Goal: Task Accomplishment & Management: Manage account settings

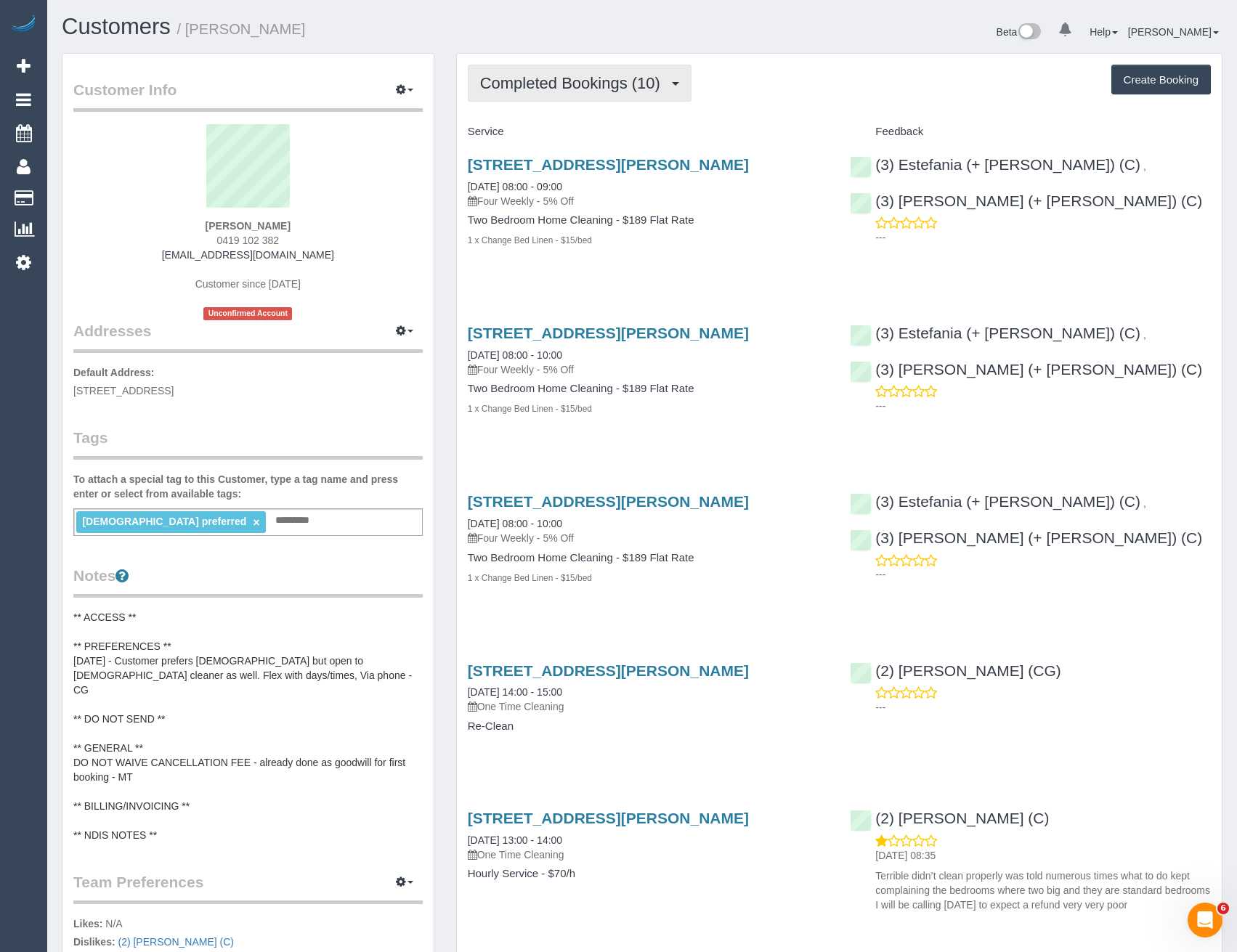
click at [632, 88] on span "Completed Bookings (10)" at bounding box center [574, 83] width 187 height 18
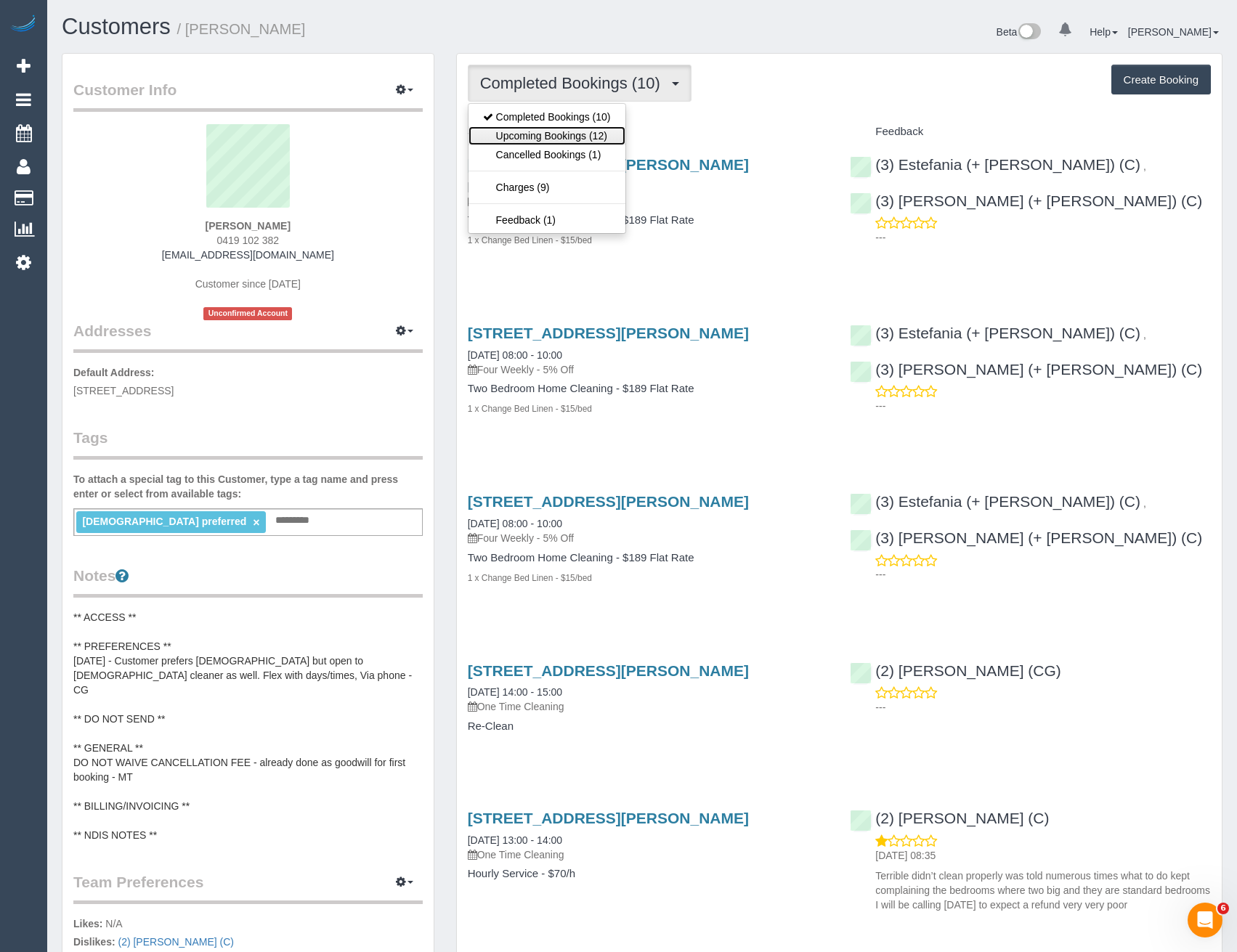
click at [615, 135] on link "Upcoming Bookings (12)" at bounding box center [547, 135] width 157 height 19
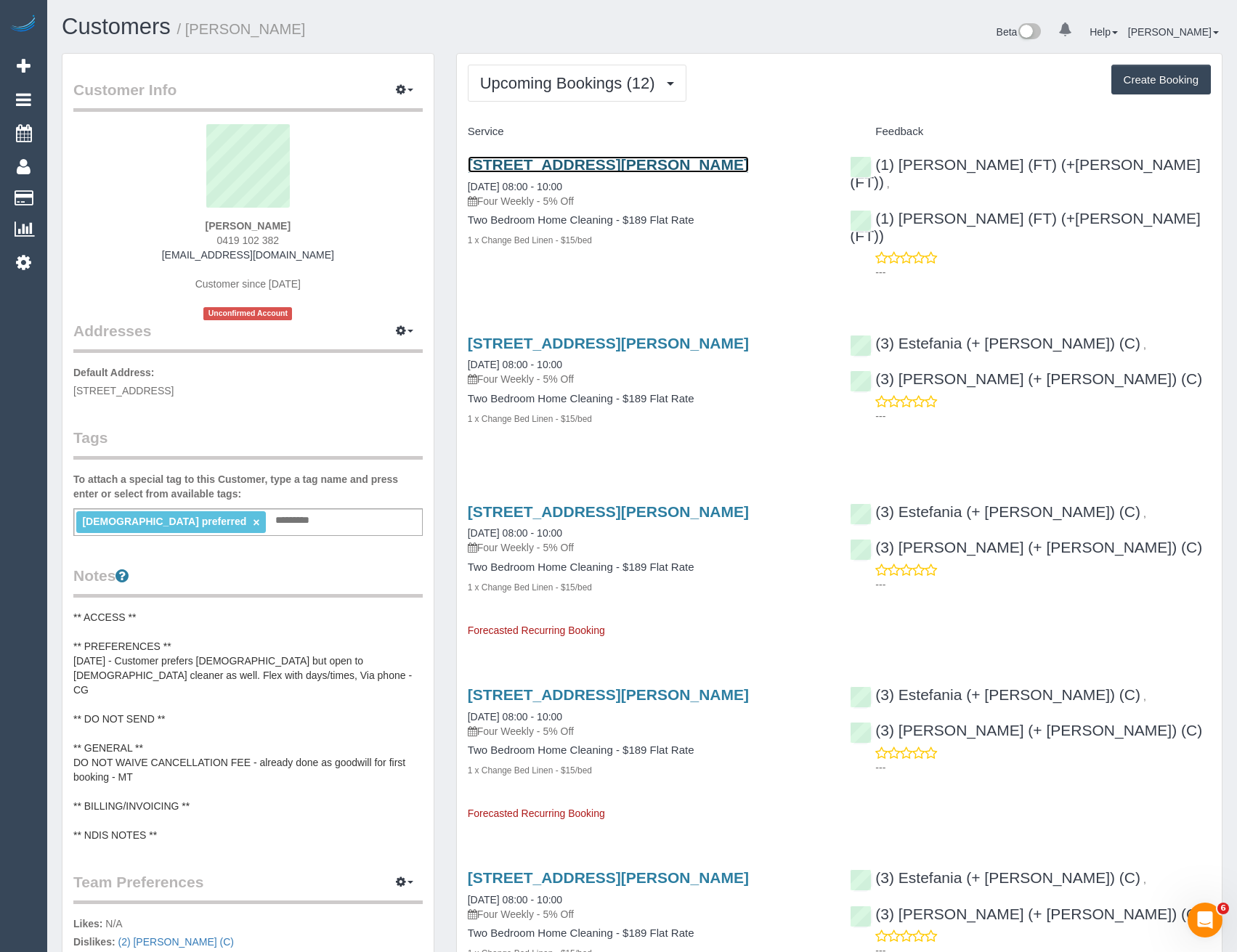
click at [615, 165] on link "401/31 Lobb Street, Brunswick, VIC 3056" at bounding box center [608, 164] width 281 height 17
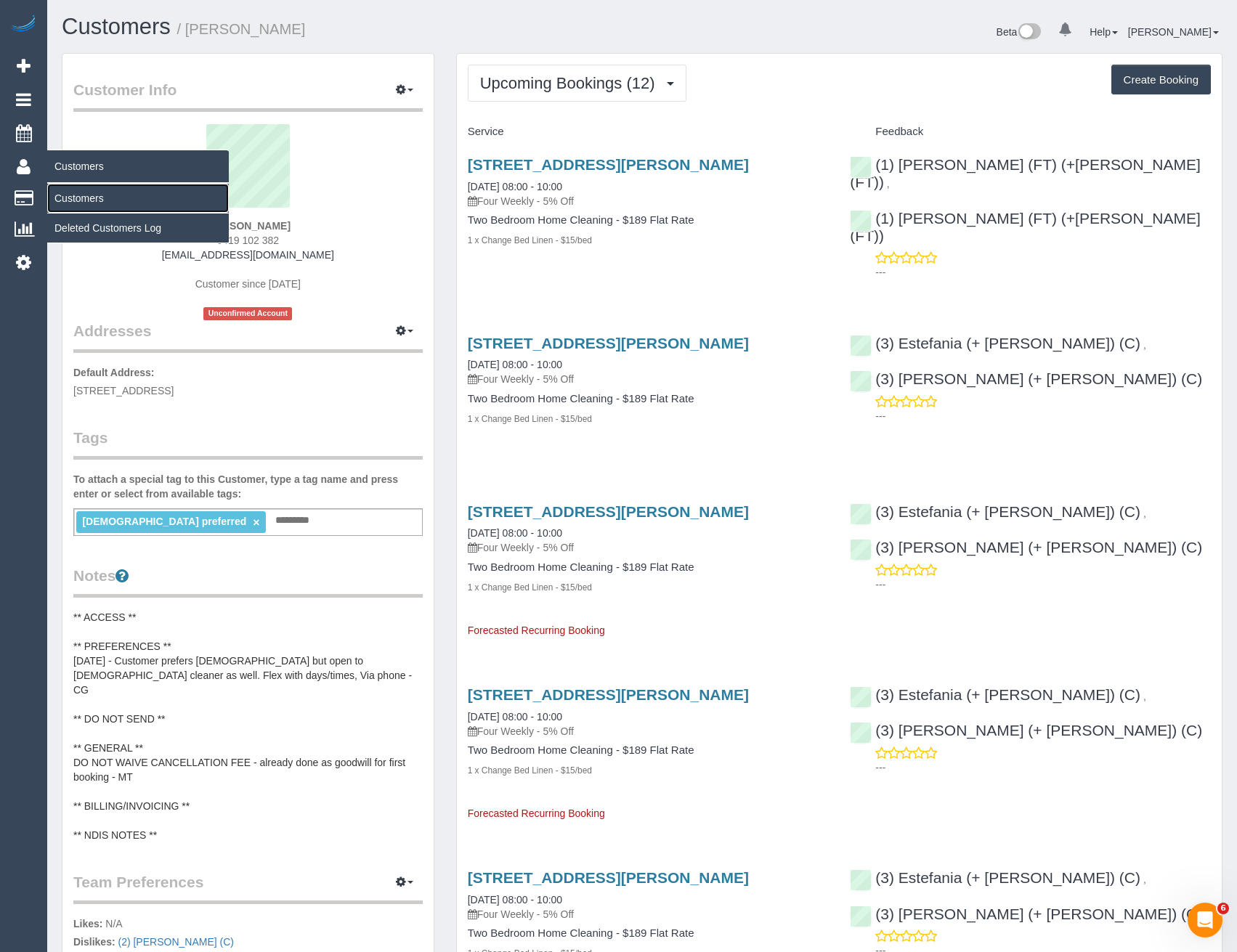
click at [95, 203] on link "Customers" at bounding box center [138, 198] width 182 height 29
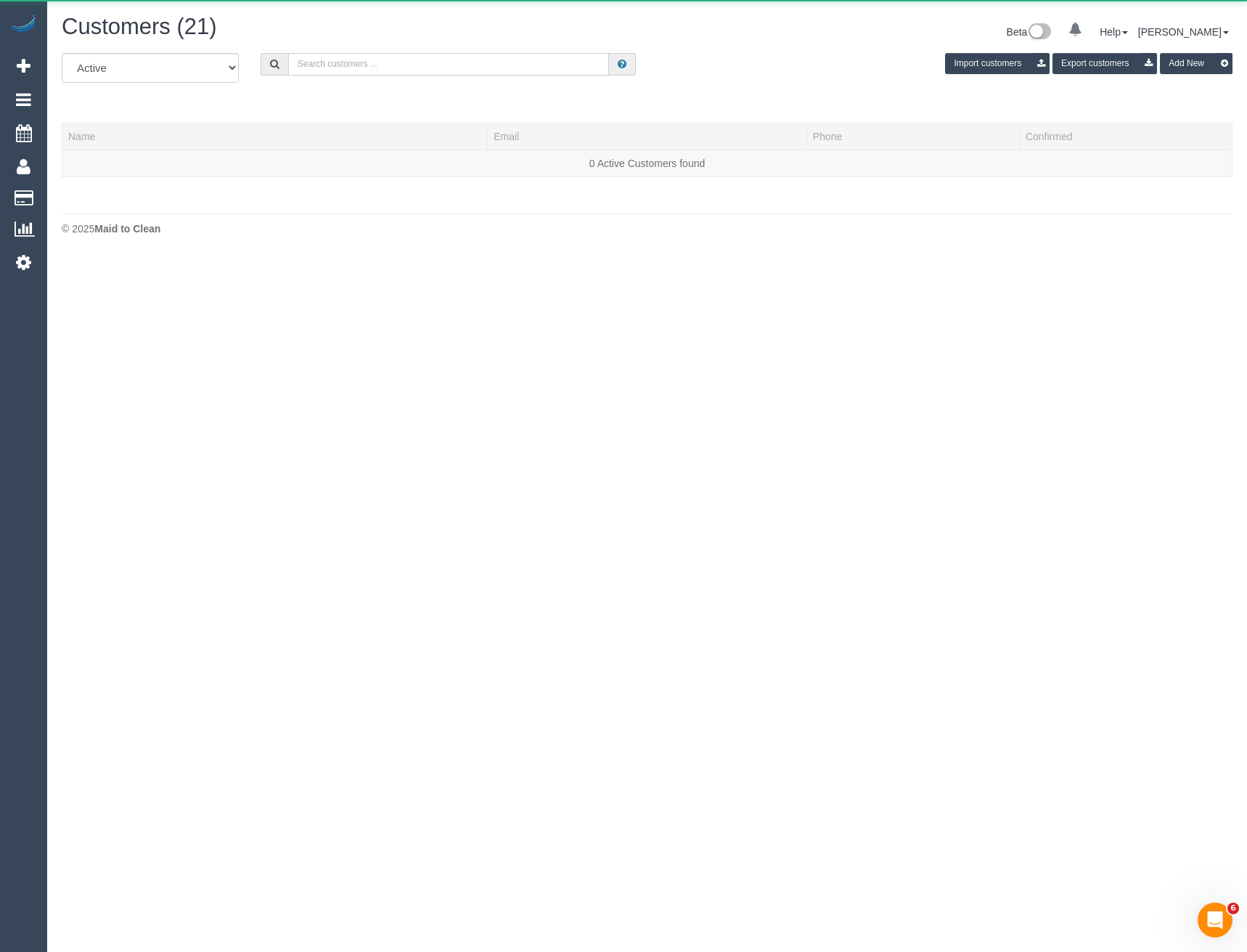
click at [401, 66] on input "text" at bounding box center [449, 64] width 321 height 23
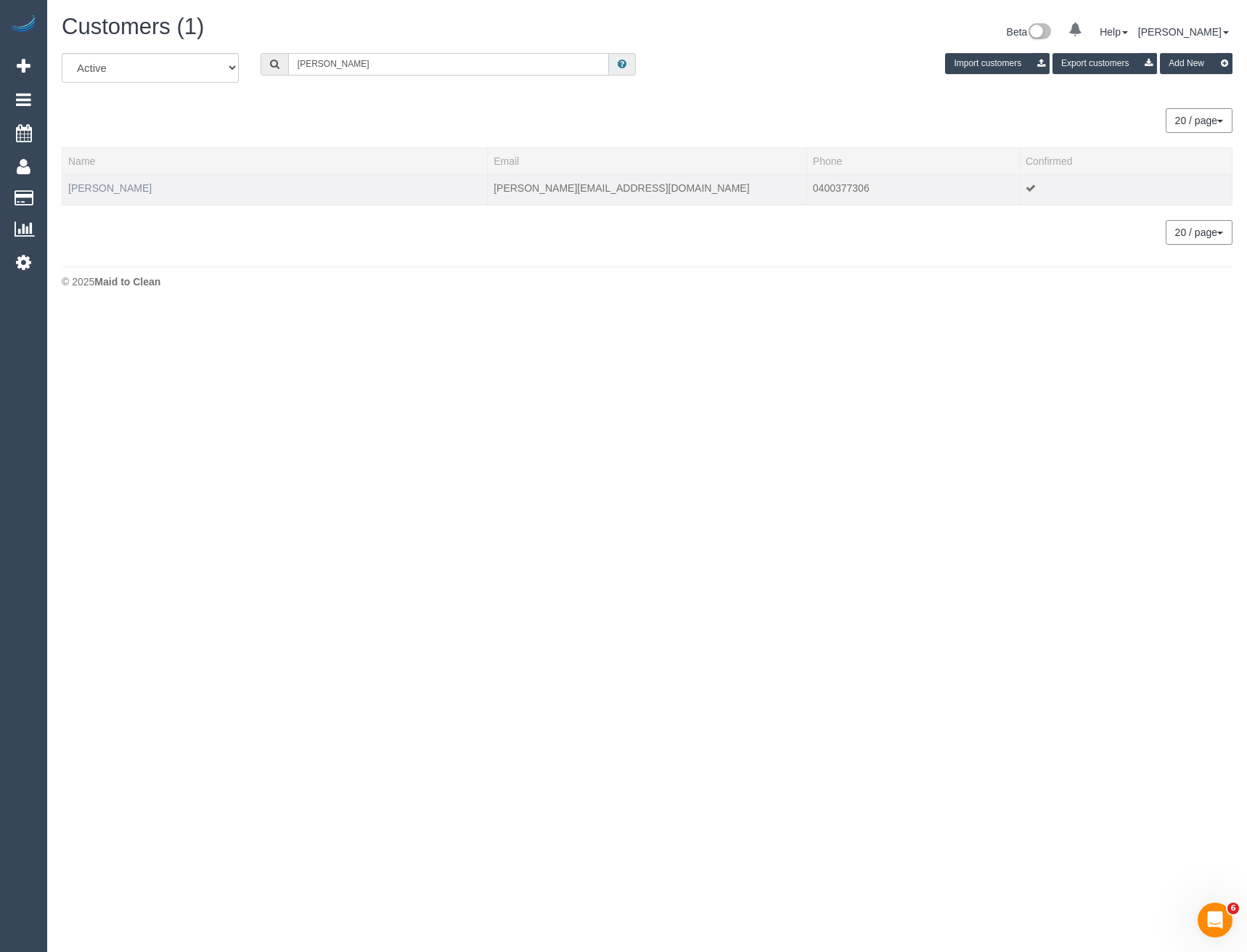
type input "Shane O'n"
click at [121, 188] on link "Shane O'Neill" at bounding box center [109, 188] width 84 height 11
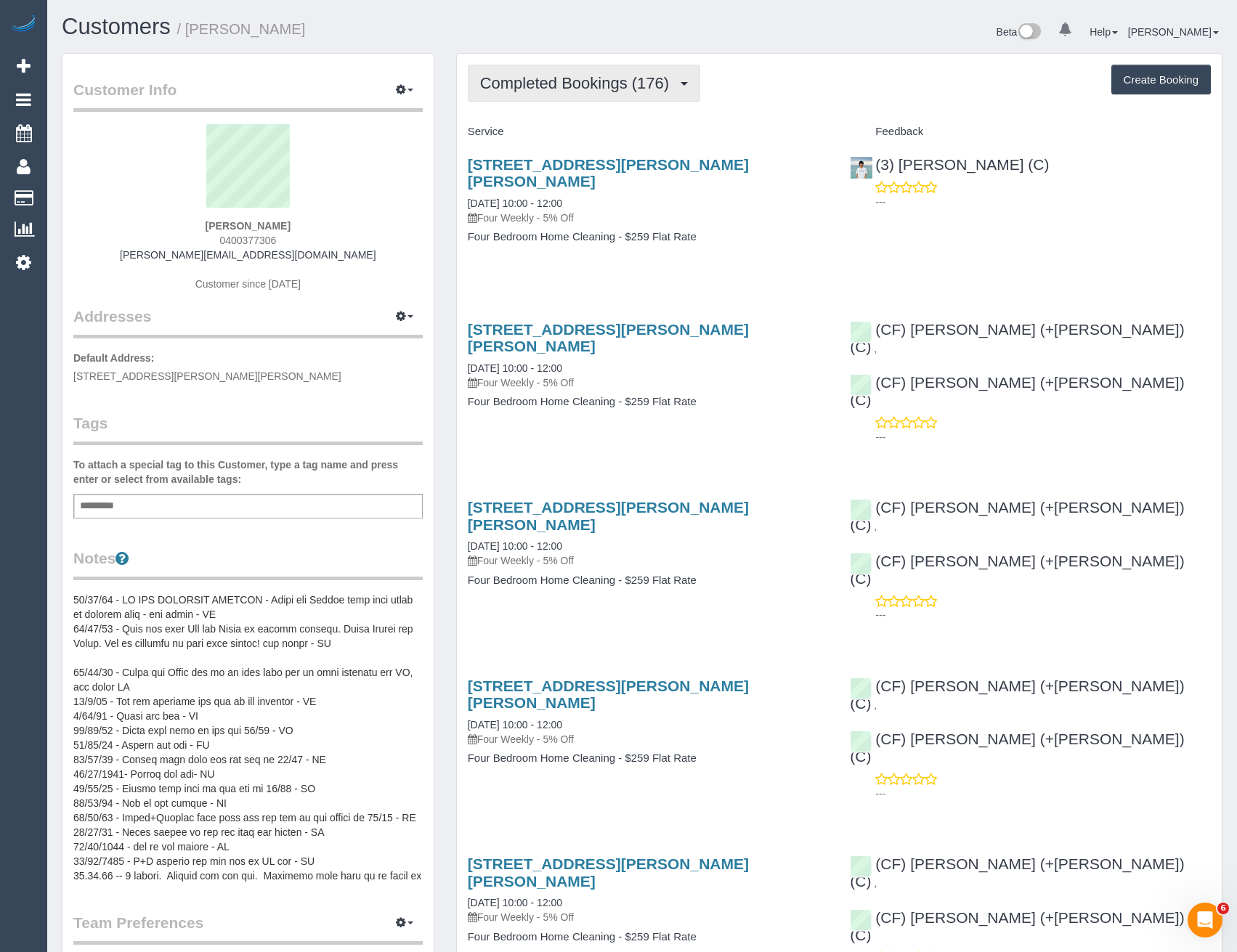
click at [654, 79] on span "Completed Bookings (176)" at bounding box center [578, 83] width 196 height 18
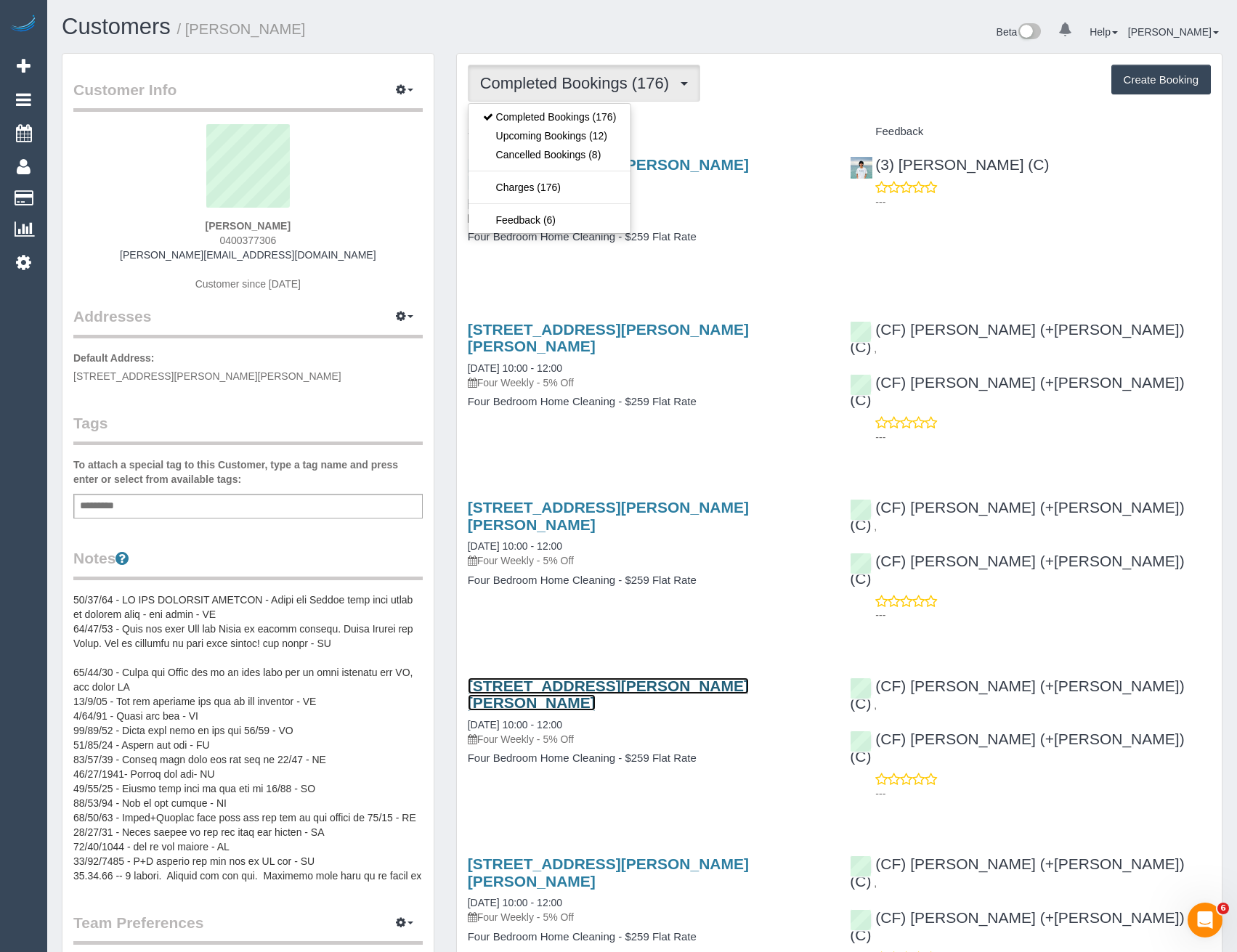
click at [625, 677] on link "116 Smith St, Thornbury, VIC 3071" at bounding box center [608, 694] width 281 height 33
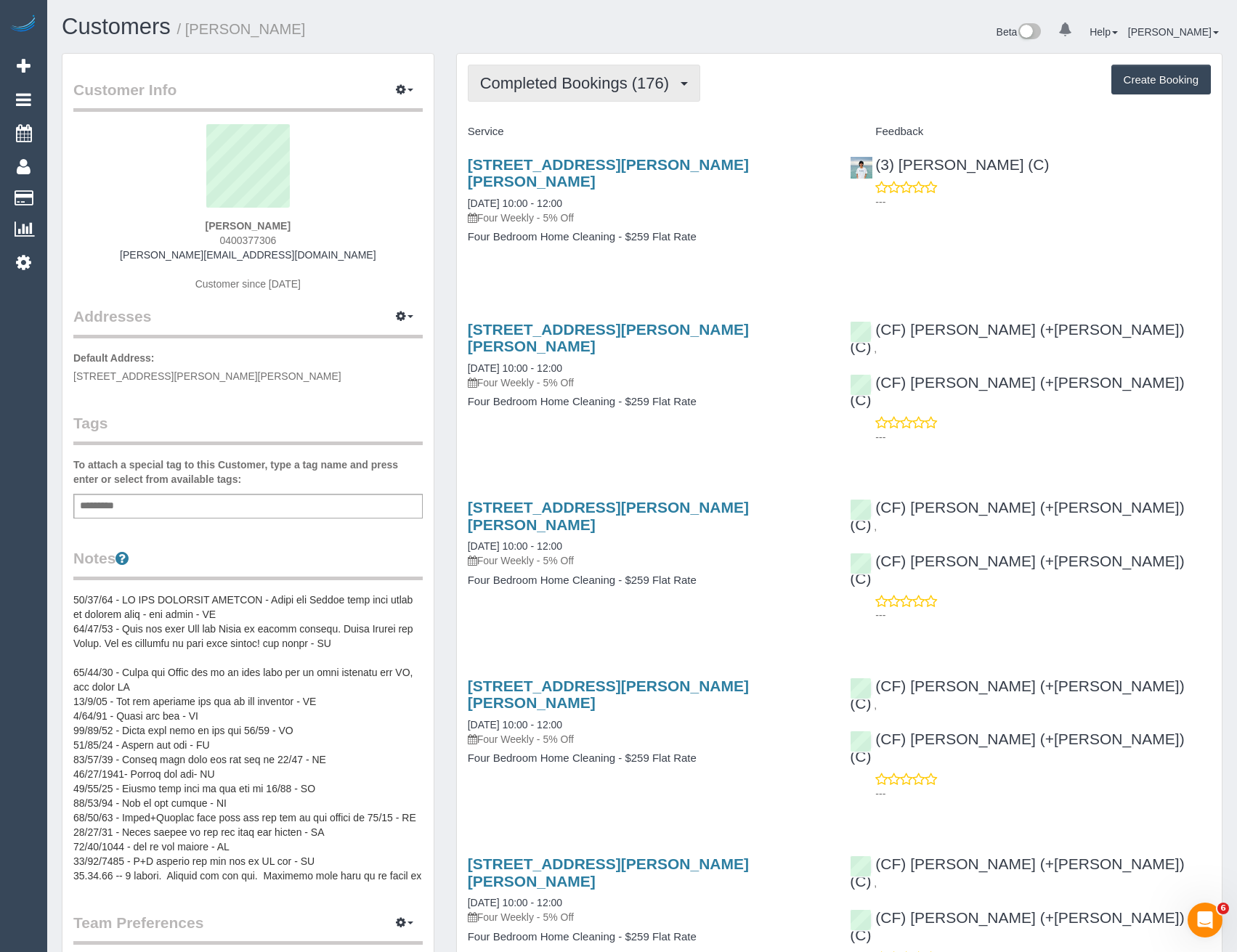
click at [522, 90] on span "Completed Bookings (176)" at bounding box center [578, 83] width 196 height 18
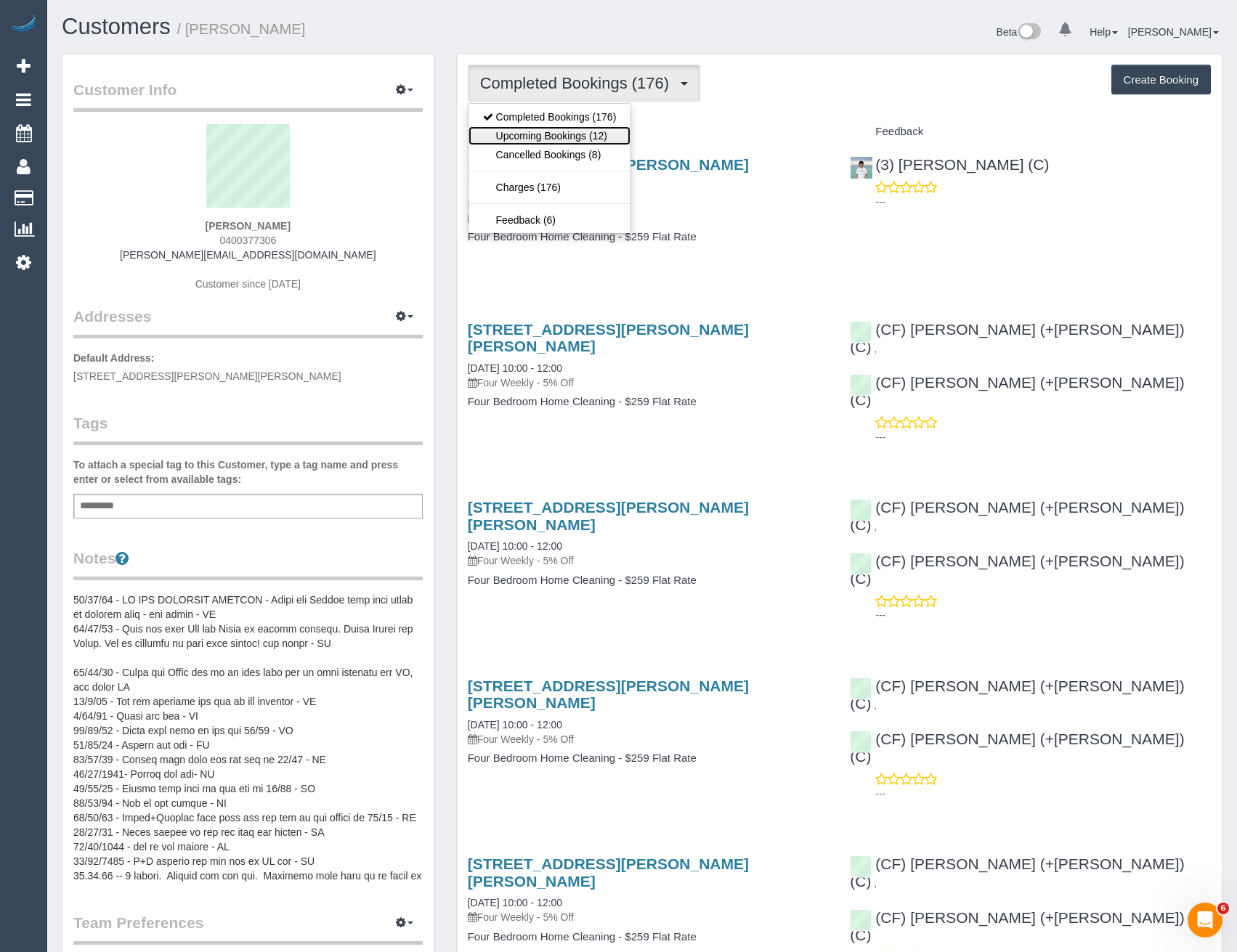
click at [535, 136] on link "Upcoming Bookings (12)" at bounding box center [550, 135] width 163 height 19
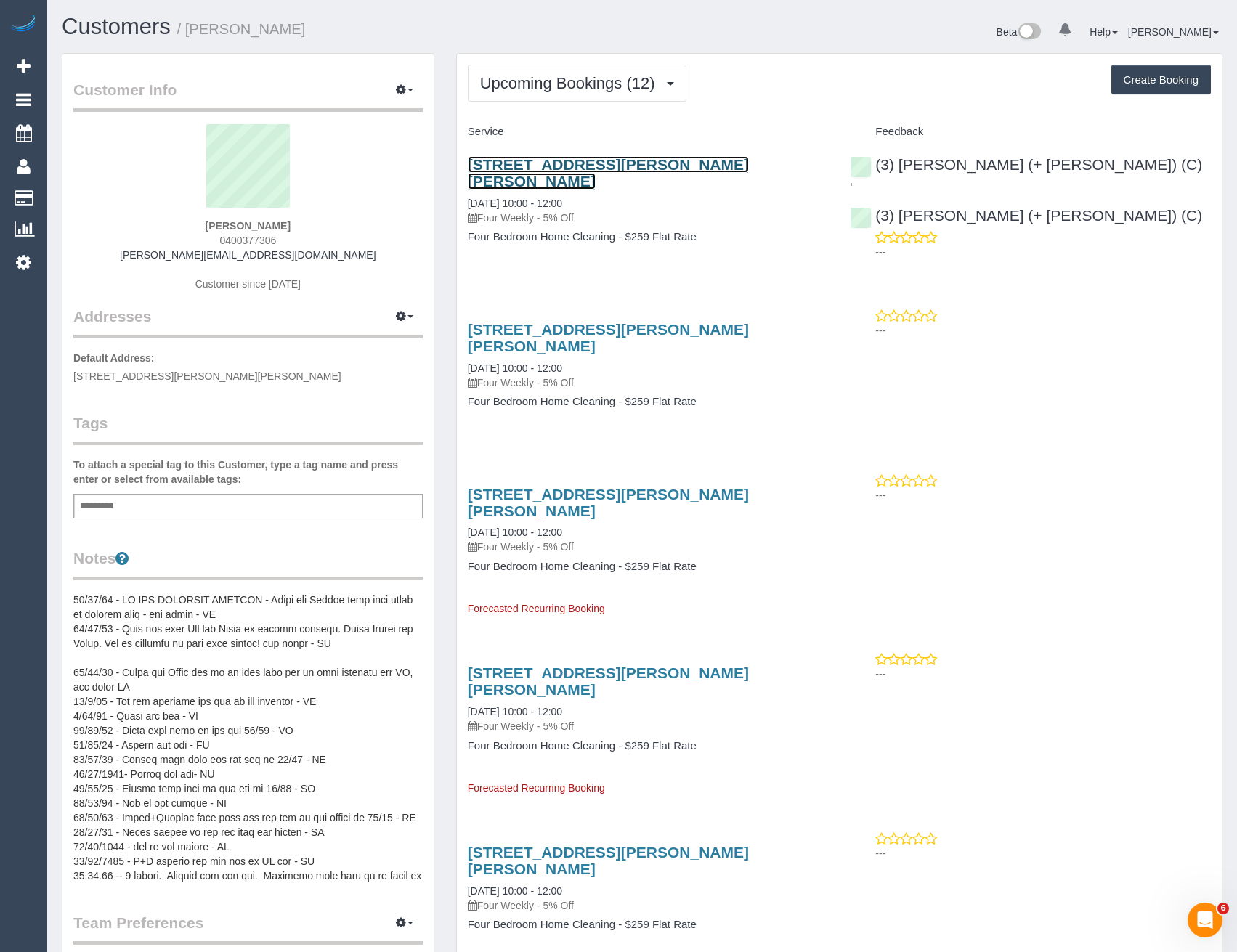
click at [641, 163] on link "116 Smith St, Thornbury, VIC 3071" at bounding box center [608, 173] width 281 height 33
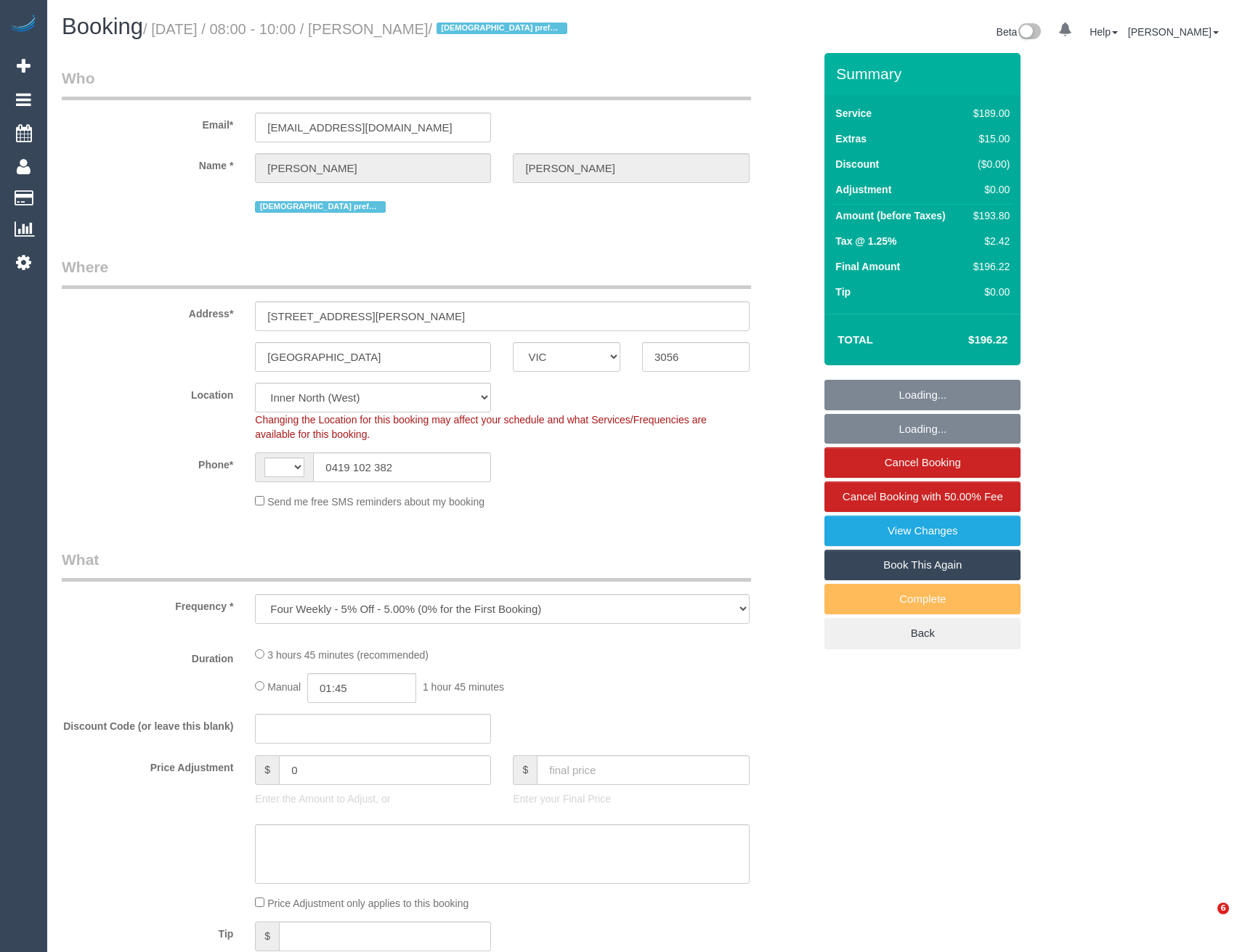
select select "VIC"
select select "object:573"
select select "string:AU"
select select "string:stripe-pm_1QxLiy2GScqysDRV1fDaOb1o"
select select "number:28"
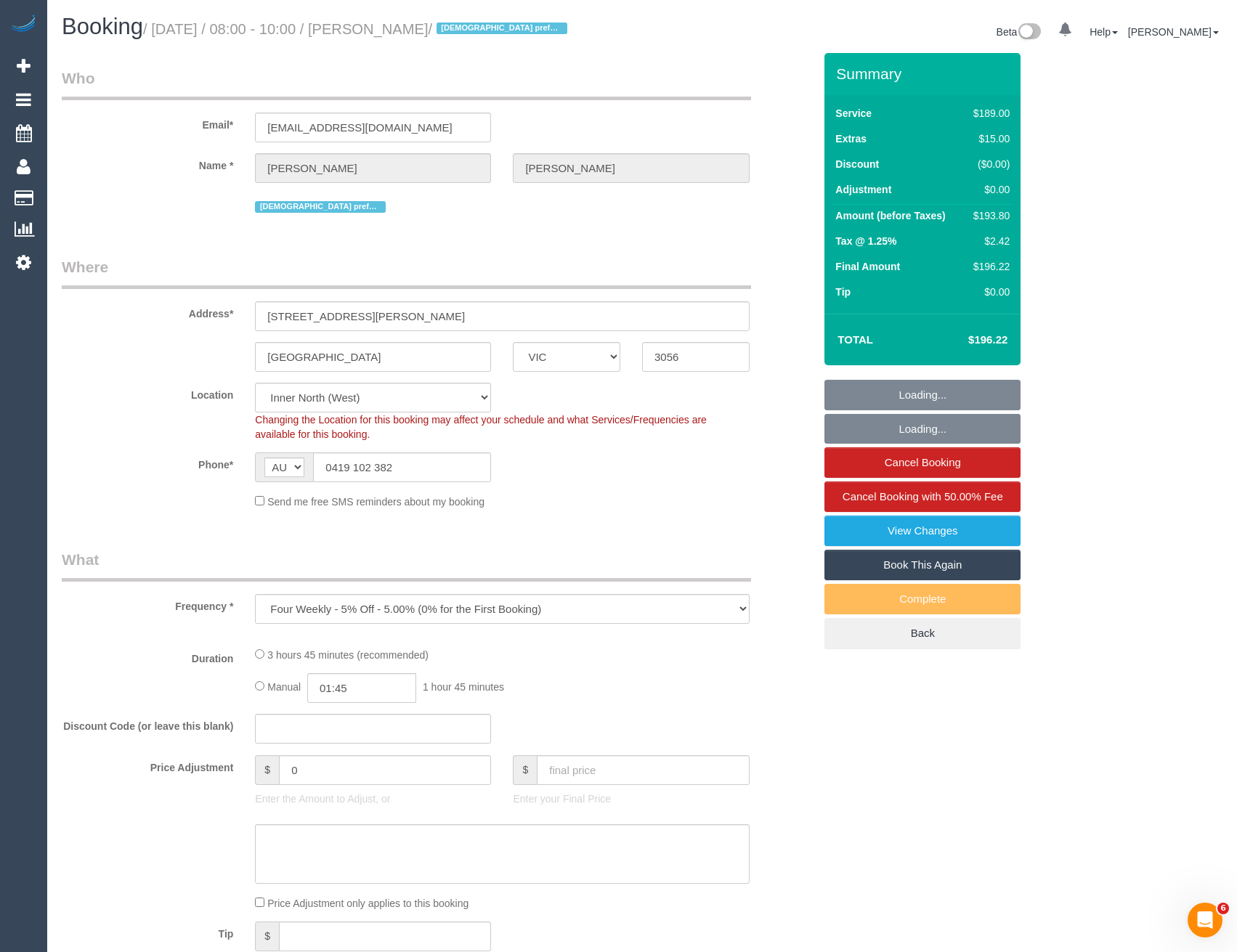
select select "number:14"
select select "number:19"
select select "number:22"
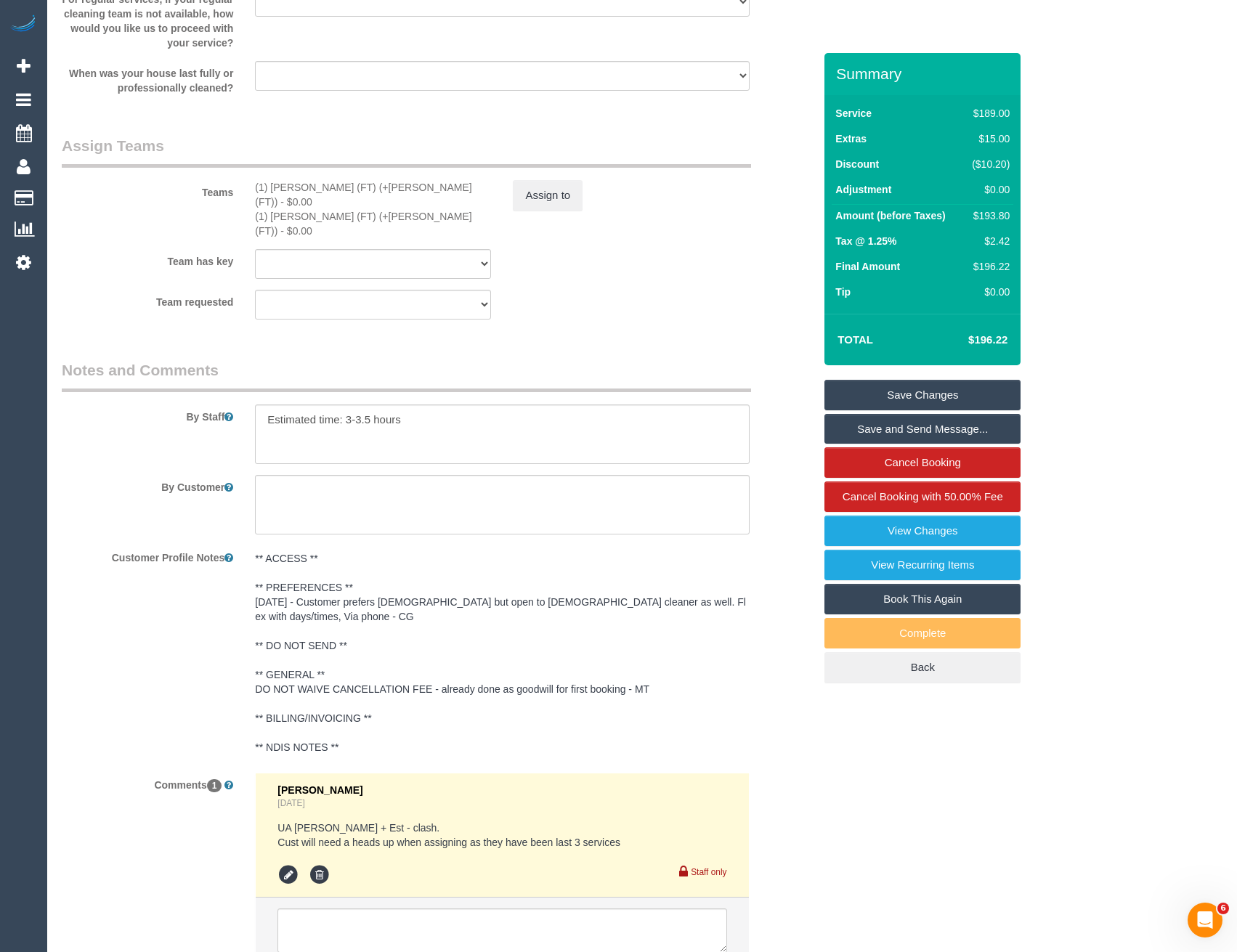
scroll to position [2298, 0]
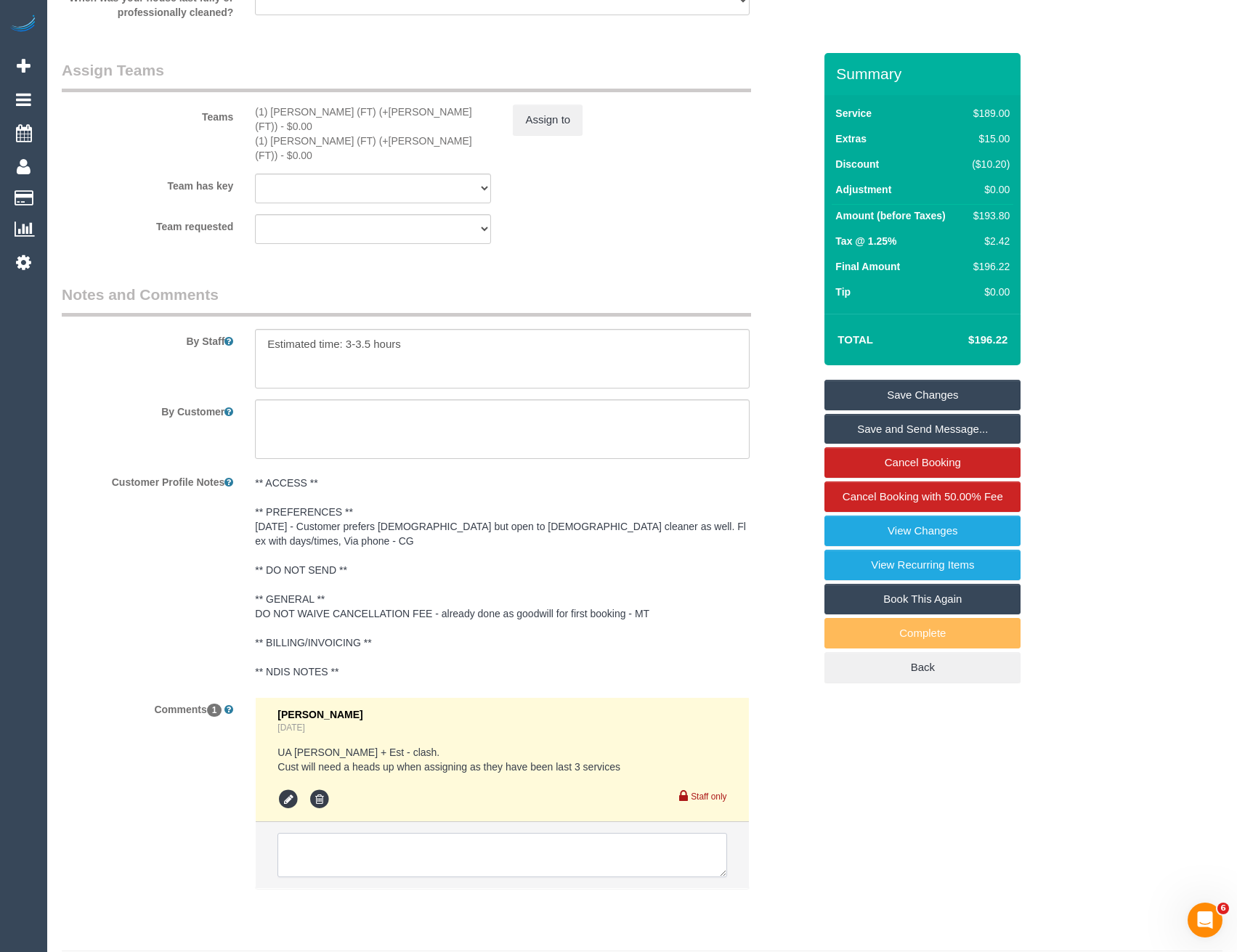
click at [389, 833] on textarea at bounding box center [502, 855] width 449 height 45
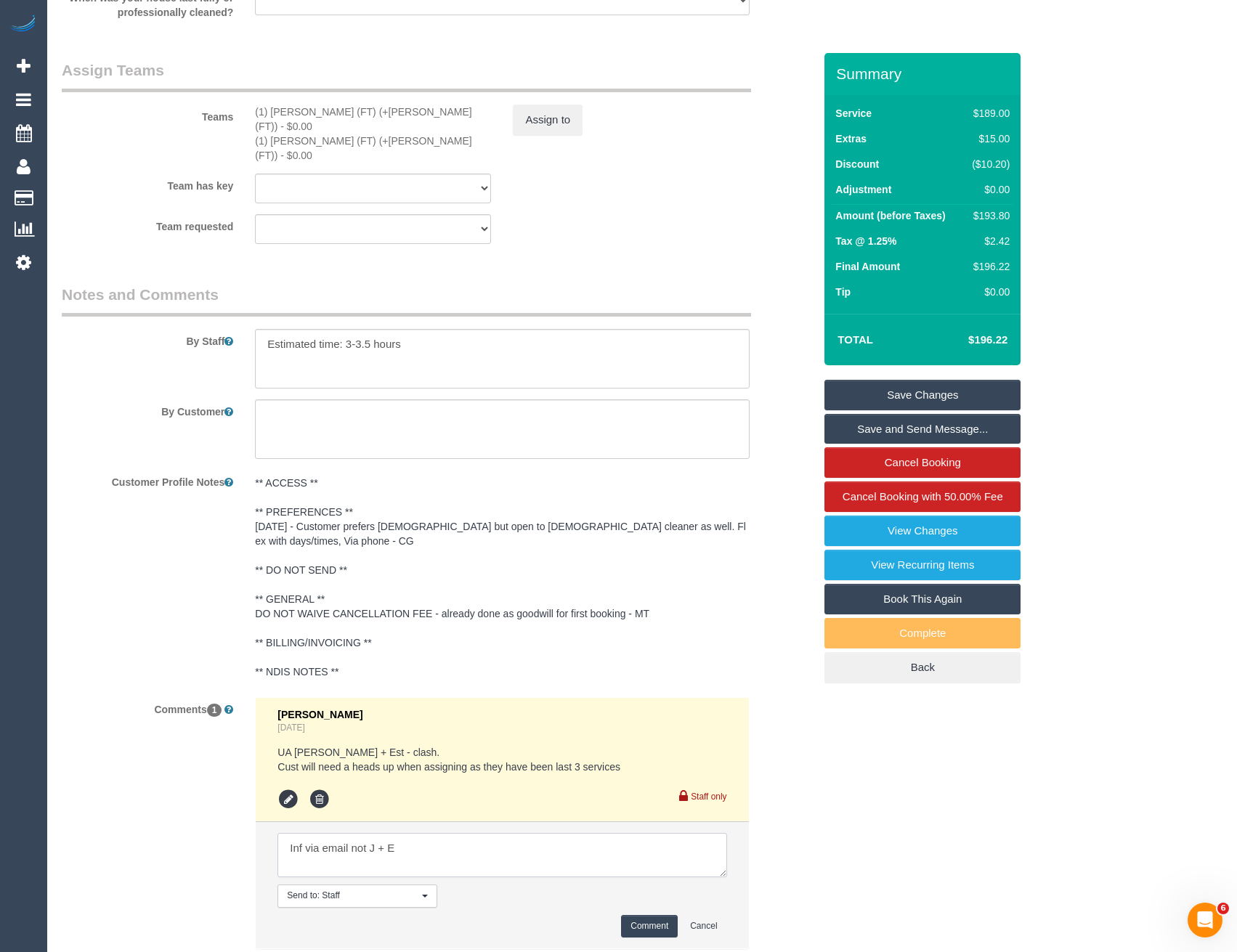
type textarea "Inf via email not J + E"
click at [641, 915] on button "Comment" at bounding box center [649, 926] width 57 height 23
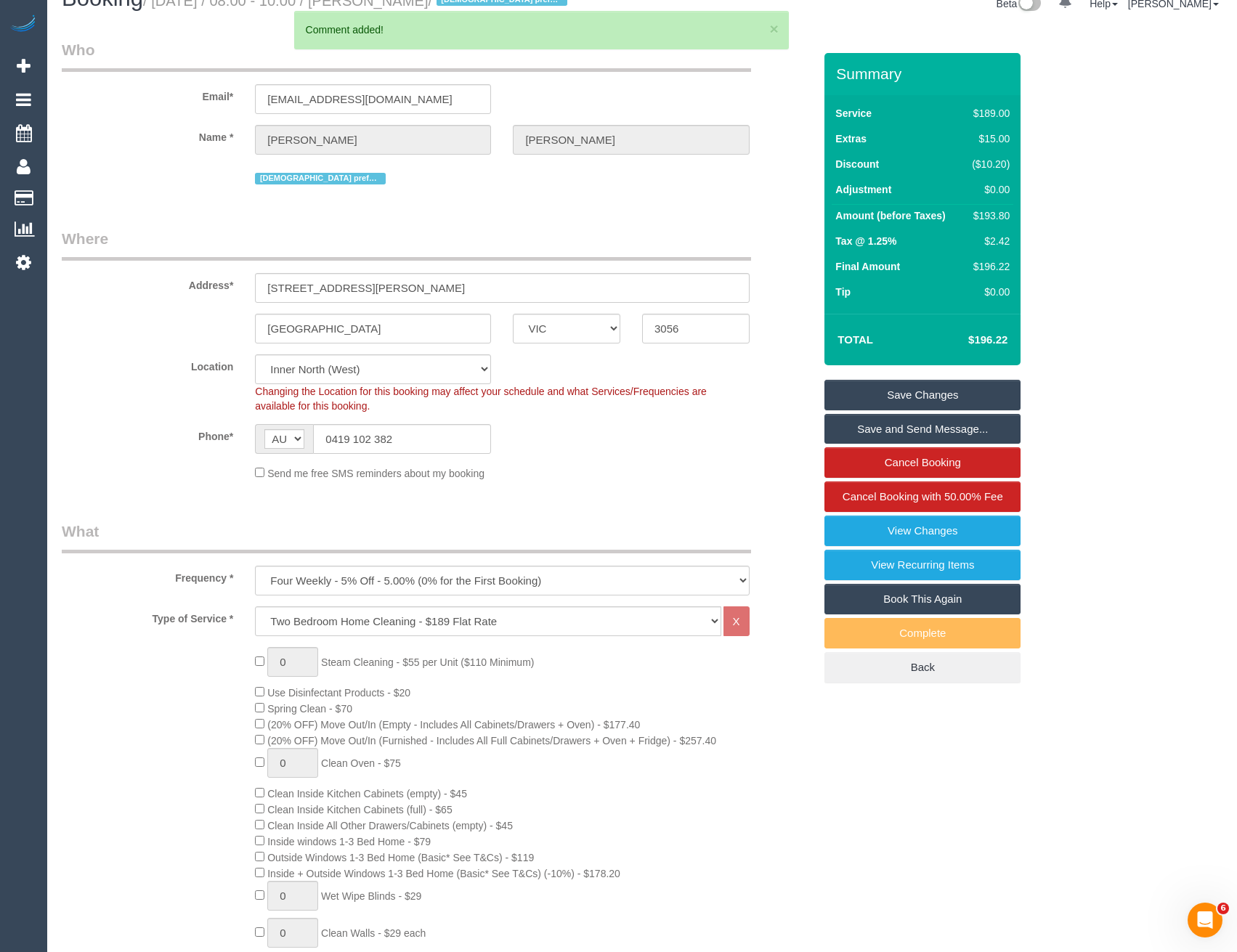
scroll to position [0, 0]
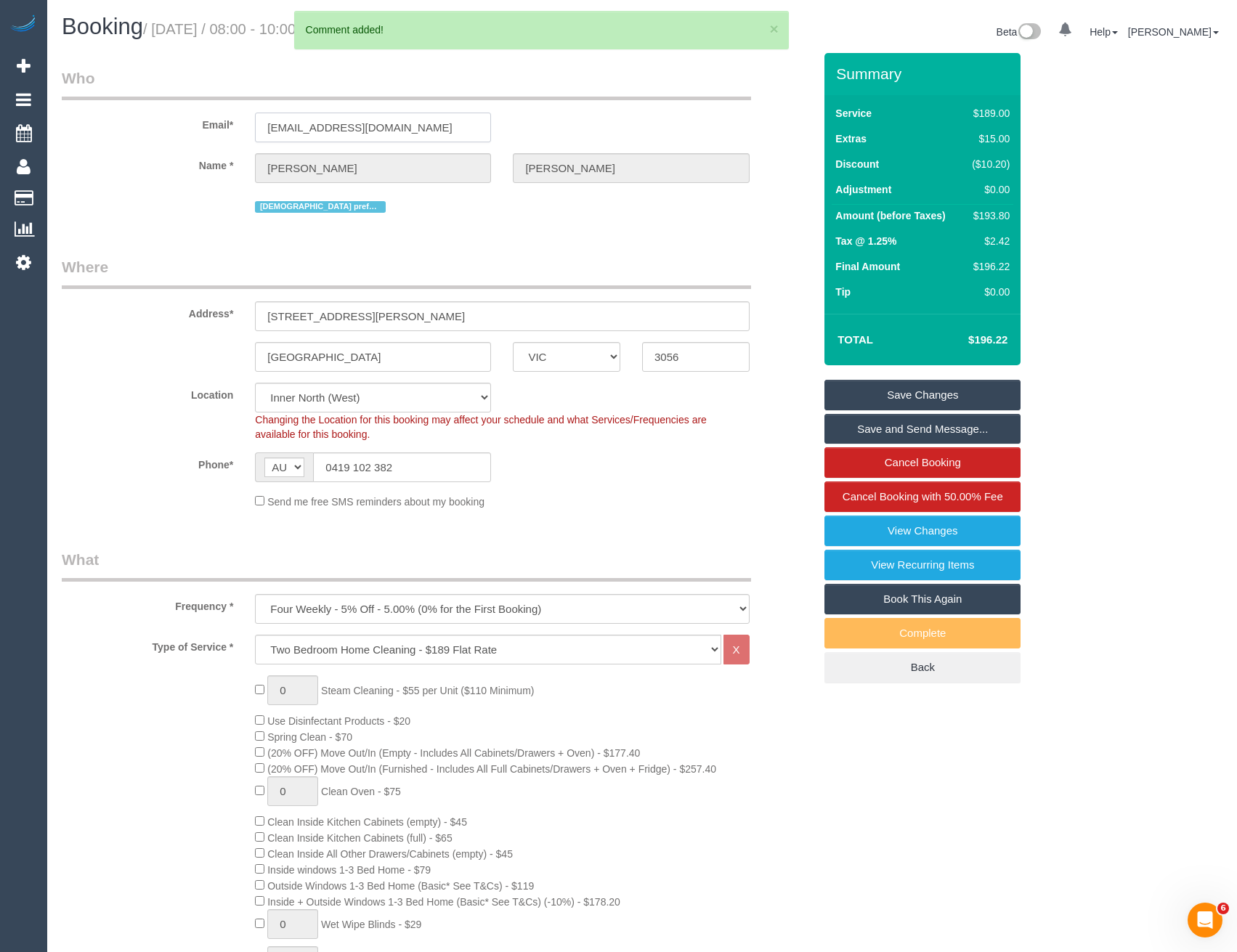
drag, startPoint x: 411, startPoint y: 127, endPoint x: 229, endPoint y: 119, distance: 182.2
click at [226, 119] on div "Email* michaeld79@bigpond.com" at bounding box center [437, 105] width 774 height 75
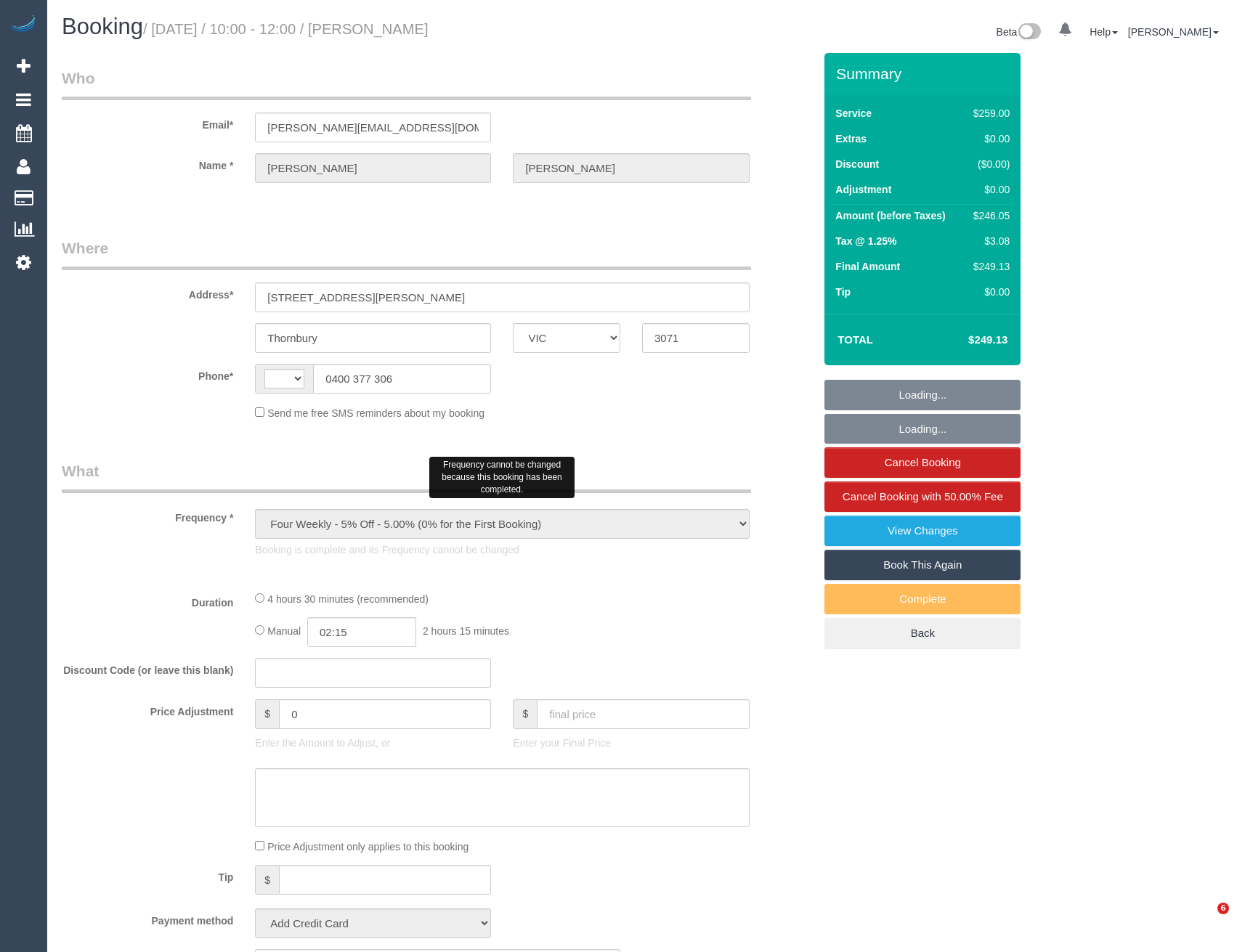
select select "VIC"
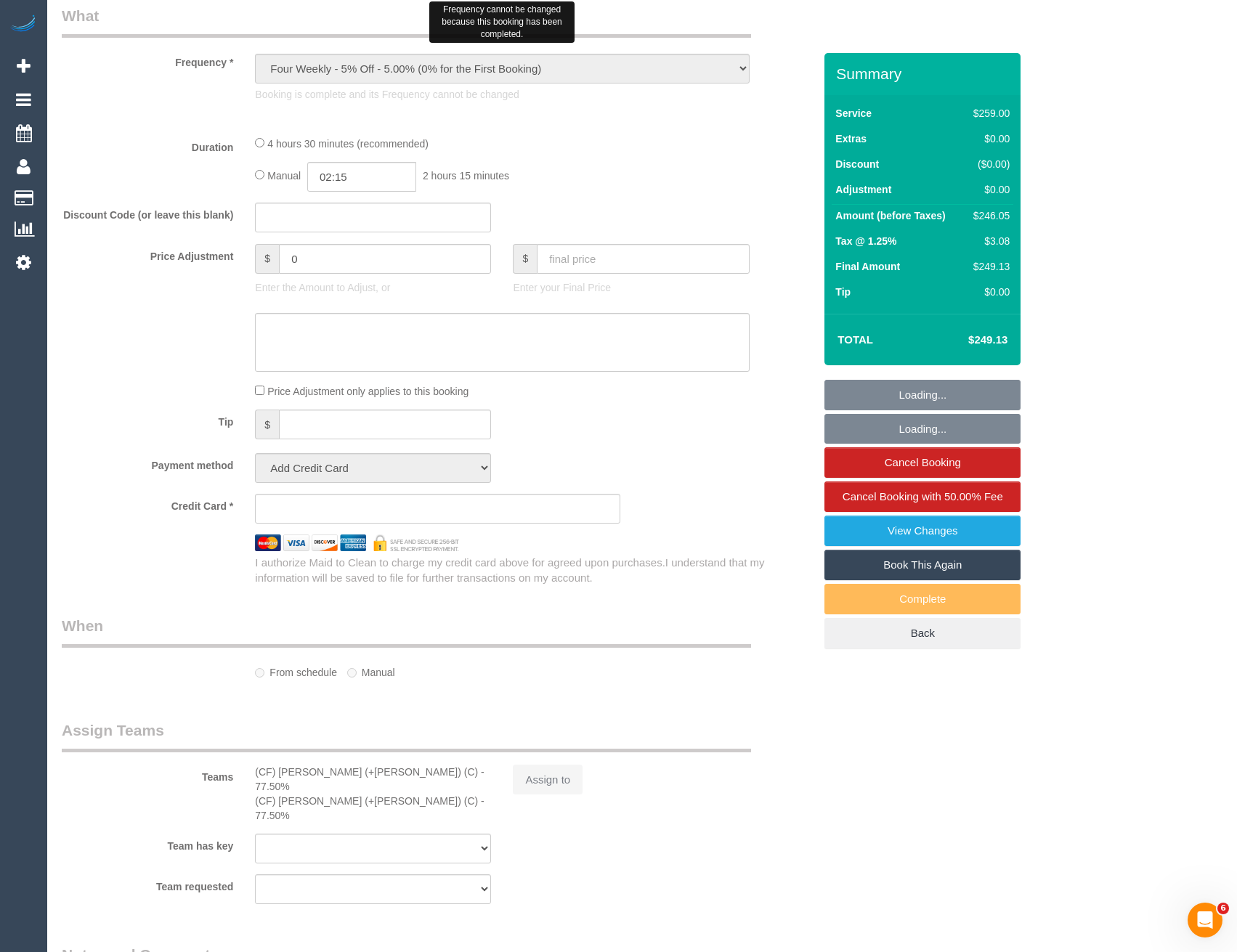
select select "string:AU"
select select "string:stripe-pm_1R7EU12GScqysDRVlZP1YM6c"
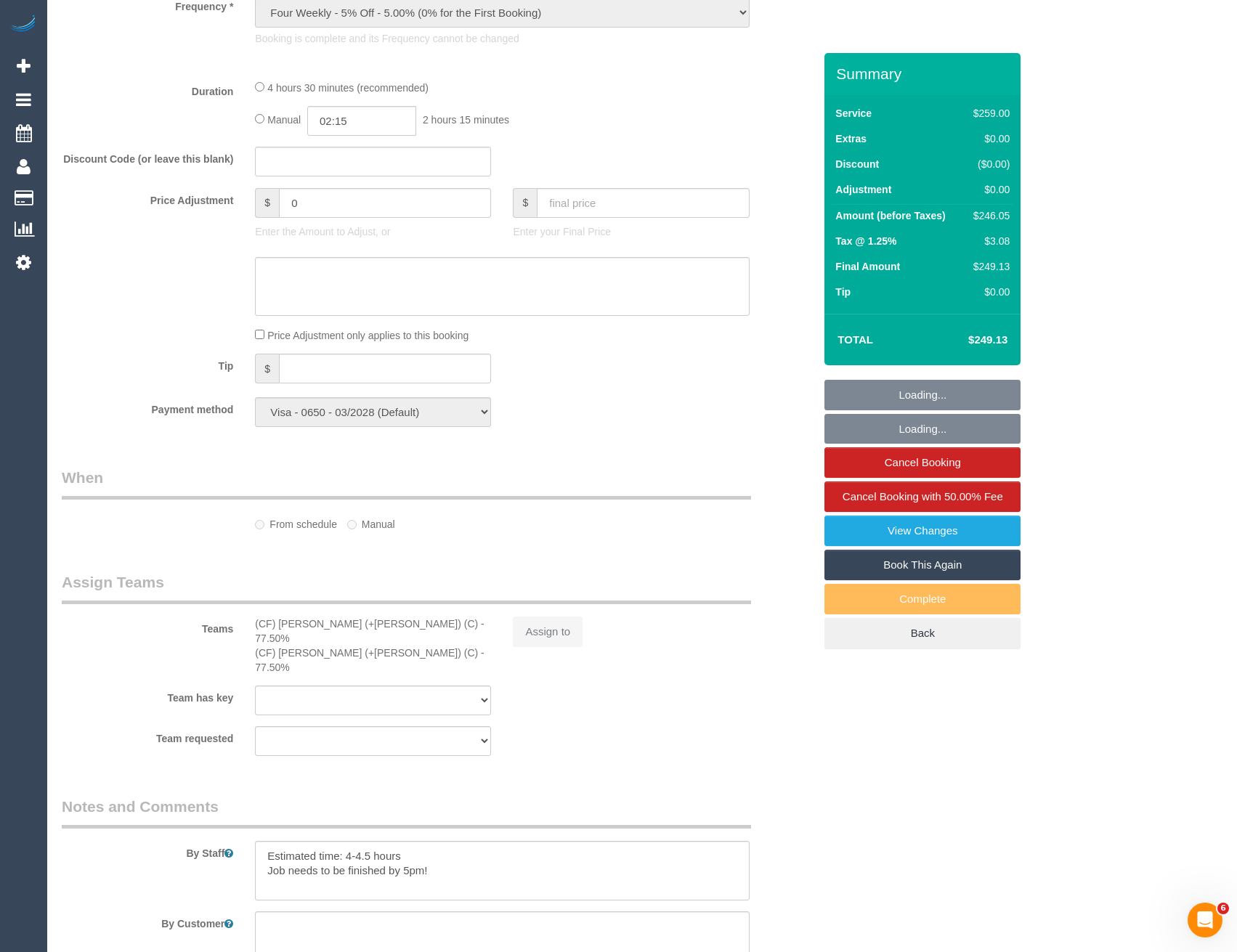
select select "object:551"
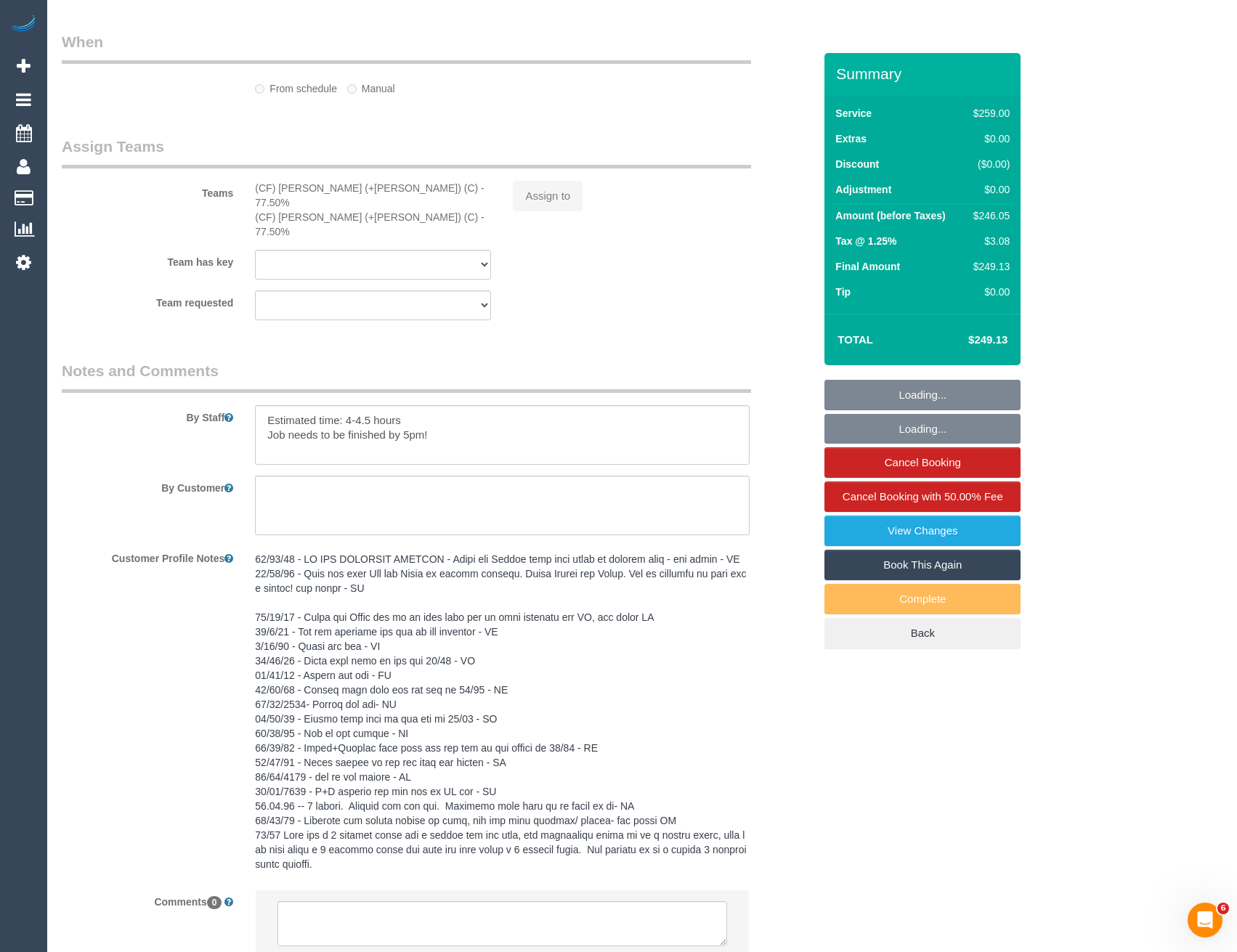
select select "number:28"
select select "number:15"
select select "number:19"
select select "number:22"
select select "number:34"
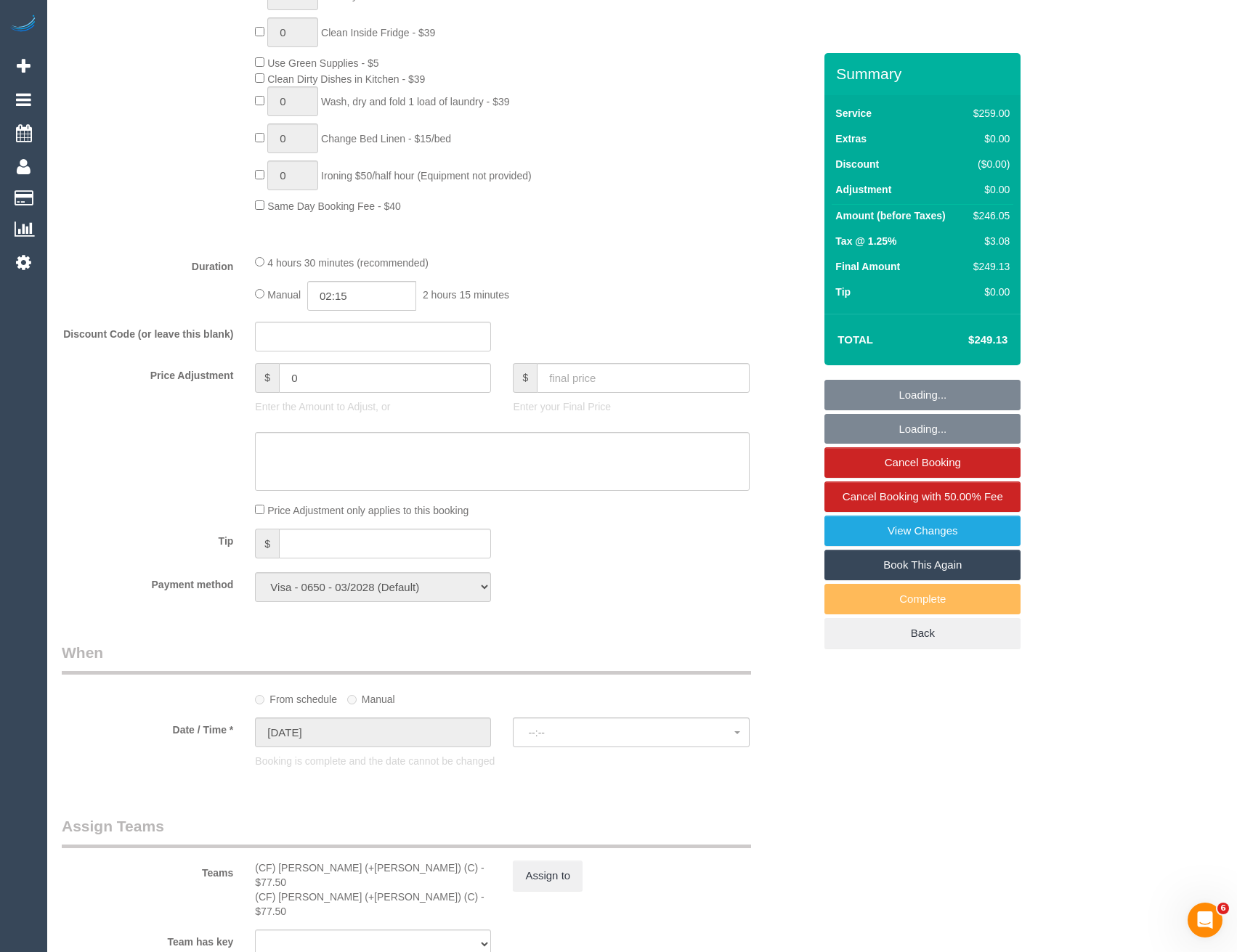
scroll to position [1750, 0]
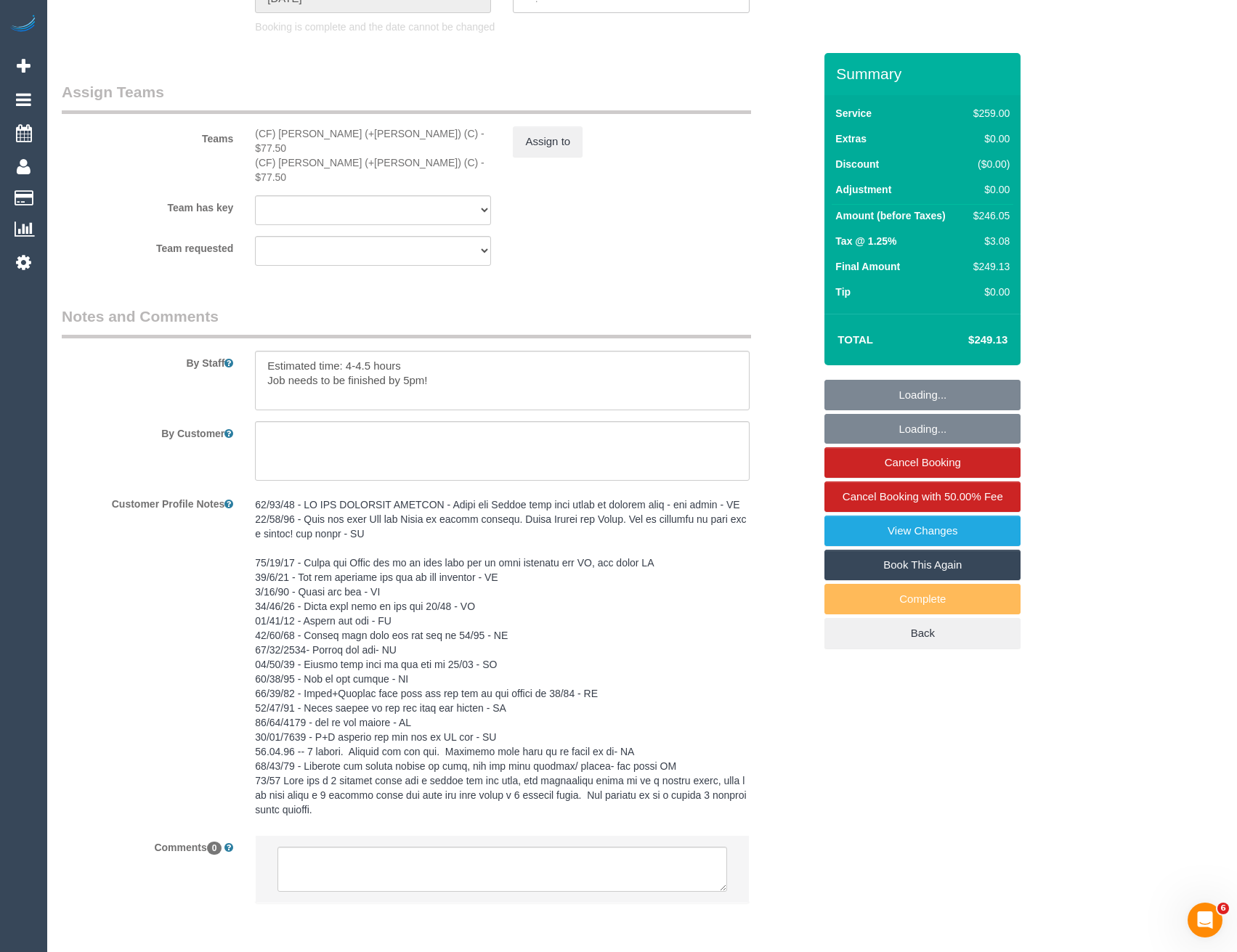
select select "spot1"
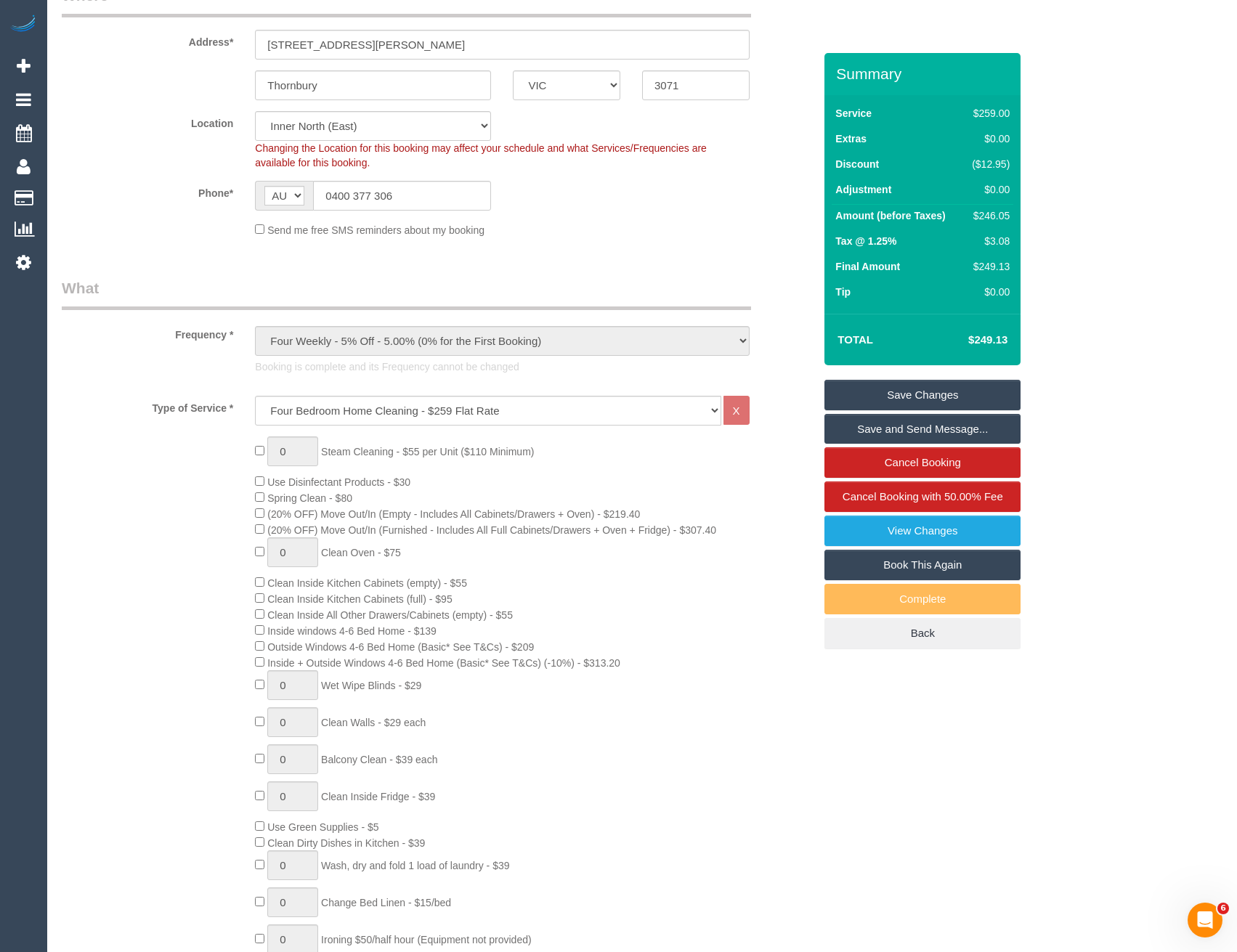
scroll to position [226, 0]
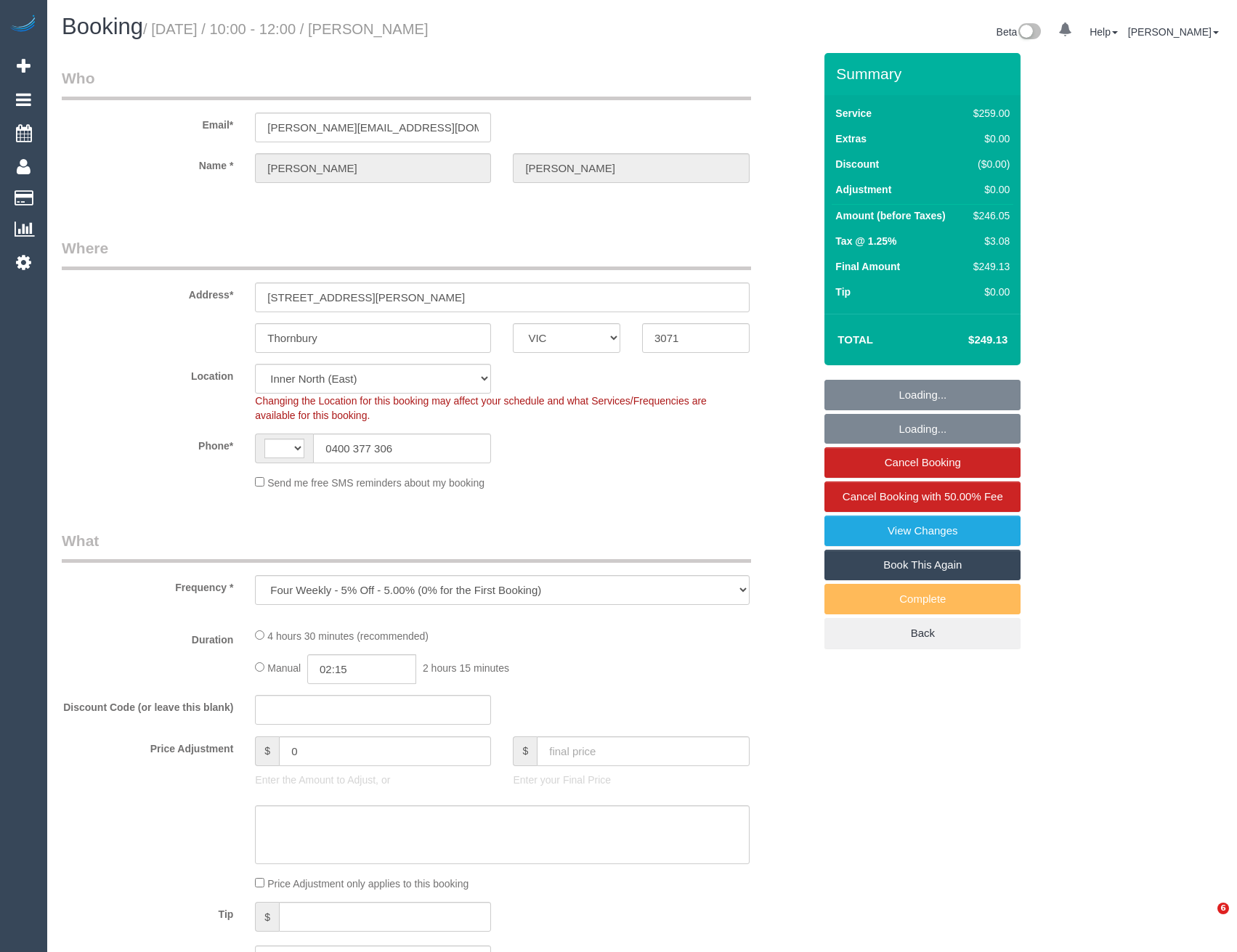
select select "VIC"
select select "string:stripe-pm_1R7EU12GScqysDRVlZP1YM6c"
select select "string:AU"
select select "number:28"
select select "number:15"
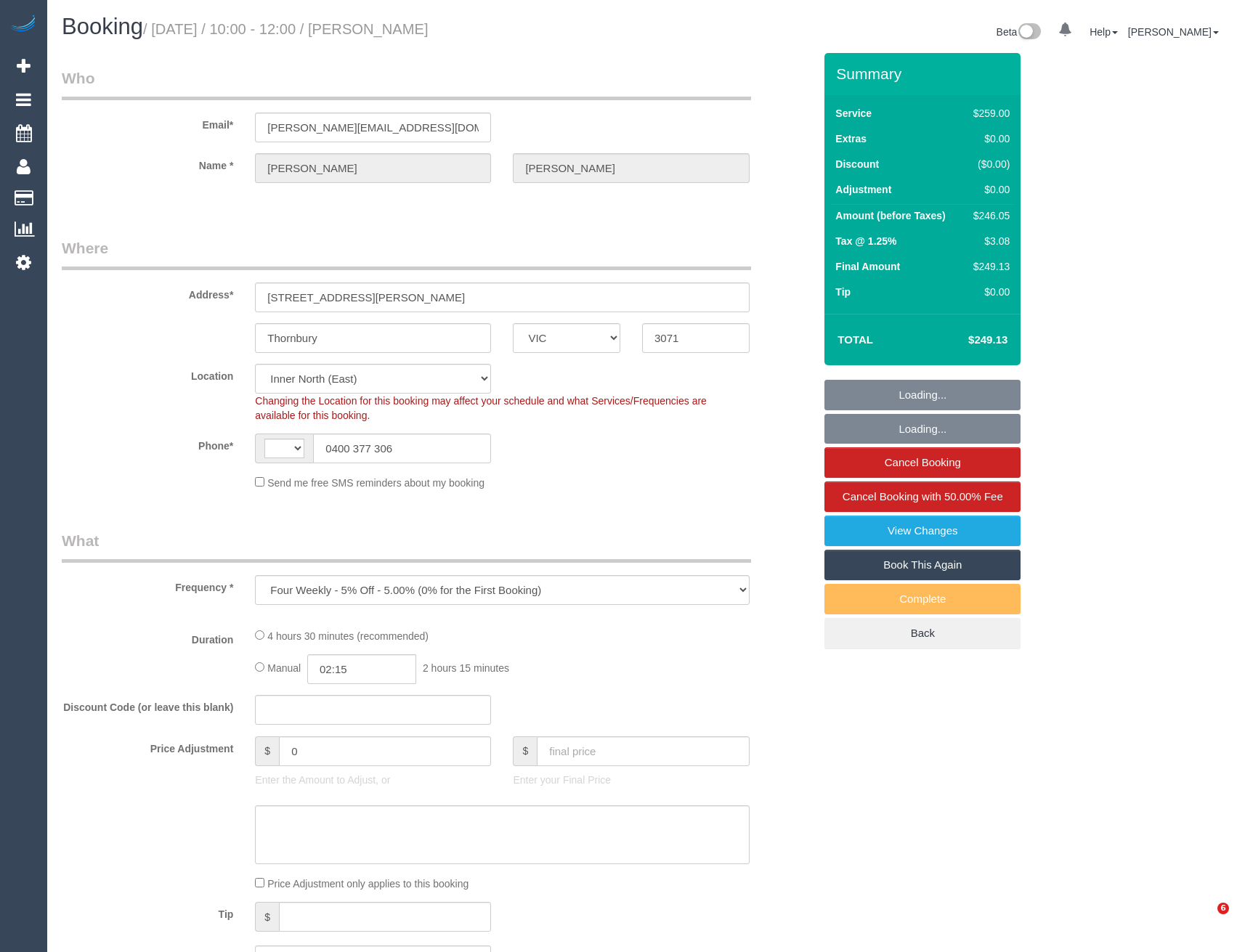
select select "number:19"
select select "number:22"
select select "number:34"
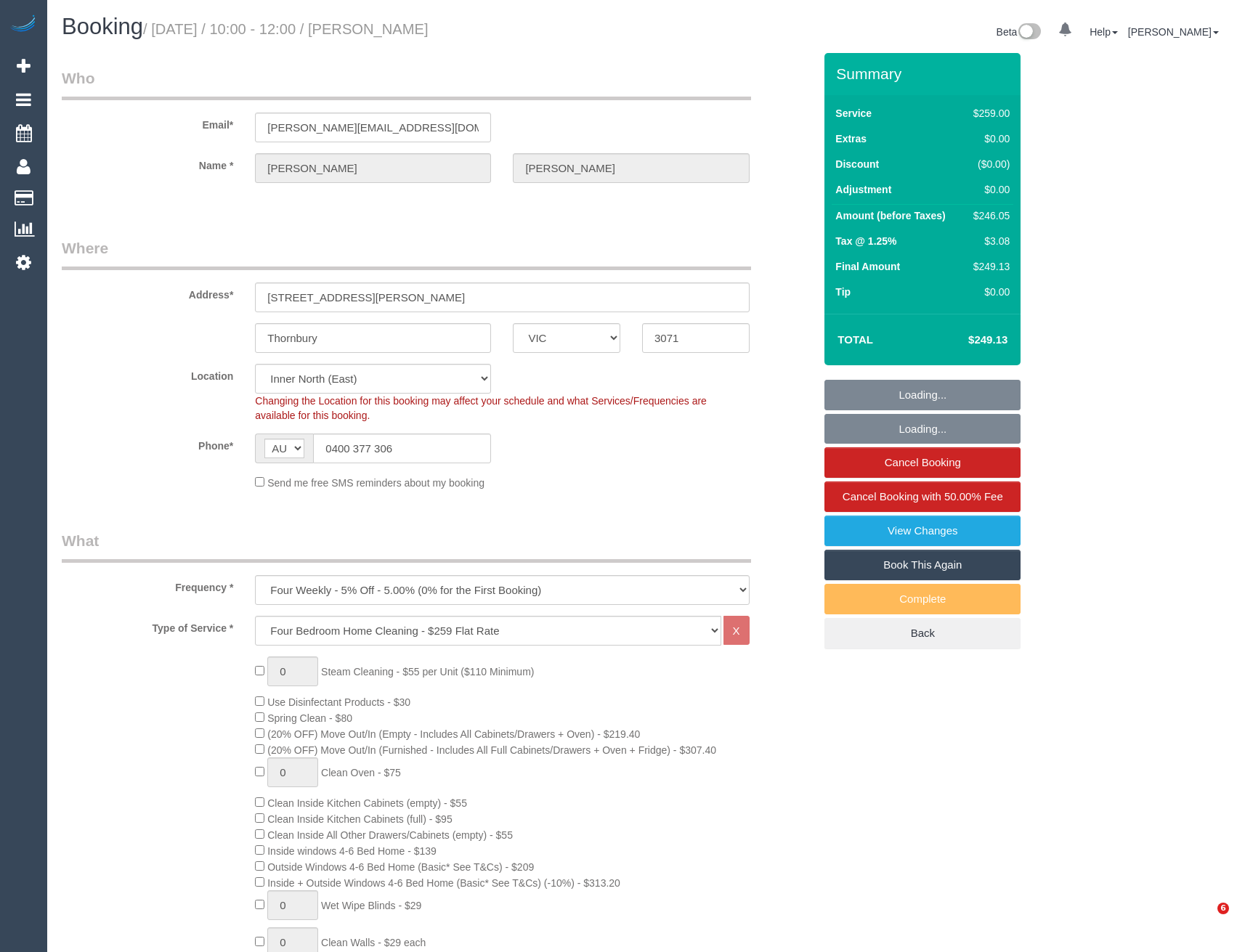
select select "object:725"
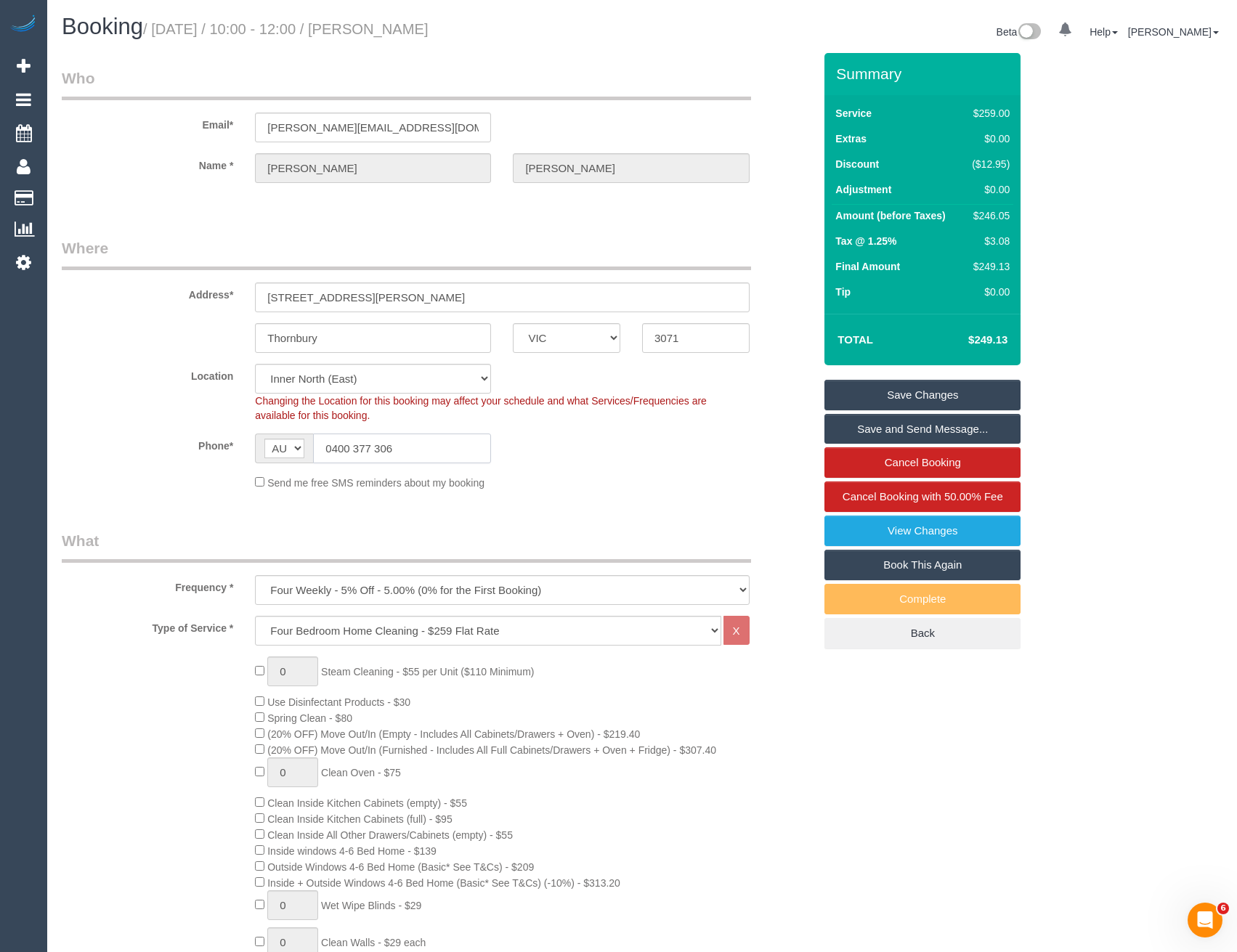
drag, startPoint x: 395, startPoint y: 449, endPoint x: 332, endPoint y: 447, distance: 63.0
click at [332, 447] on input "0400 377 306" at bounding box center [402, 448] width 178 height 29
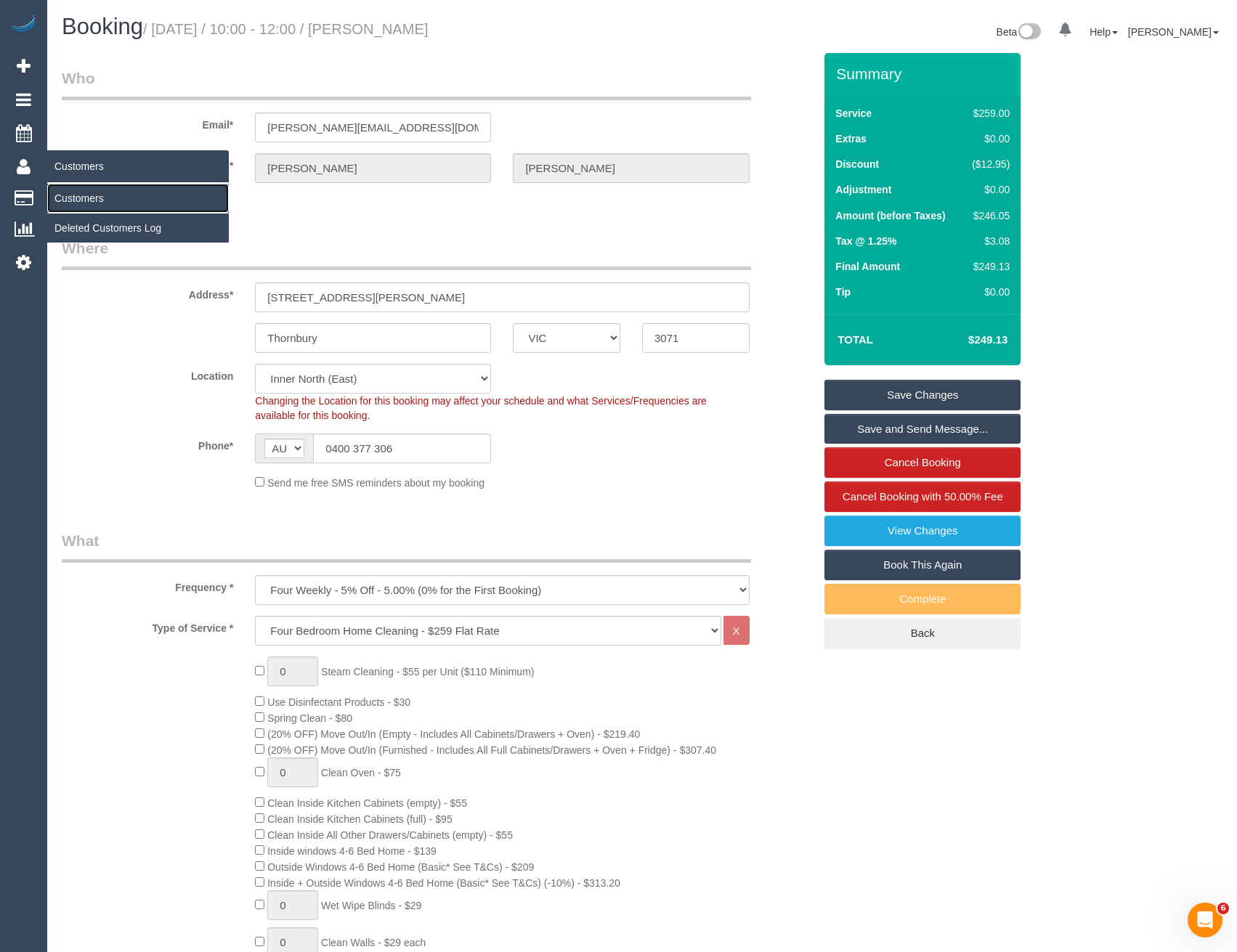
drag, startPoint x: 73, startPoint y: 193, endPoint x: 189, endPoint y: 183, distance: 116.4
click at [73, 193] on link "Customers" at bounding box center [138, 198] width 182 height 29
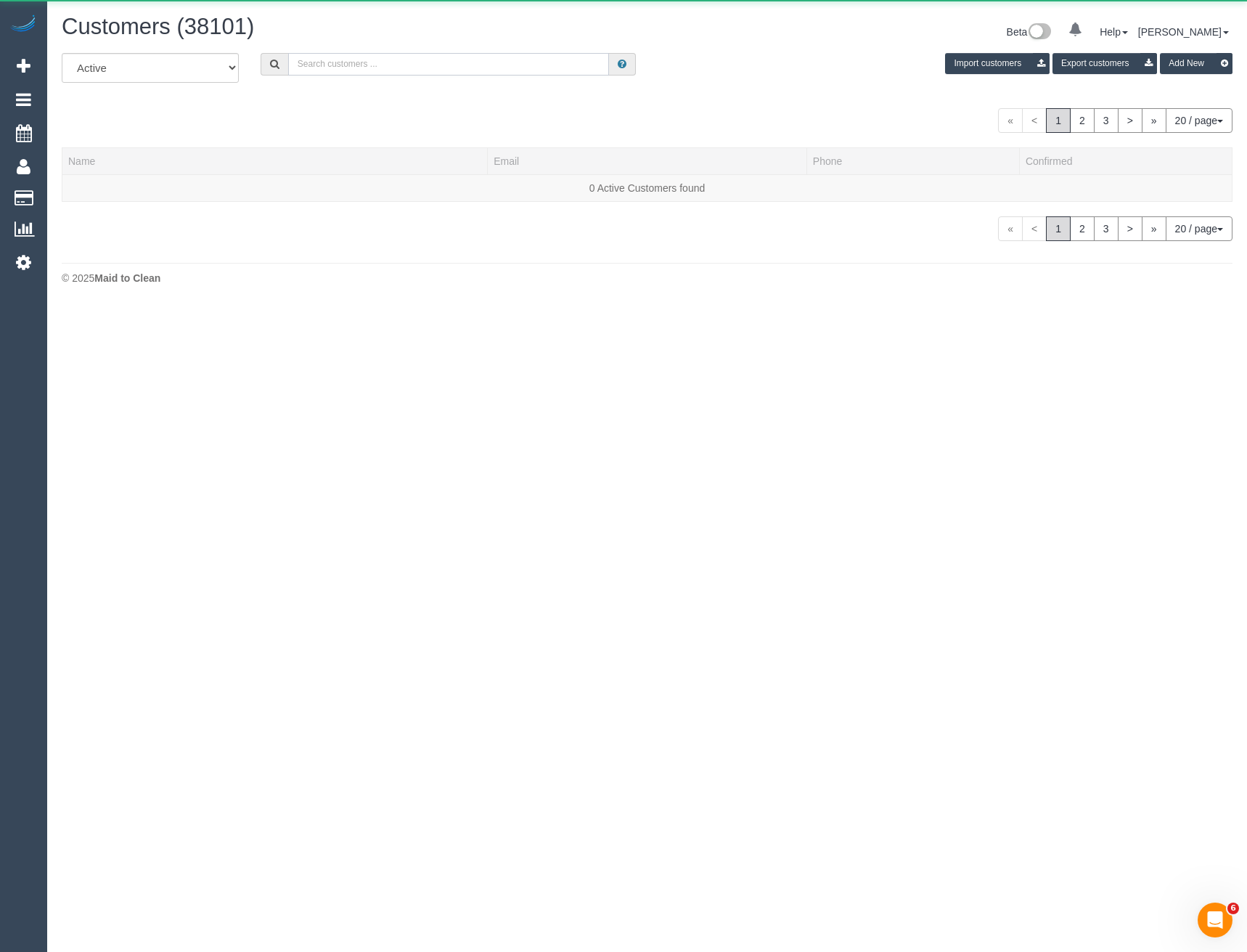
click at [314, 54] on input "text" at bounding box center [449, 64] width 321 height 23
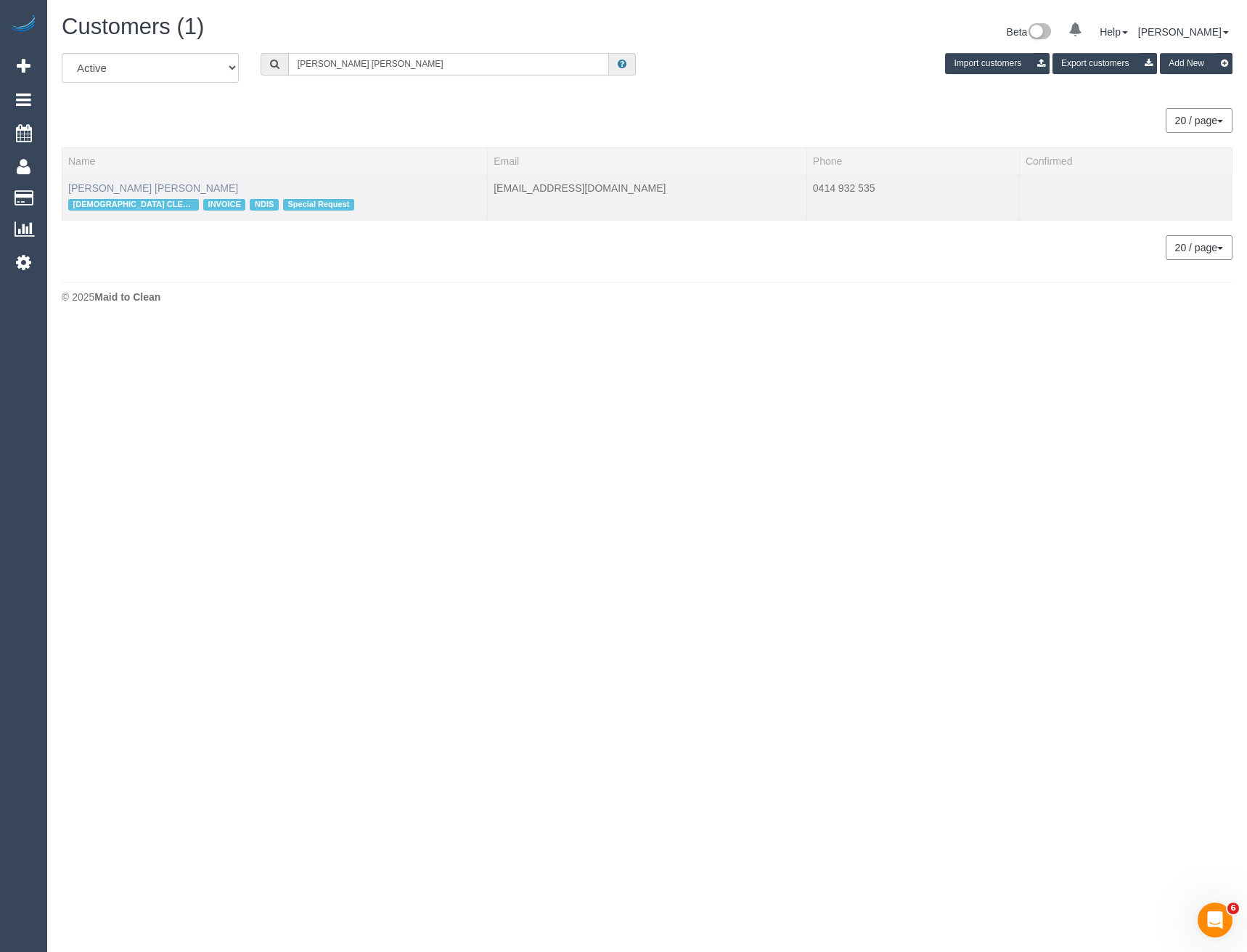
type input "Sarah Ann"
click at [140, 188] on link "Sarah Anne DeGuara" at bounding box center [152, 188] width 170 height 11
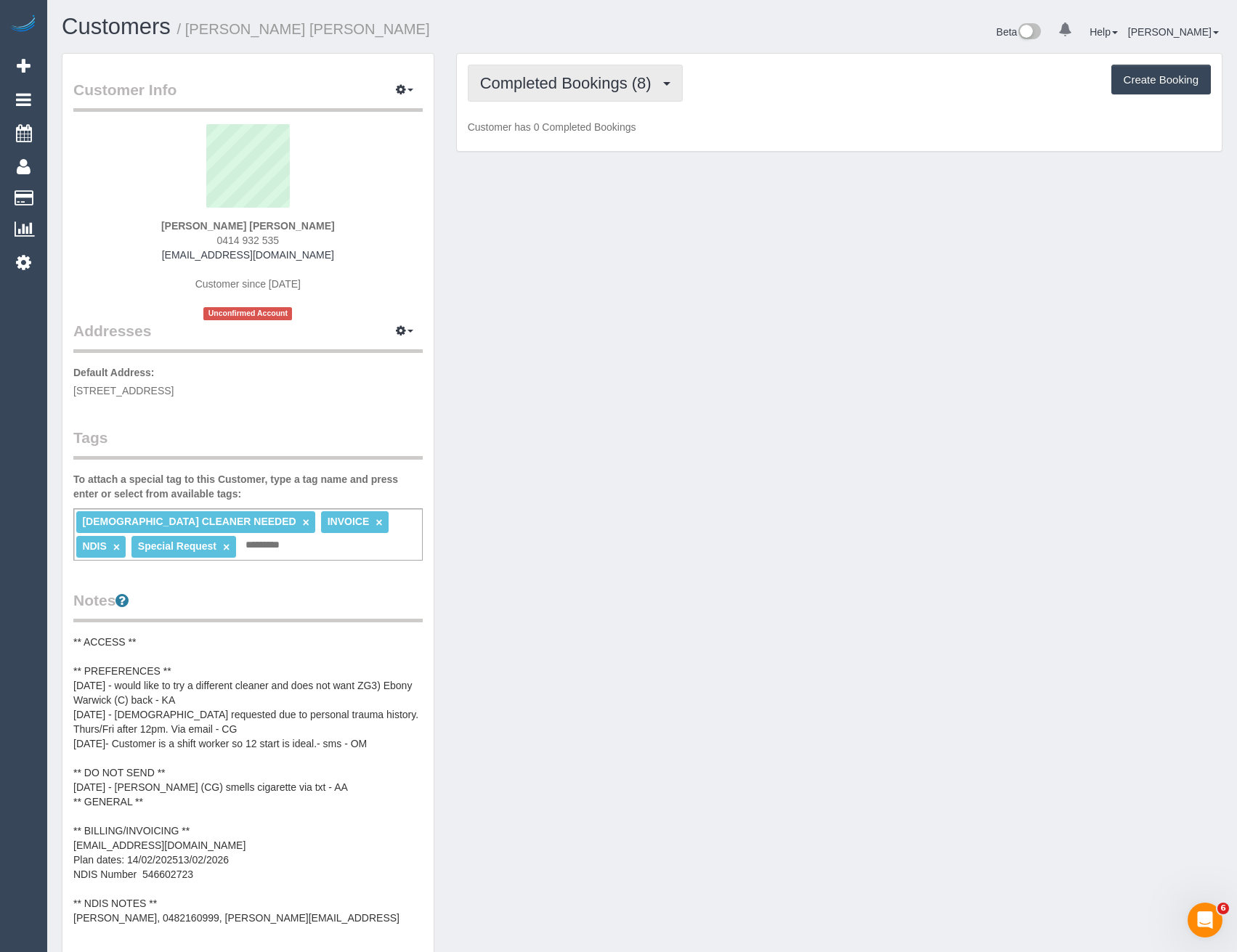
click at [645, 71] on button "Completed Bookings (8)" at bounding box center [575, 83] width 215 height 37
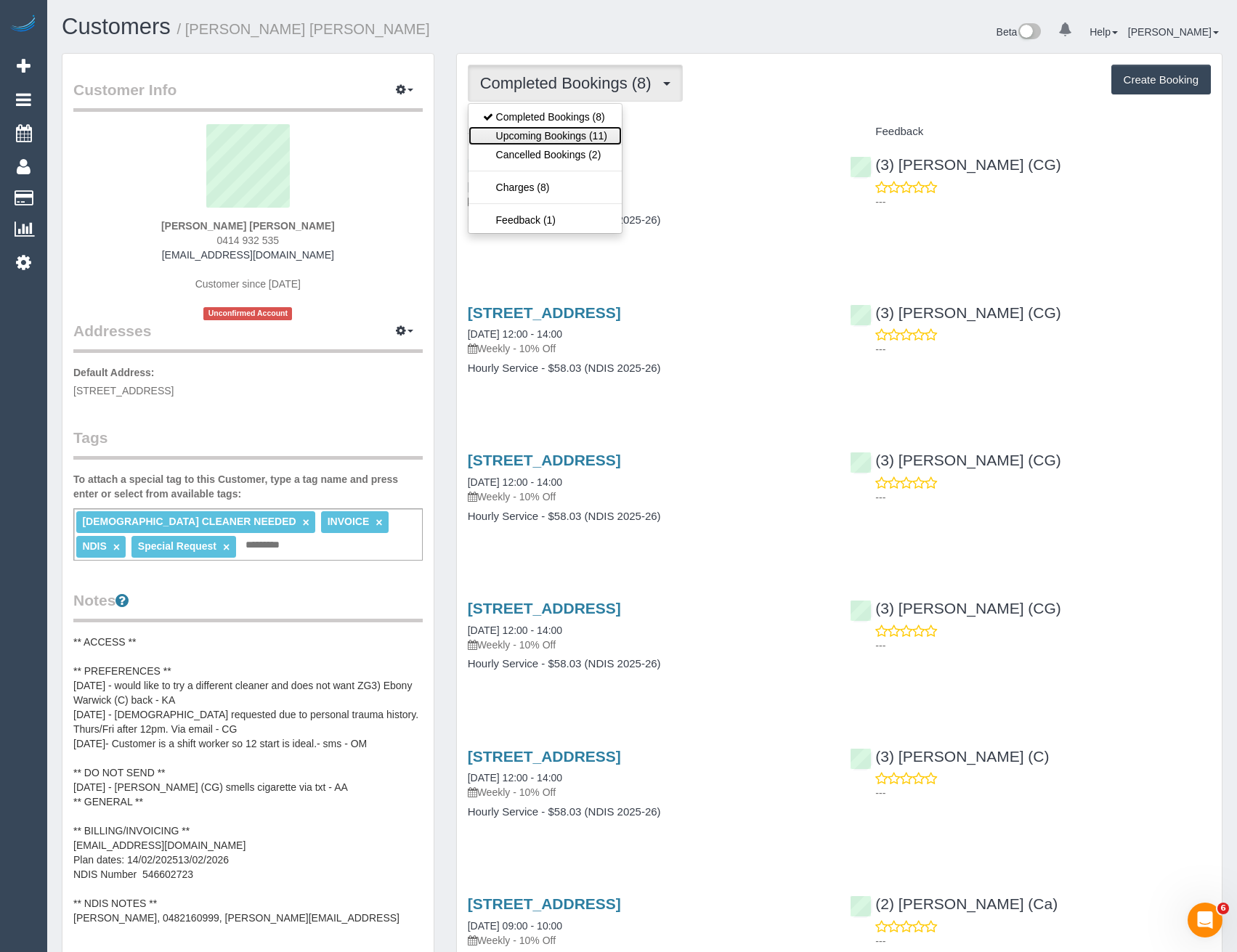
click at [580, 141] on link "Upcoming Bookings (11)" at bounding box center [545, 135] width 153 height 19
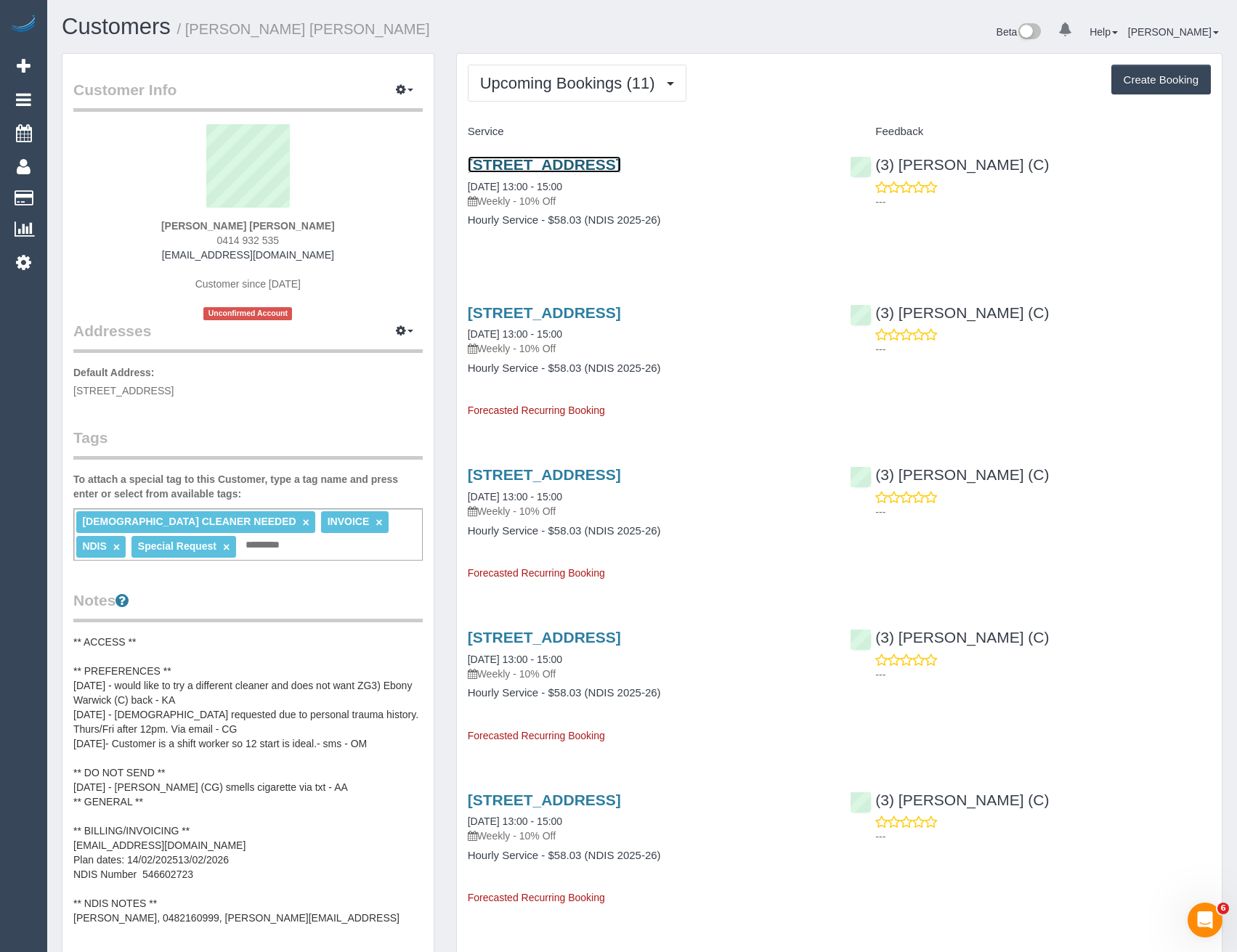
click at [621, 161] on link "516/29 Waterline Place, Williamstown, VIC 3016" at bounding box center [544, 164] width 153 height 17
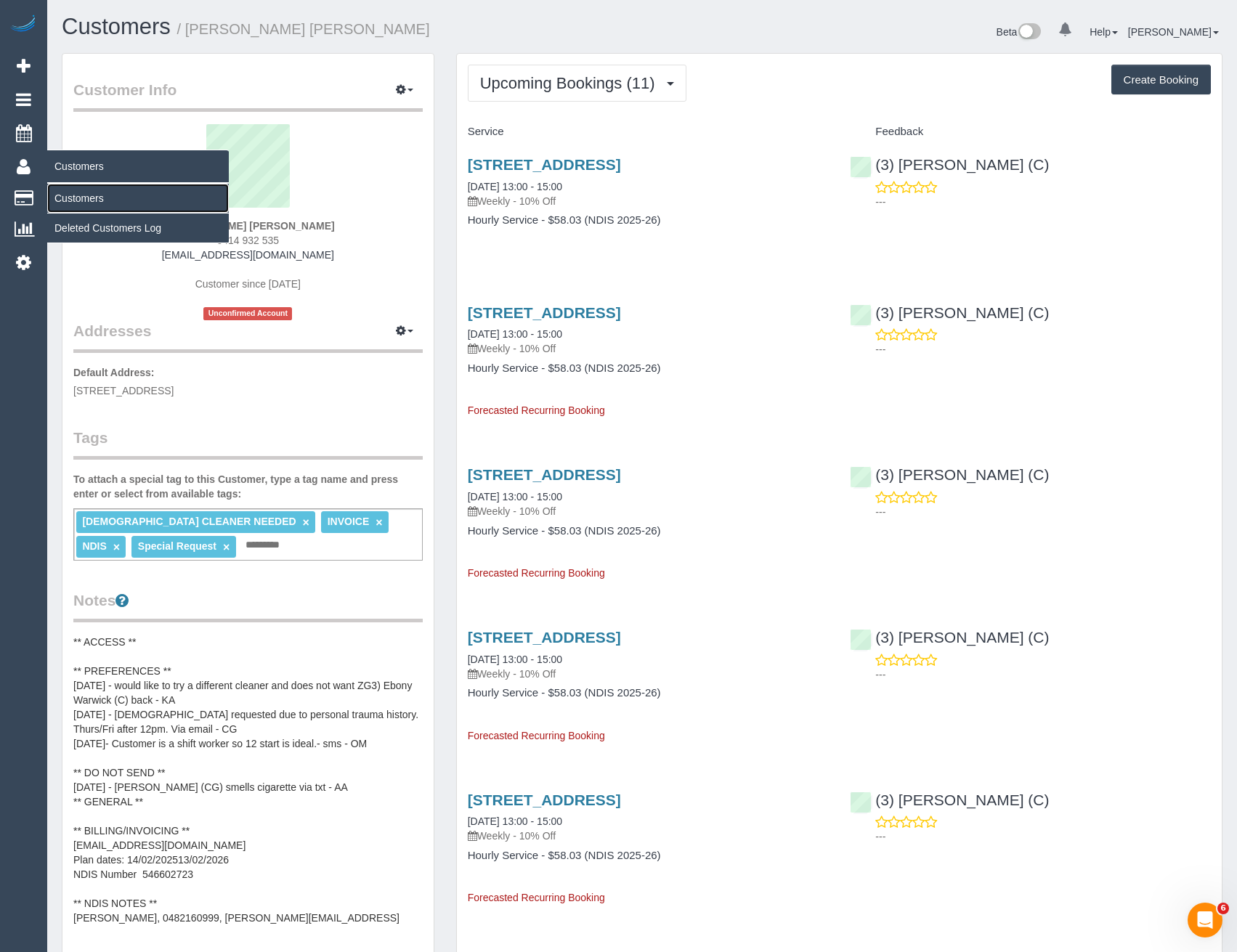
click at [80, 192] on link "Customers" at bounding box center [138, 198] width 182 height 29
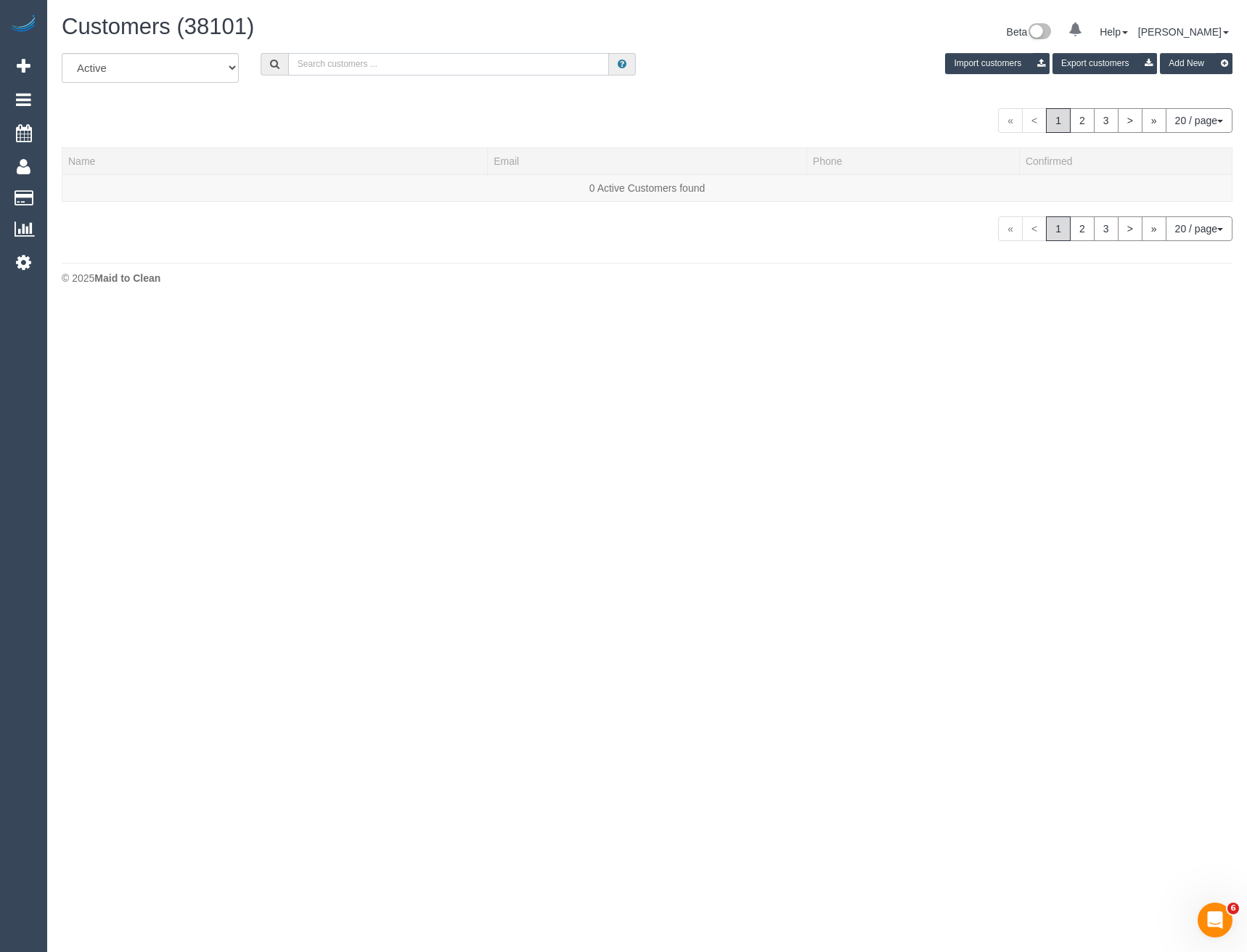
click at [389, 64] on input "text" at bounding box center [449, 64] width 321 height 23
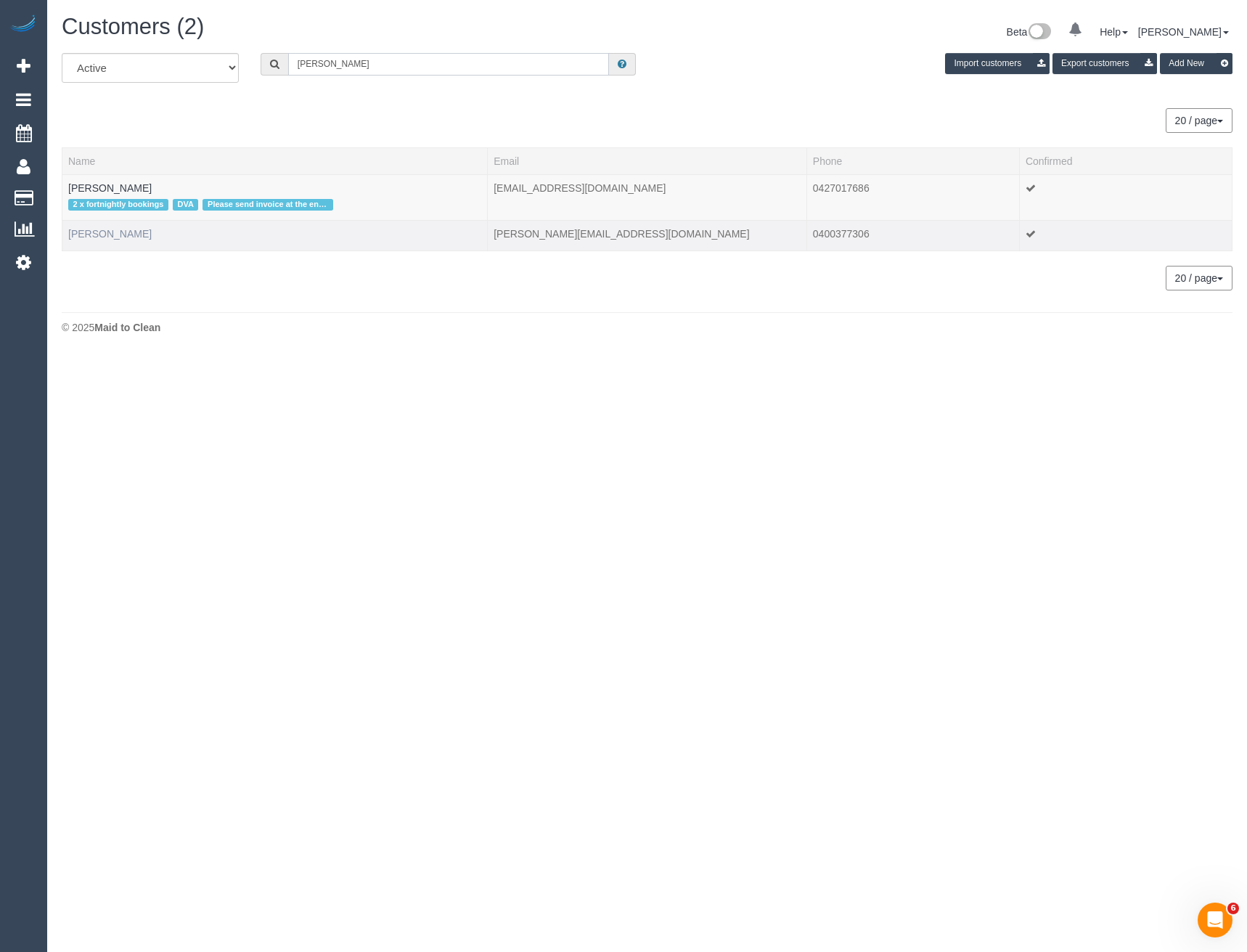
type input "Shane O"
click at [106, 229] on link "Shane O'Neill" at bounding box center [109, 233] width 84 height 11
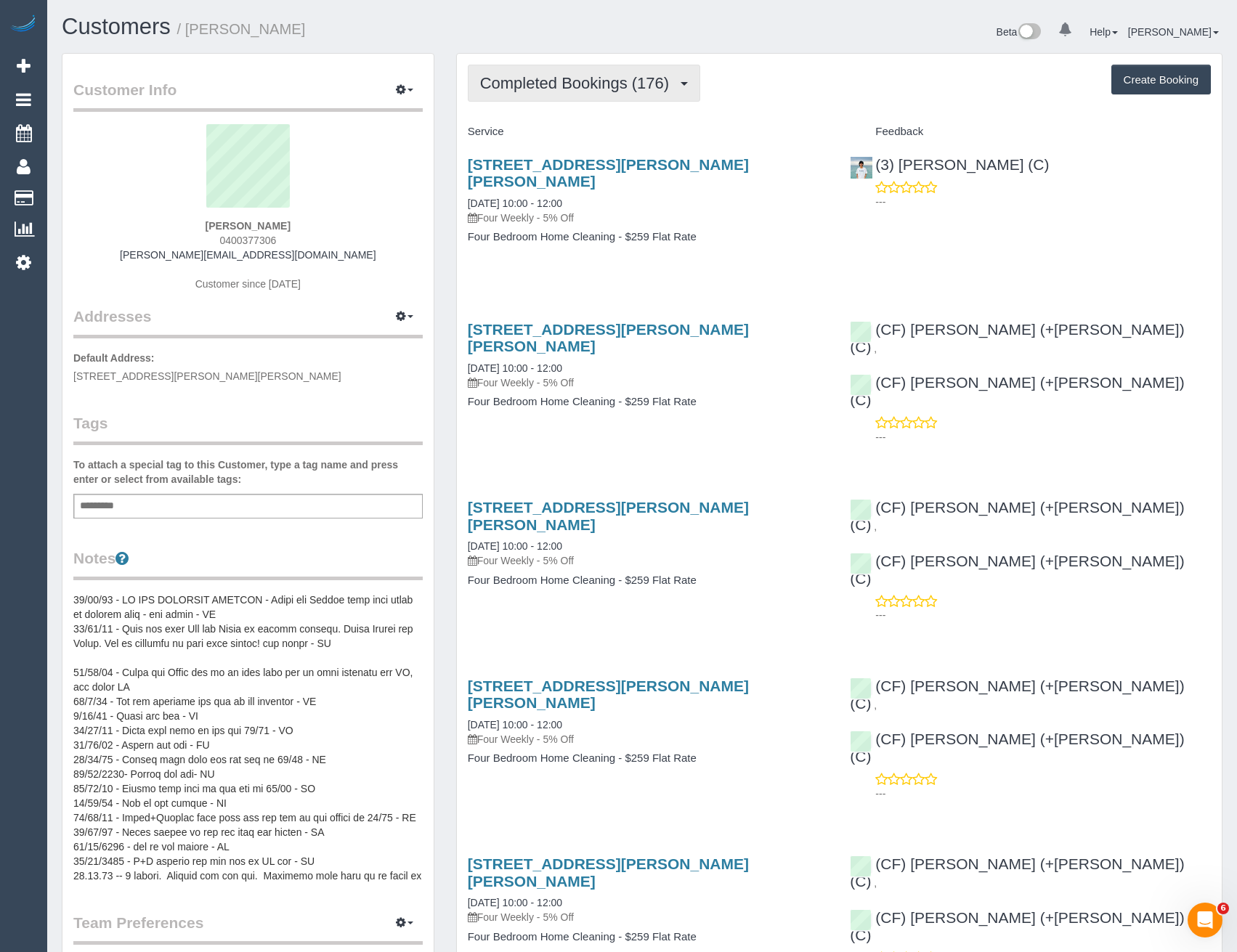
click at [676, 94] on button "Completed Bookings (176)" at bounding box center [584, 83] width 233 height 37
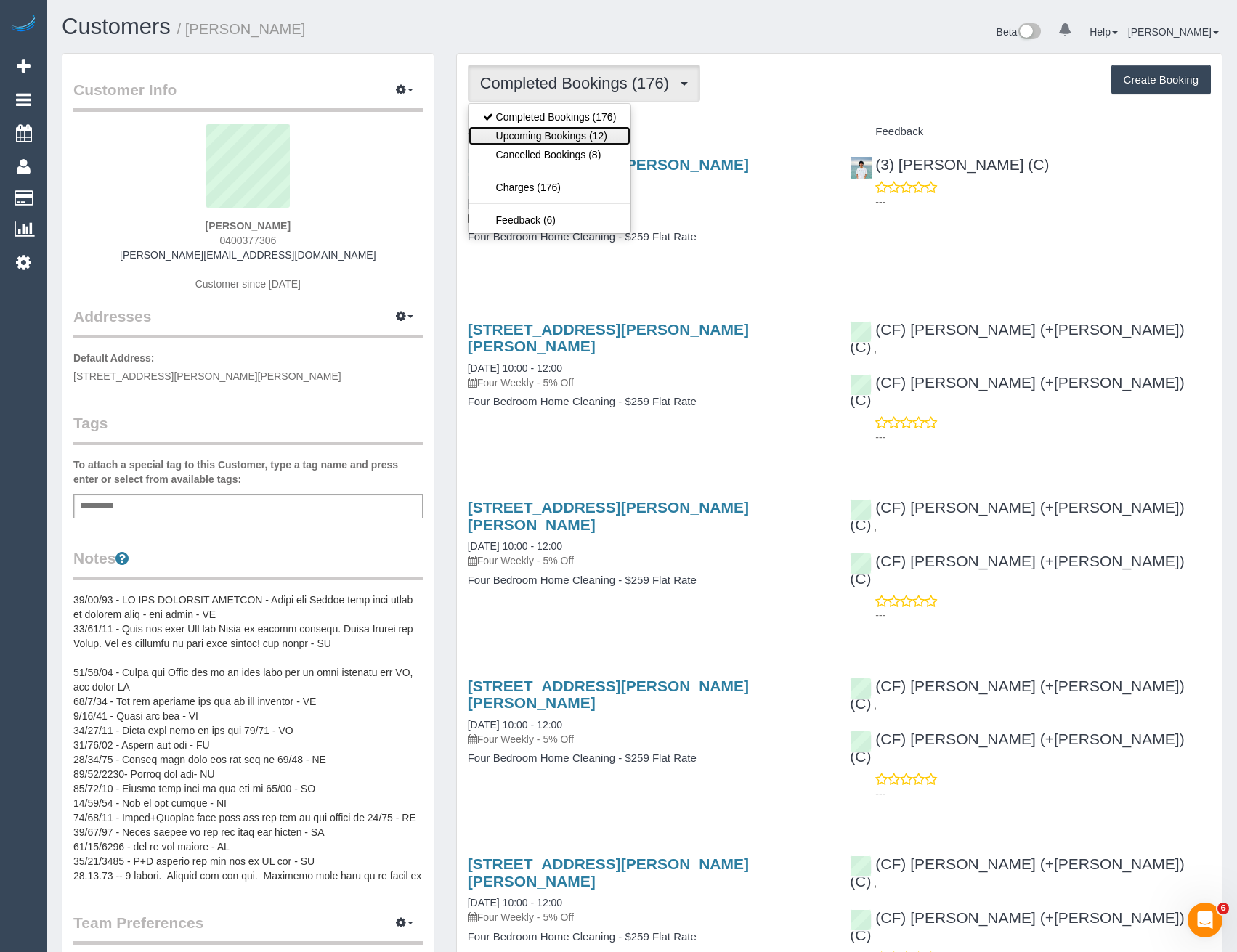
click at [618, 137] on link "Upcoming Bookings (12)" at bounding box center [550, 135] width 163 height 19
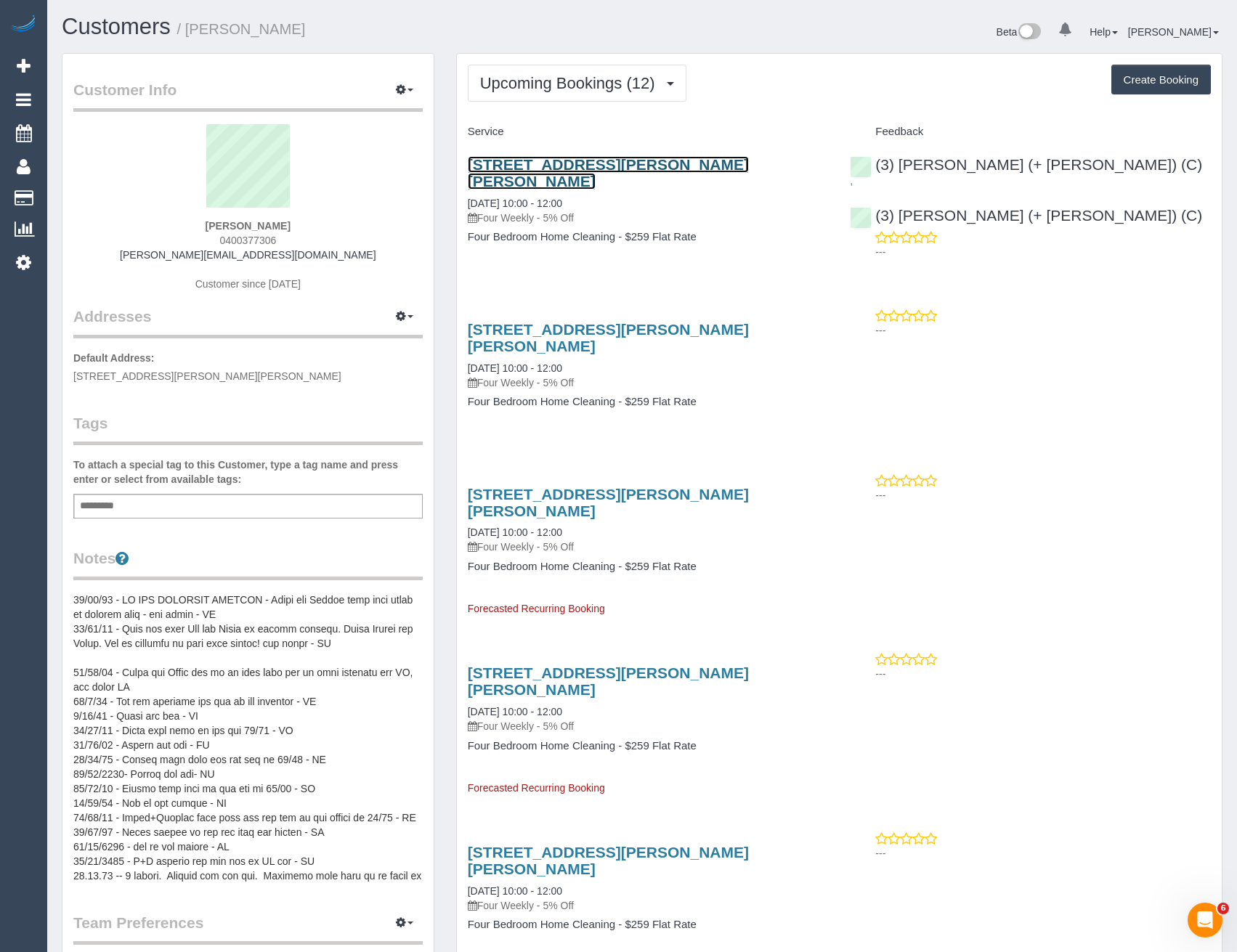
click at [657, 161] on link "116 Smith St, Thornbury, VIC 3071" at bounding box center [608, 173] width 281 height 33
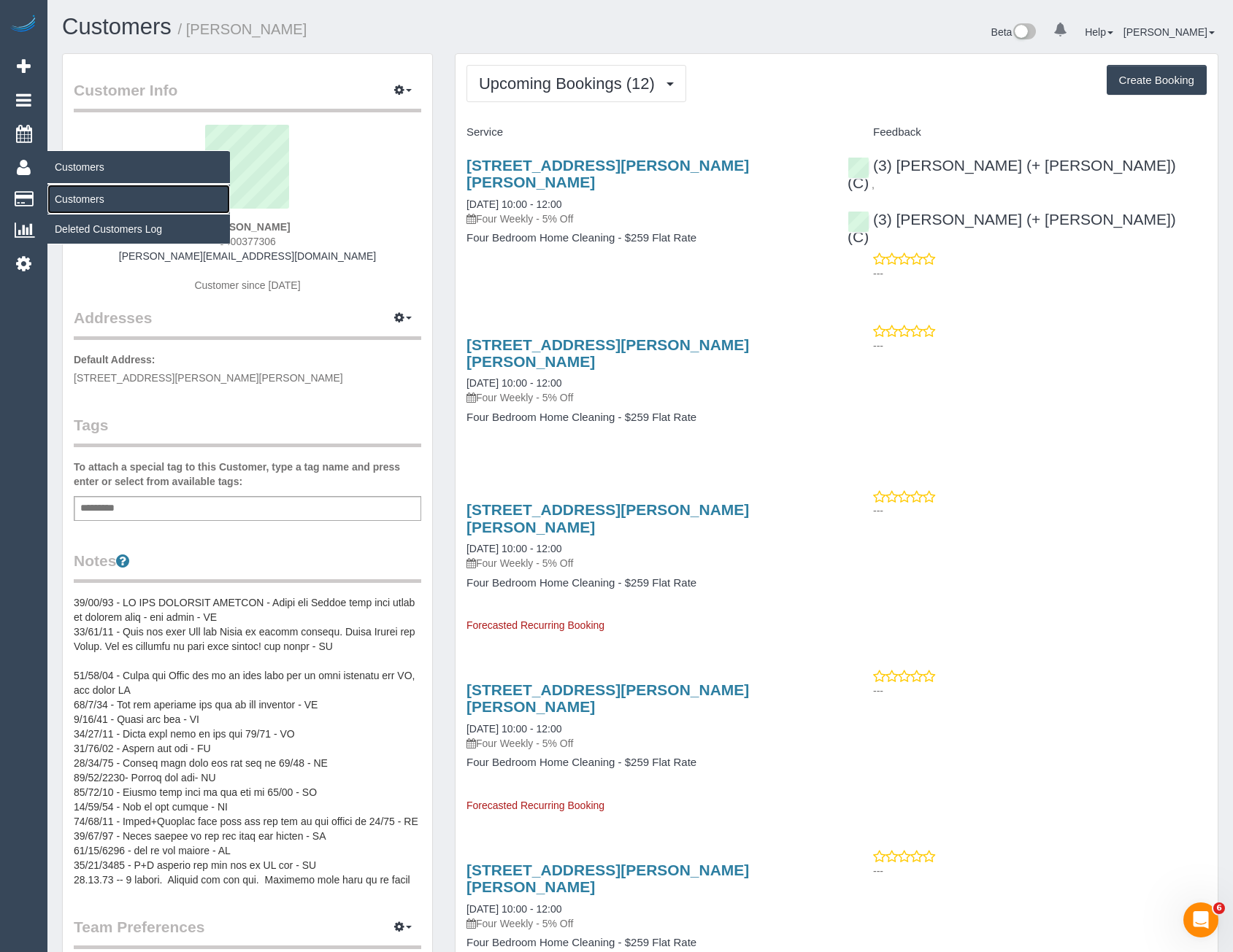
click at [74, 201] on link "Customers" at bounding box center [139, 199] width 183 height 29
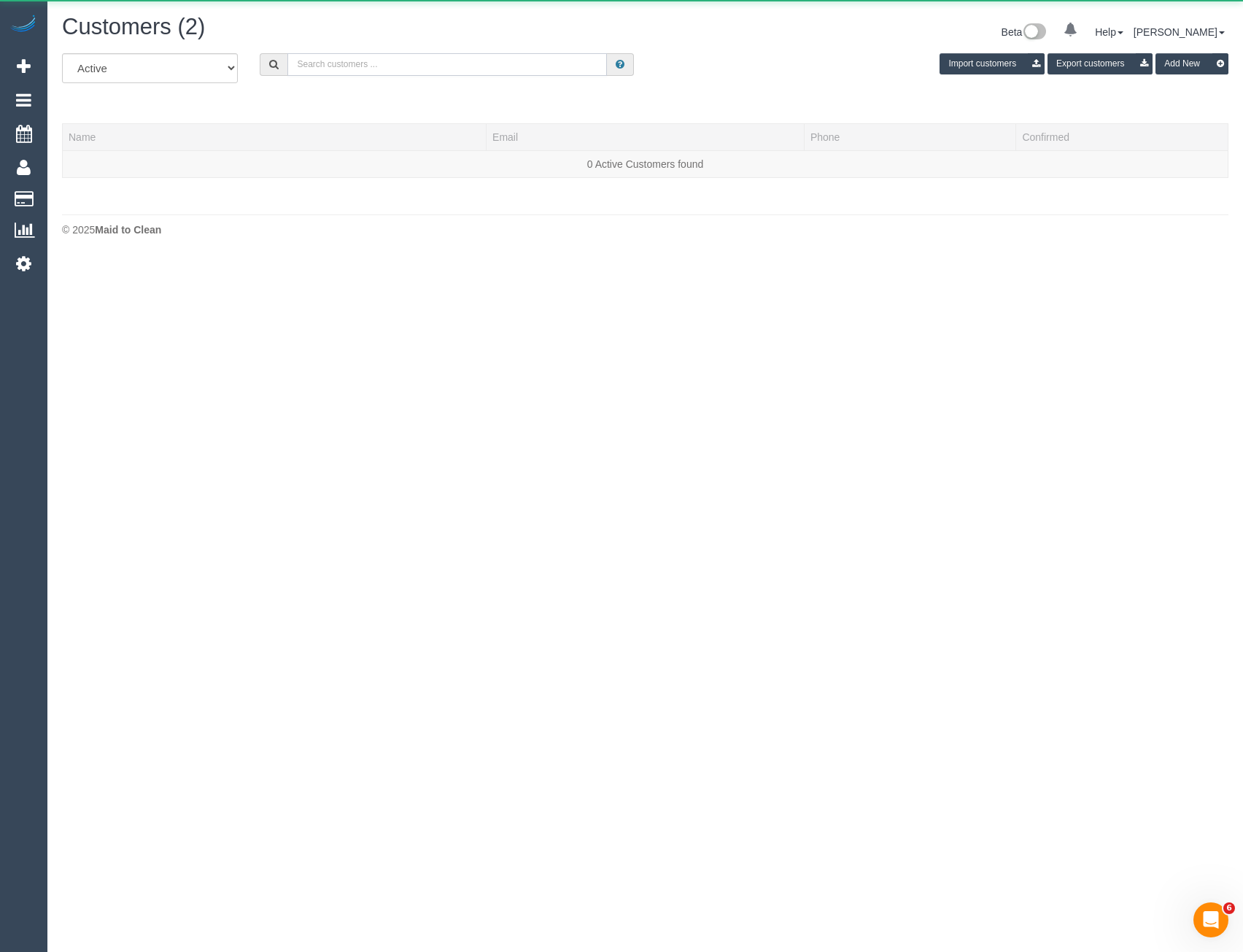
drag, startPoint x: 327, startPoint y: 67, endPoint x: 327, endPoint y: 75, distance: 8.0
click at [327, 67] on input "text" at bounding box center [447, 64] width 320 height 23
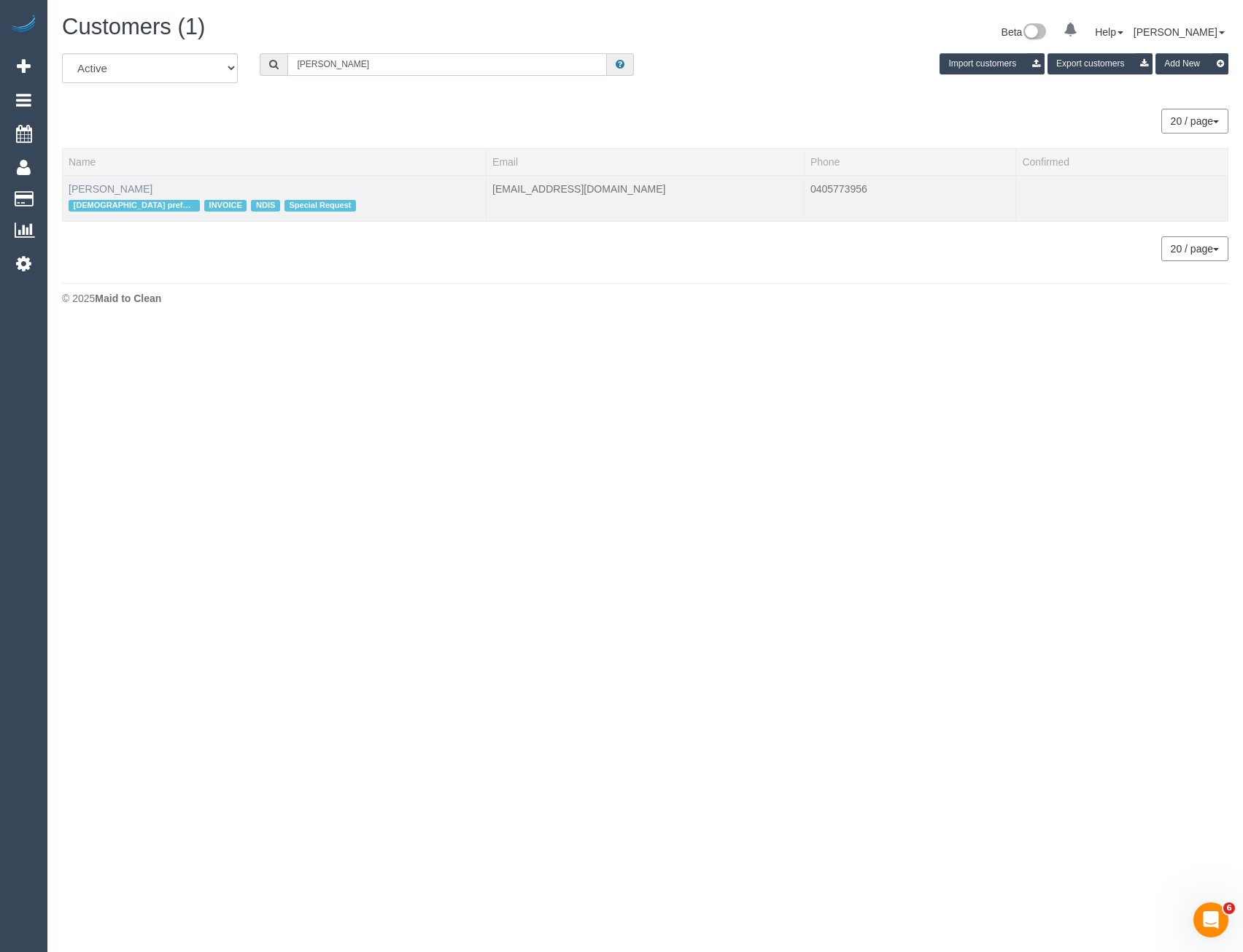
type input "Jade stone"
drag, startPoint x: 107, startPoint y: 185, endPoint x: 184, endPoint y: 225, distance: 86.8
click at [107, 185] on link "Jade Stone" at bounding box center [110, 189] width 84 height 11
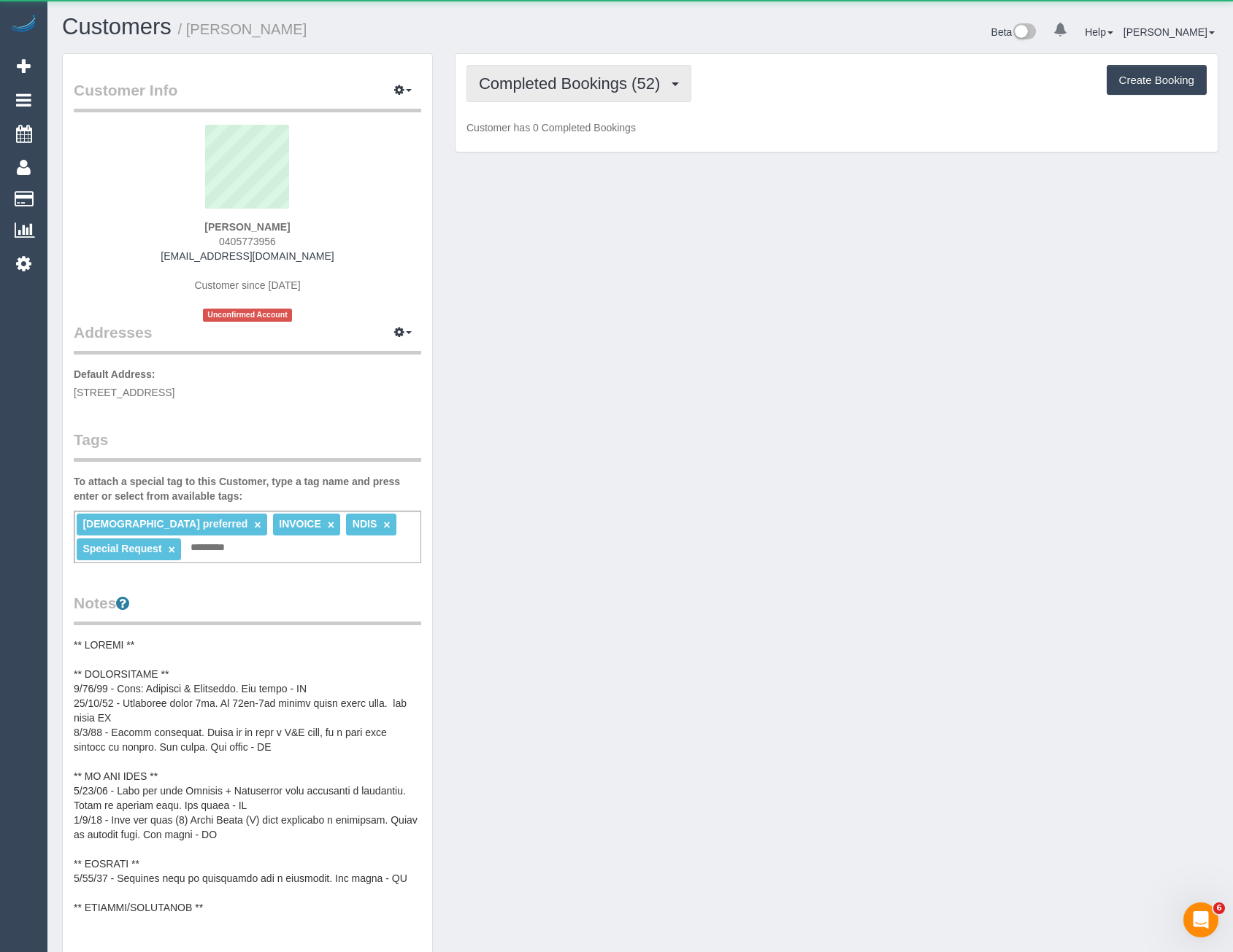
click at [608, 80] on span "Completed Bookings (52)" at bounding box center [573, 83] width 188 height 18
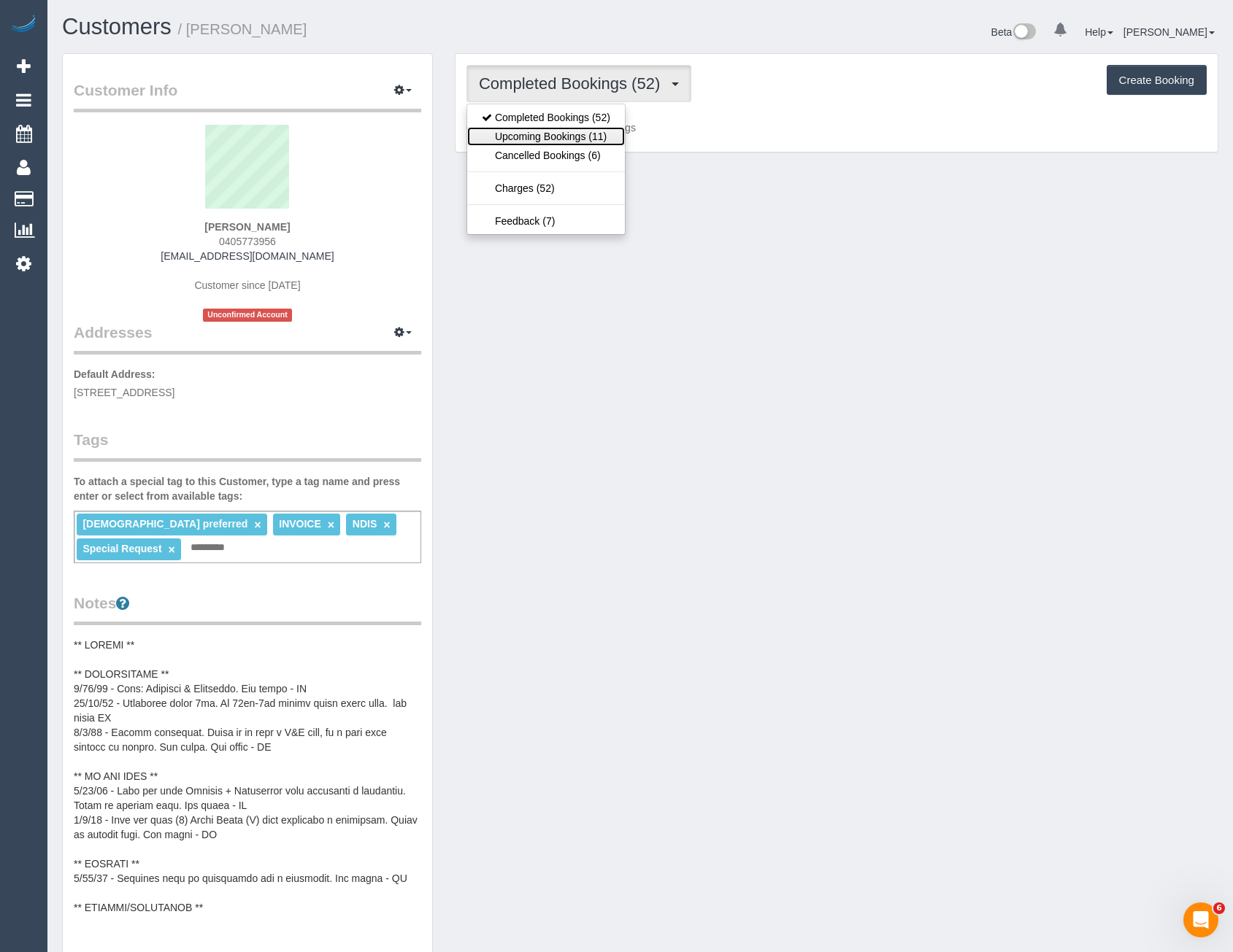
click at [601, 130] on link "Upcoming Bookings (11)" at bounding box center [546, 136] width 158 height 19
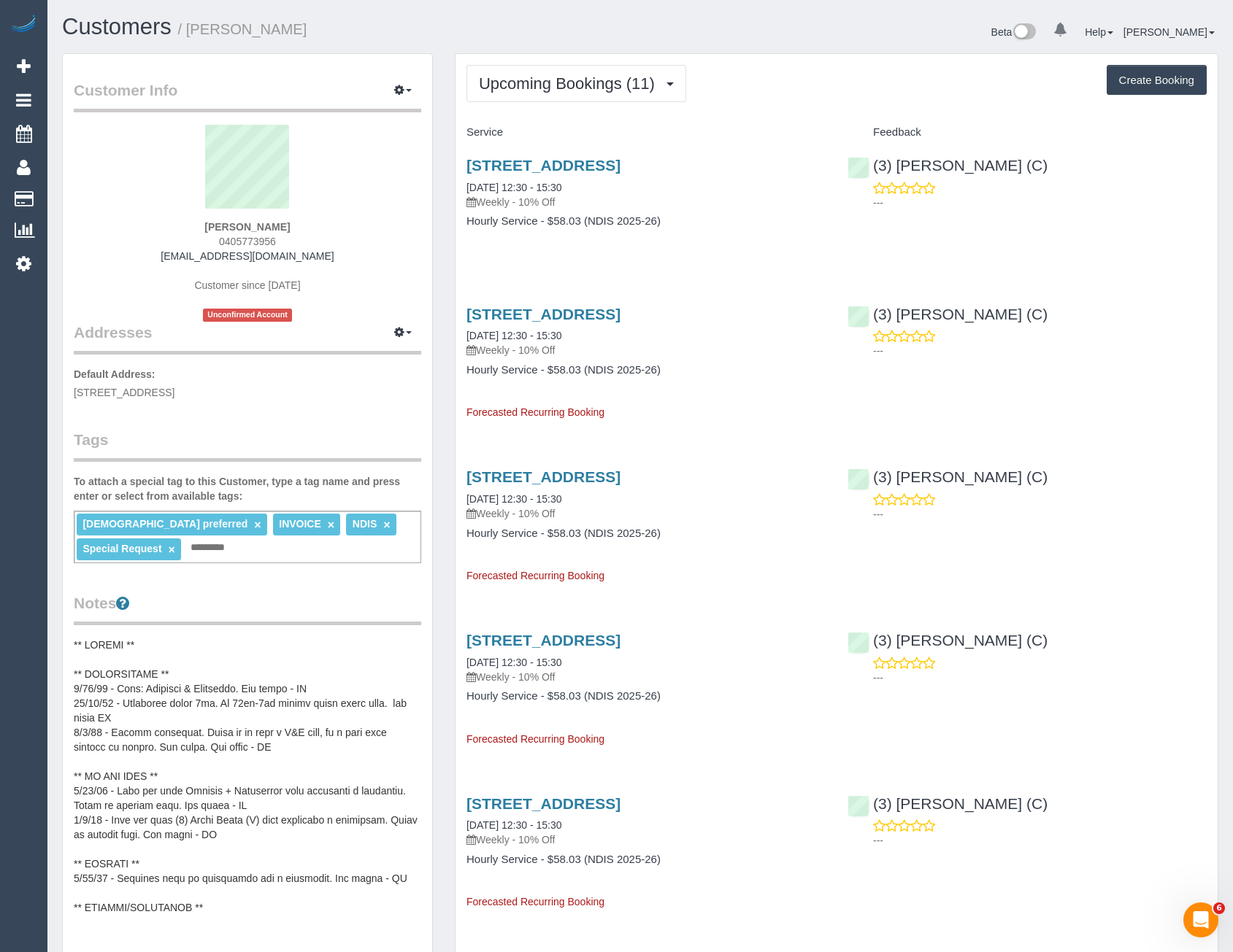
drag, startPoint x: 283, startPoint y: 236, endPoint x: 224, endPoint y: 243, distance: 59.4
click at [224, 243] on div "Jade Stone 0405773956 jadeabela17@gmail.com Customer since 2024 Unconfirmed Acc…" at bounding box center [247, 224] width 347 height 197
copy span "405773956"
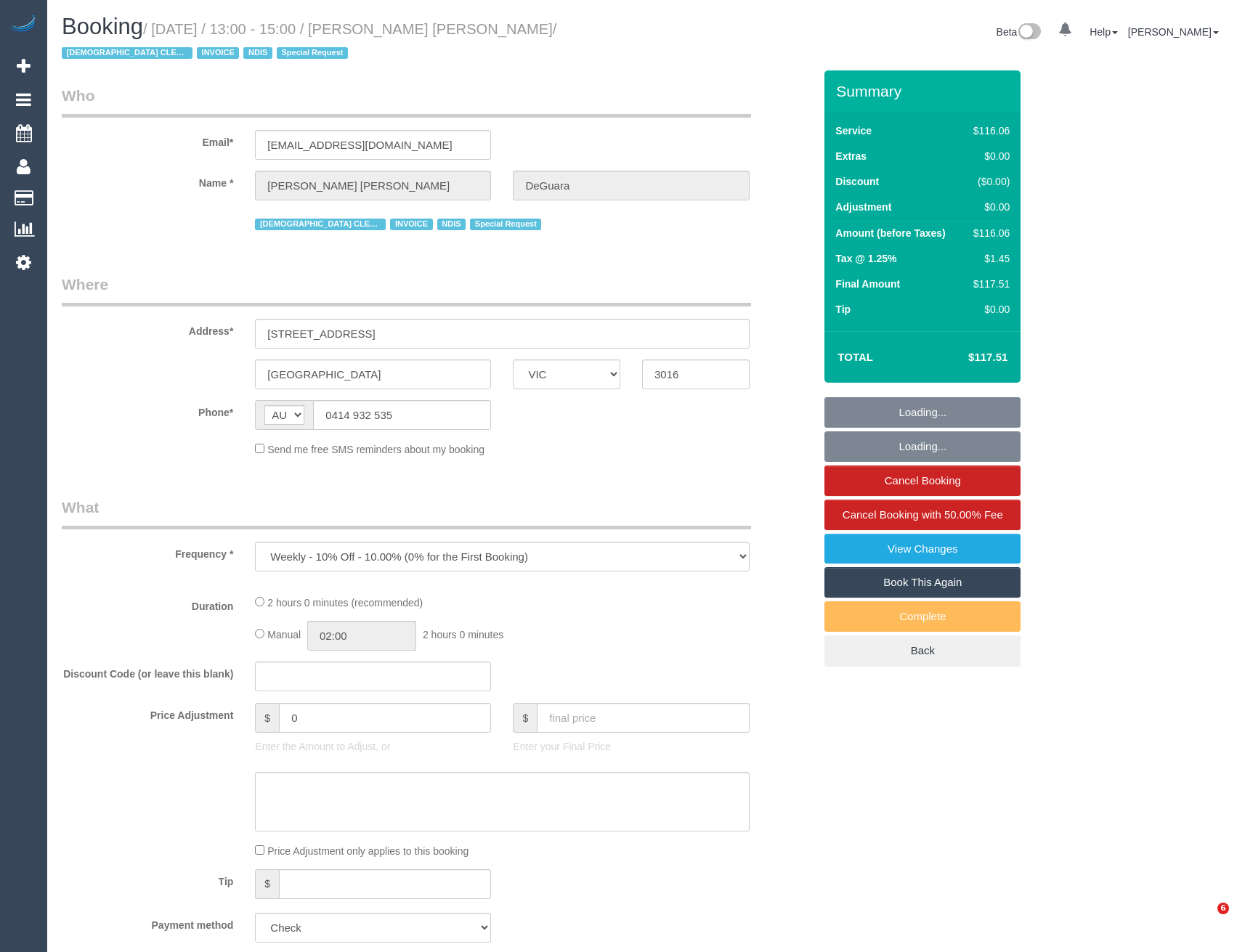
select select "VIC"
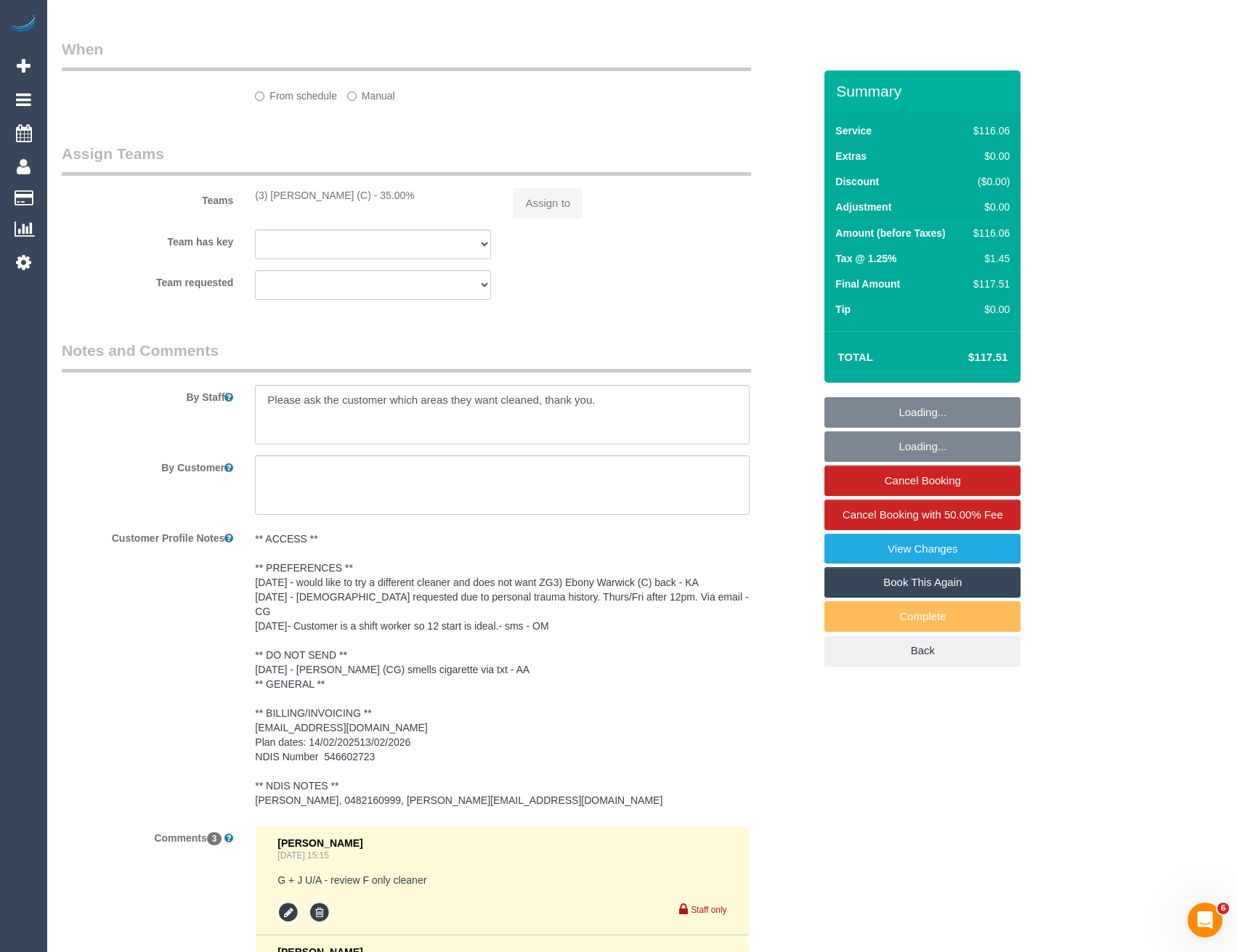
select select "object:809"
select select "number:27"
select select "number:14"
select select "number:18"
select select "number:36"
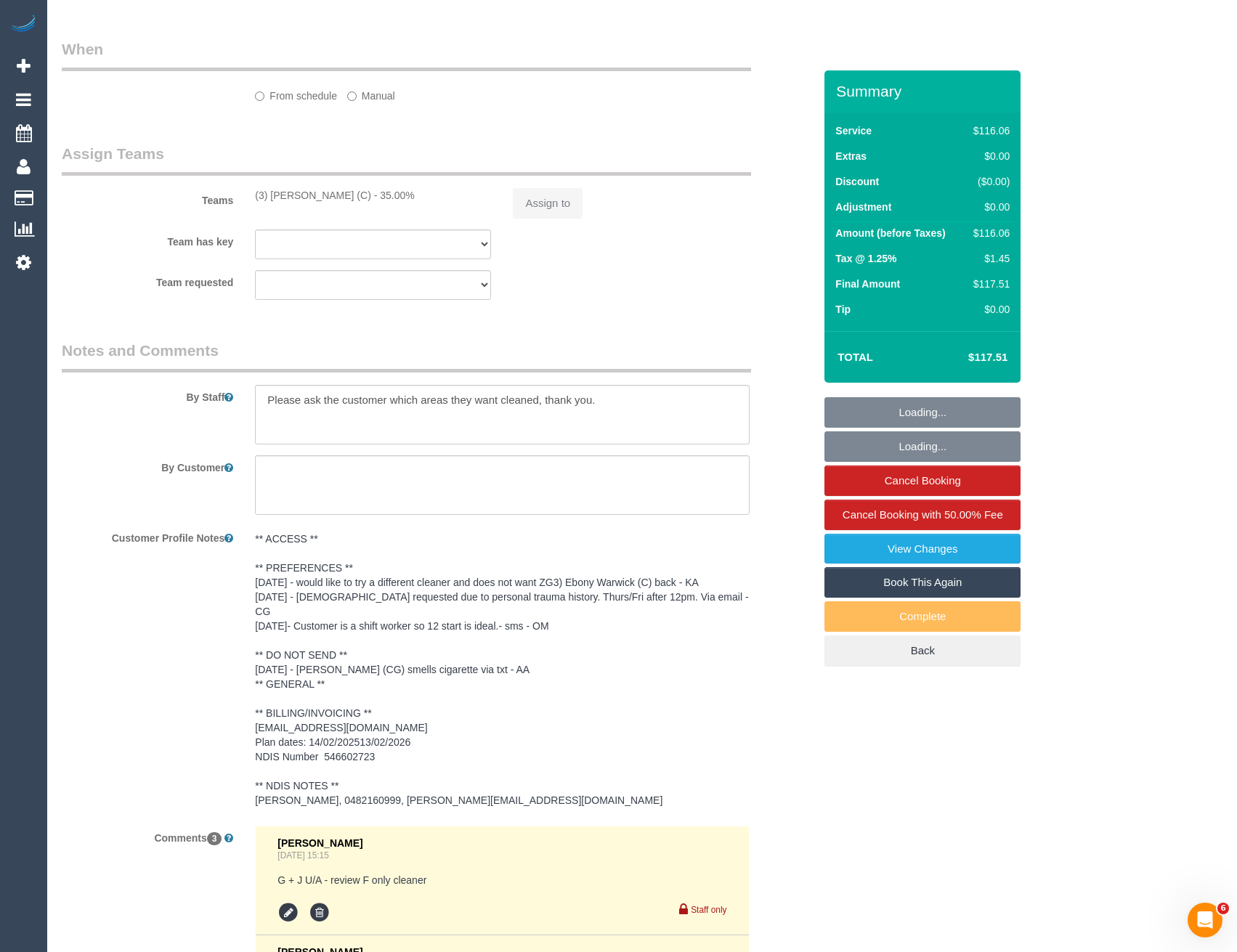
select select "number:35"
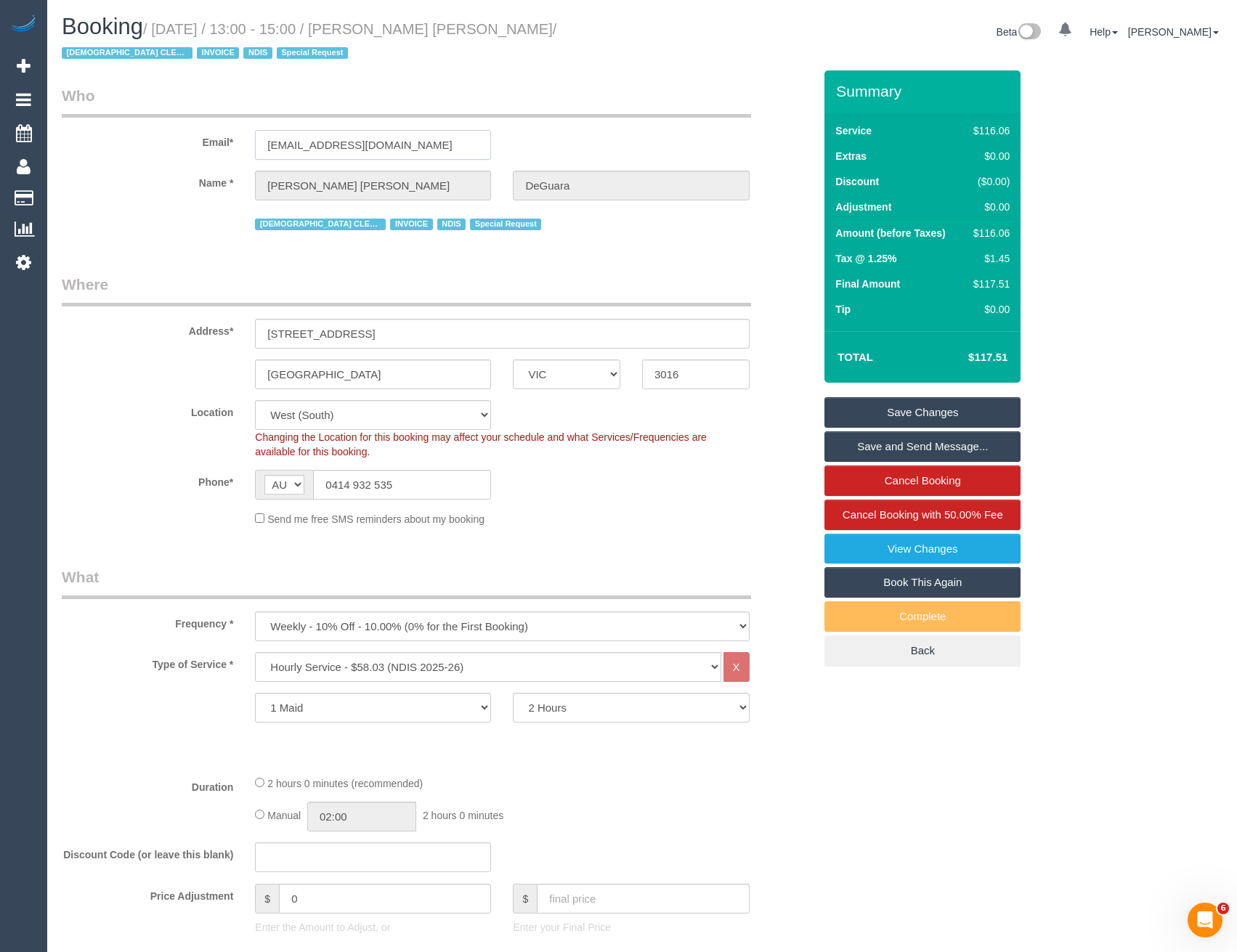
drag, startPoint x: 404, startPoint y: 147, endPoint x: 261, endPoint y: 143, distance: 143.1
click at [261, 143] on input "[EMAIL_ADDRESS][DOMAIN_NAME]" at bounding box center [373, 144] width 236 height 29
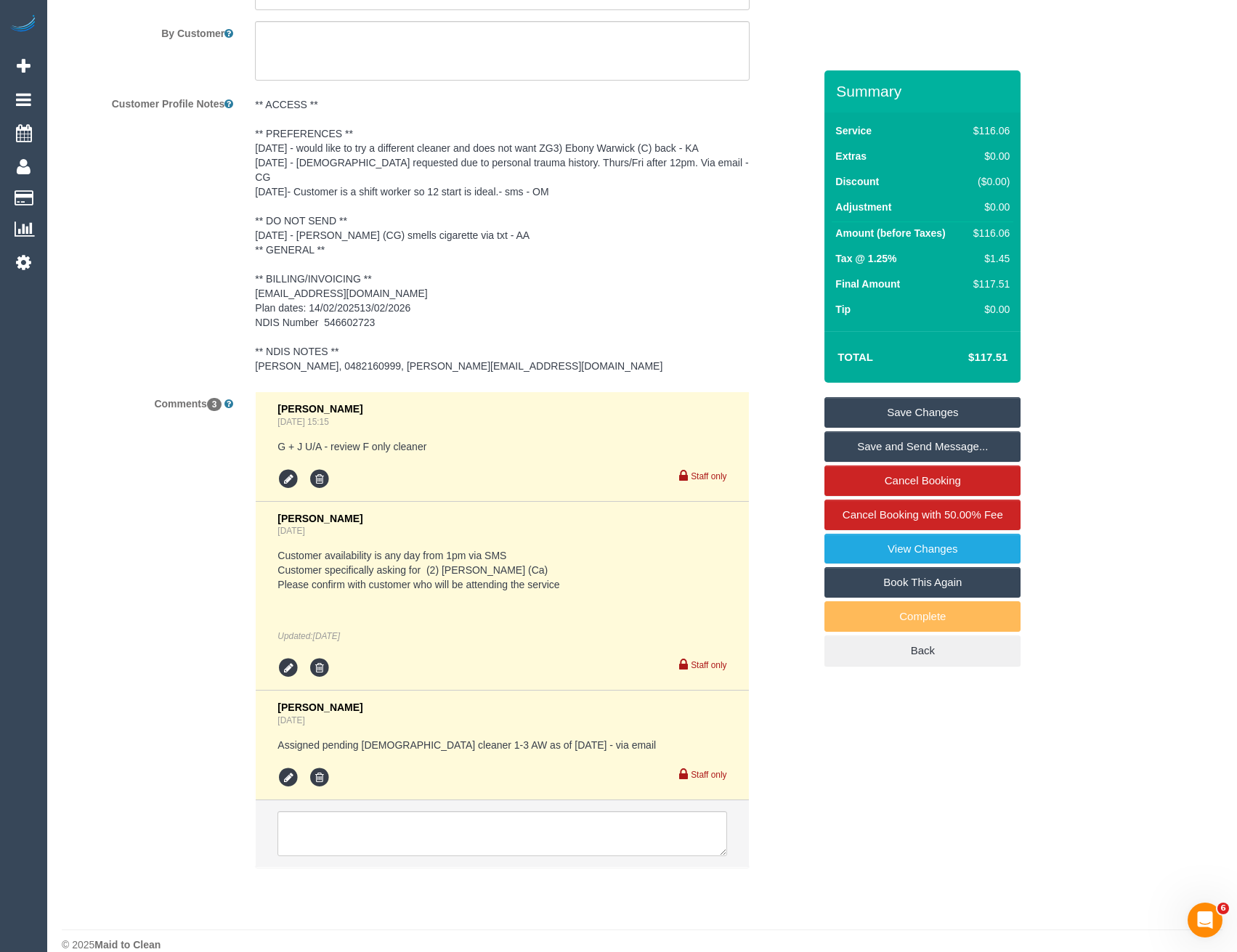
scroll to position [2148, 0]
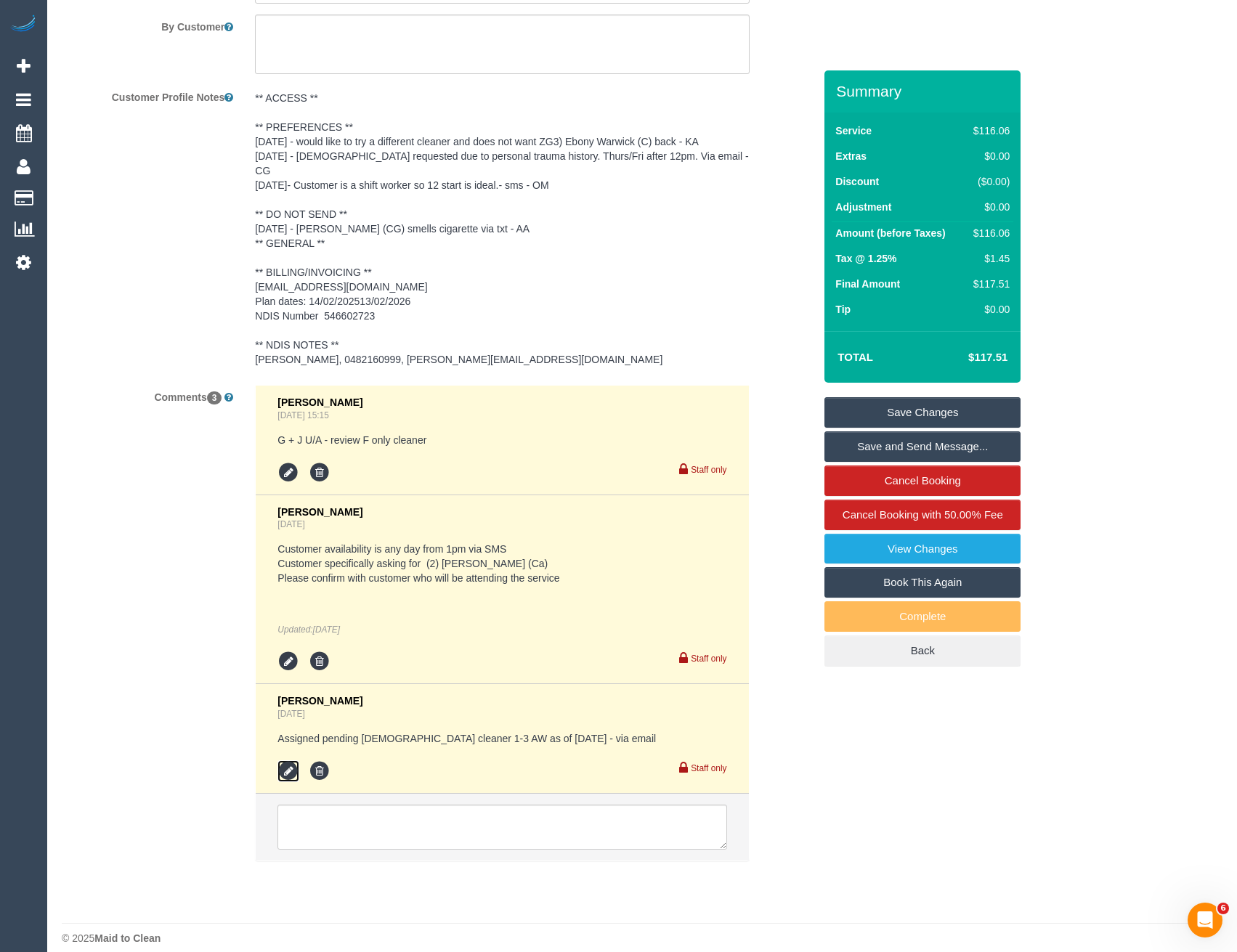
click at [279, 760] on icon at bounding box center [288, 771] width 22 height 22
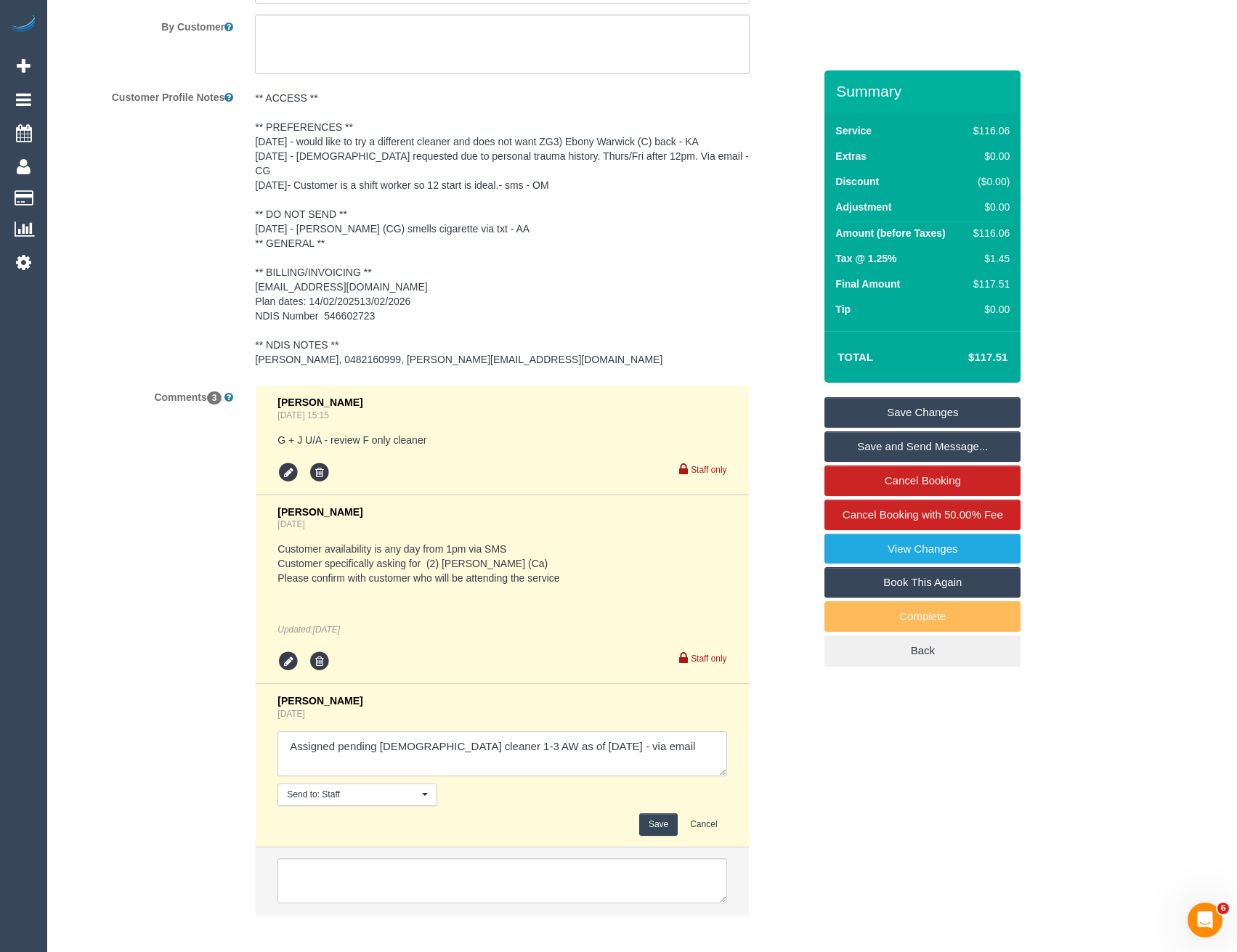
click at [648, 738] on textarea at bounding box center [502, 754] width 449 height 45
type textarea "Assigned pending female cleaner 1-3 AW as of Tues 14/10 - via email // confirmed"
click at [654, 818] on button "Save" at bounding box center [658, 825] width 38 height 23
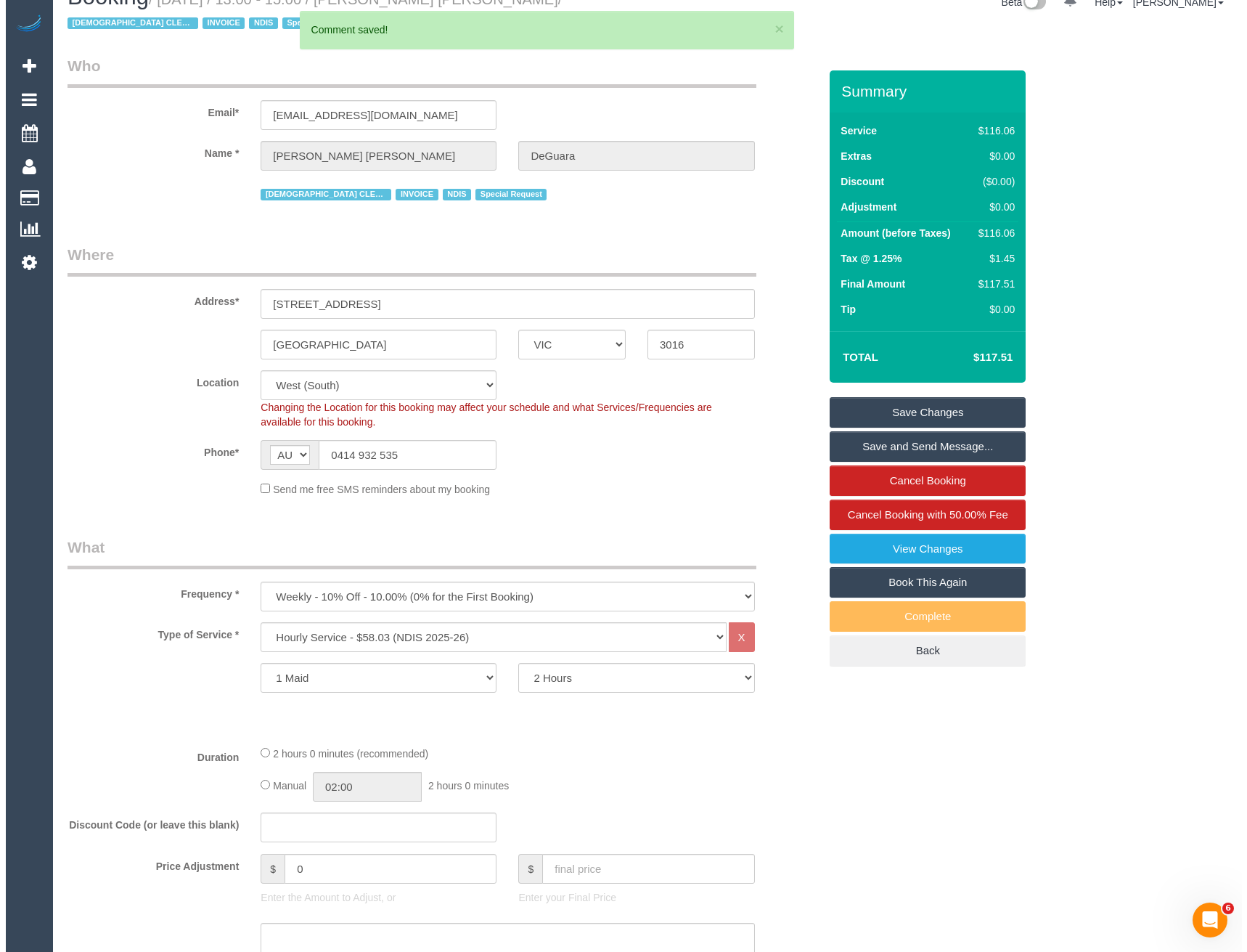
scroll to position [0, 0]
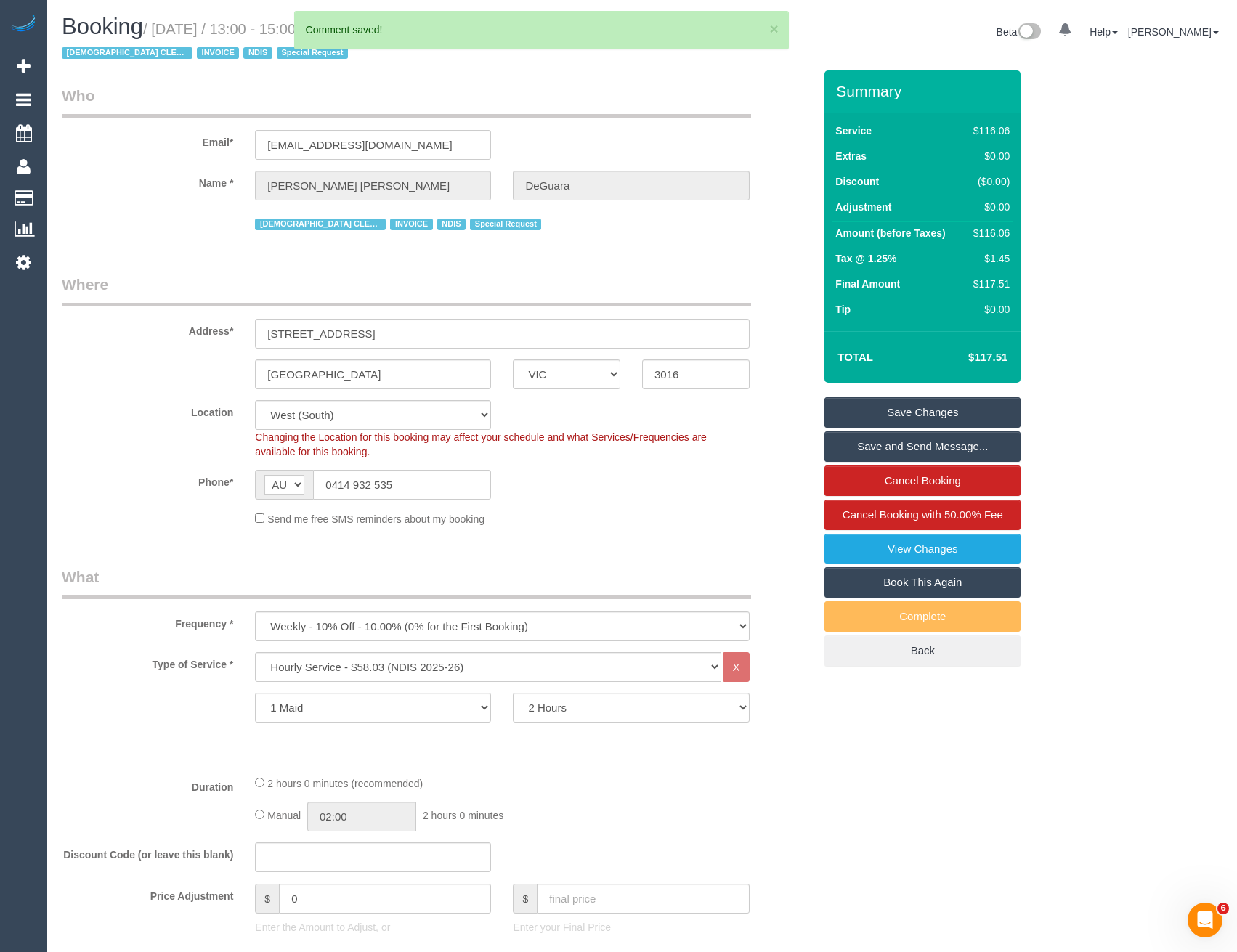
click at [909, 447] on link "Save and Send Message..." at bounding box center [922, 447] width 196 height 30
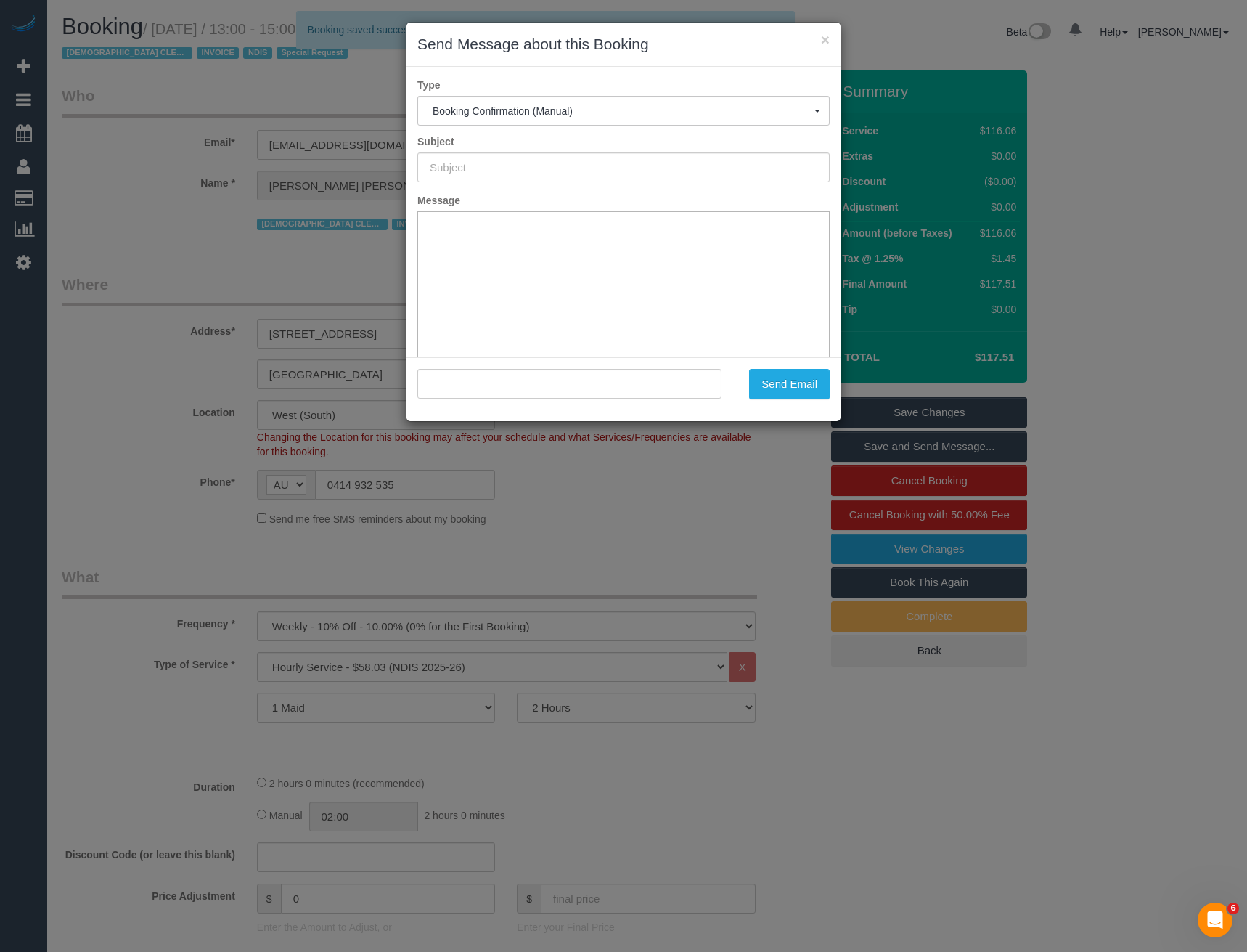
type input "Booking Confirmed"
type input ""Sarah Anne DeGuara" <svdeguara@gmail.com>"
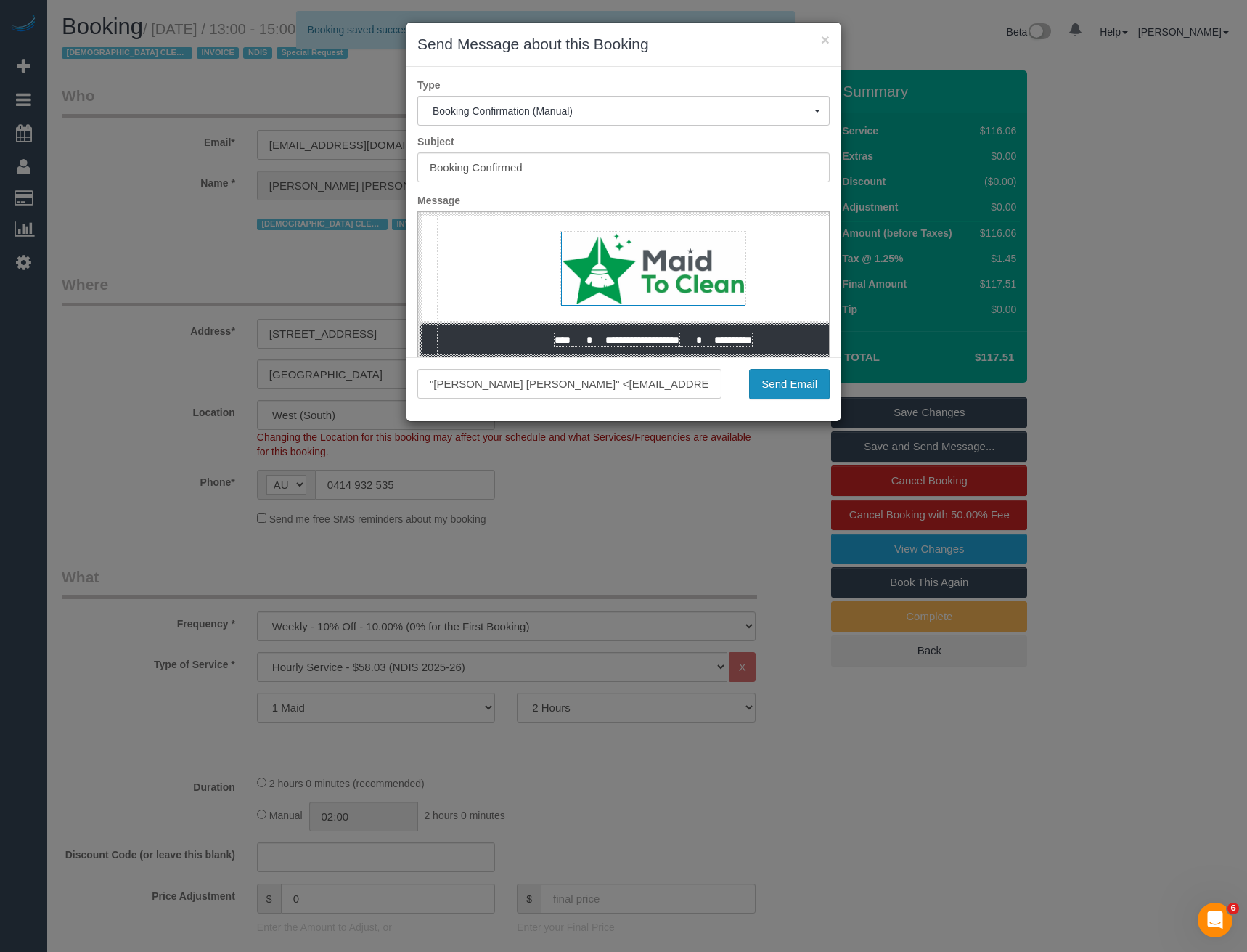
click at [773, 385] on button "Send Email" at bounding box center [789, 384] width 81 height 30
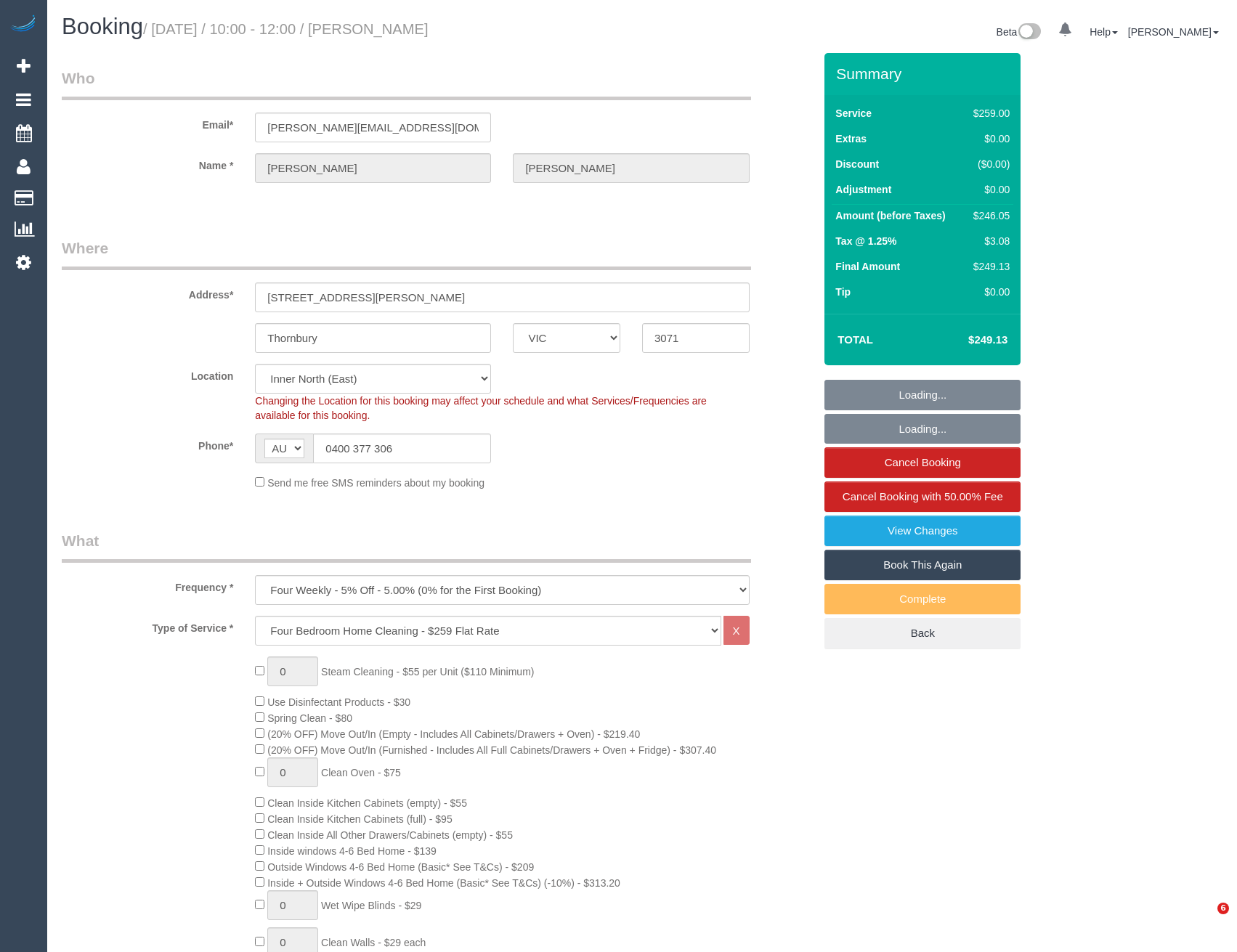
select select "VIC"
select select "string:stripe-pm_1R7EU12GScqysDRVlZP1YM6c"
select select "number:28"
select select "number:15"
select select "number:19"
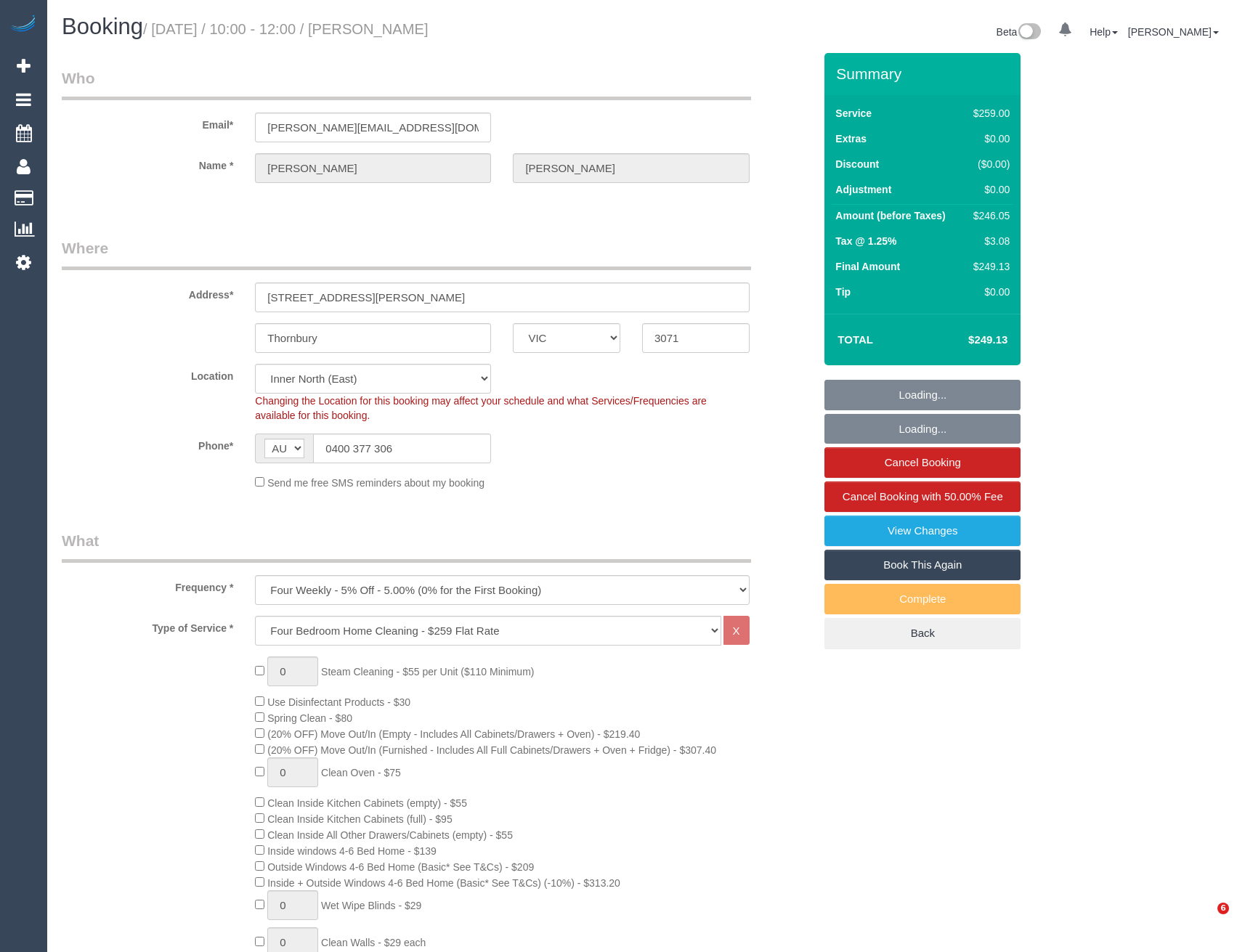
select select "number:22"
select select "number:34"
select select "object:827"
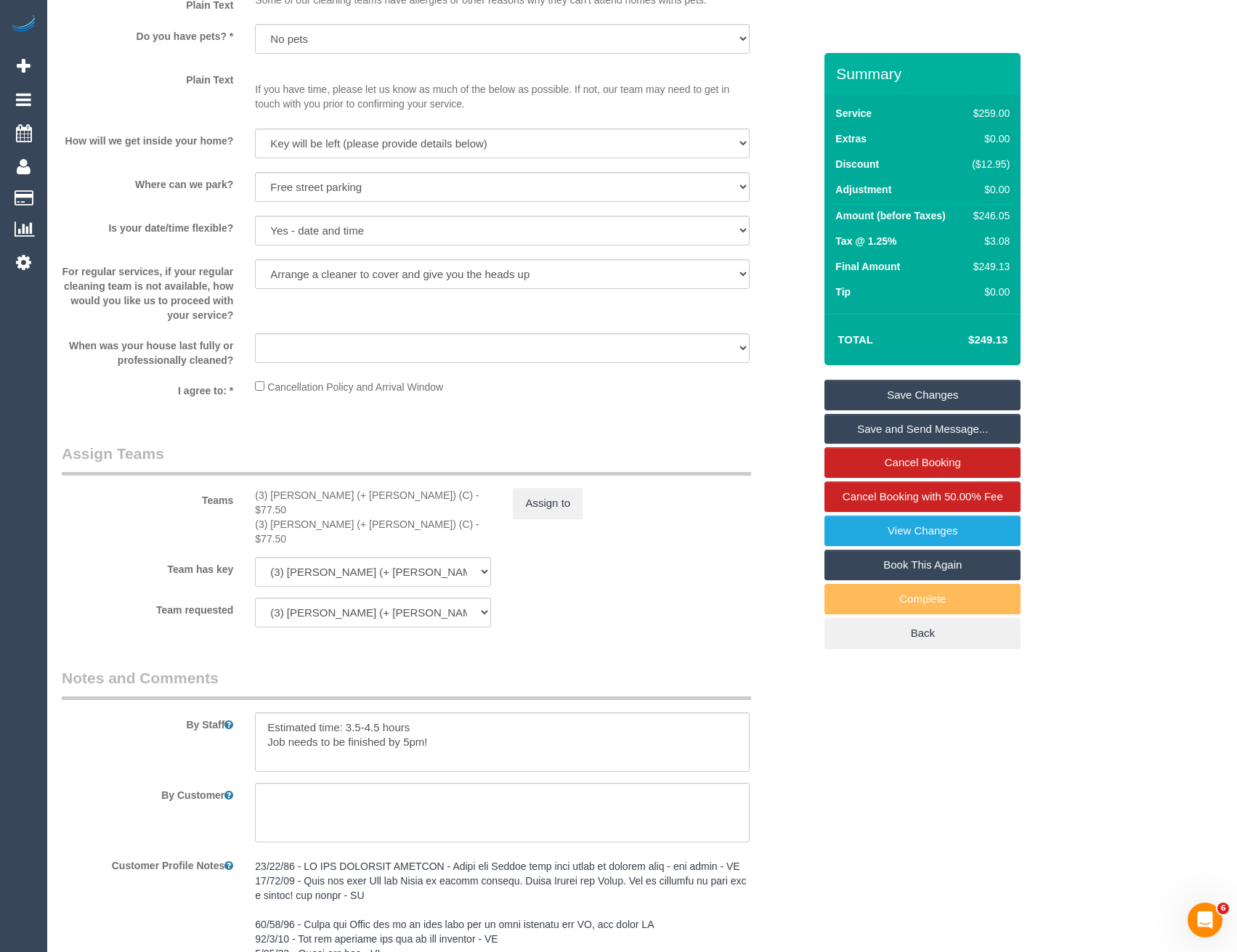
scroll to position [1763, 0]
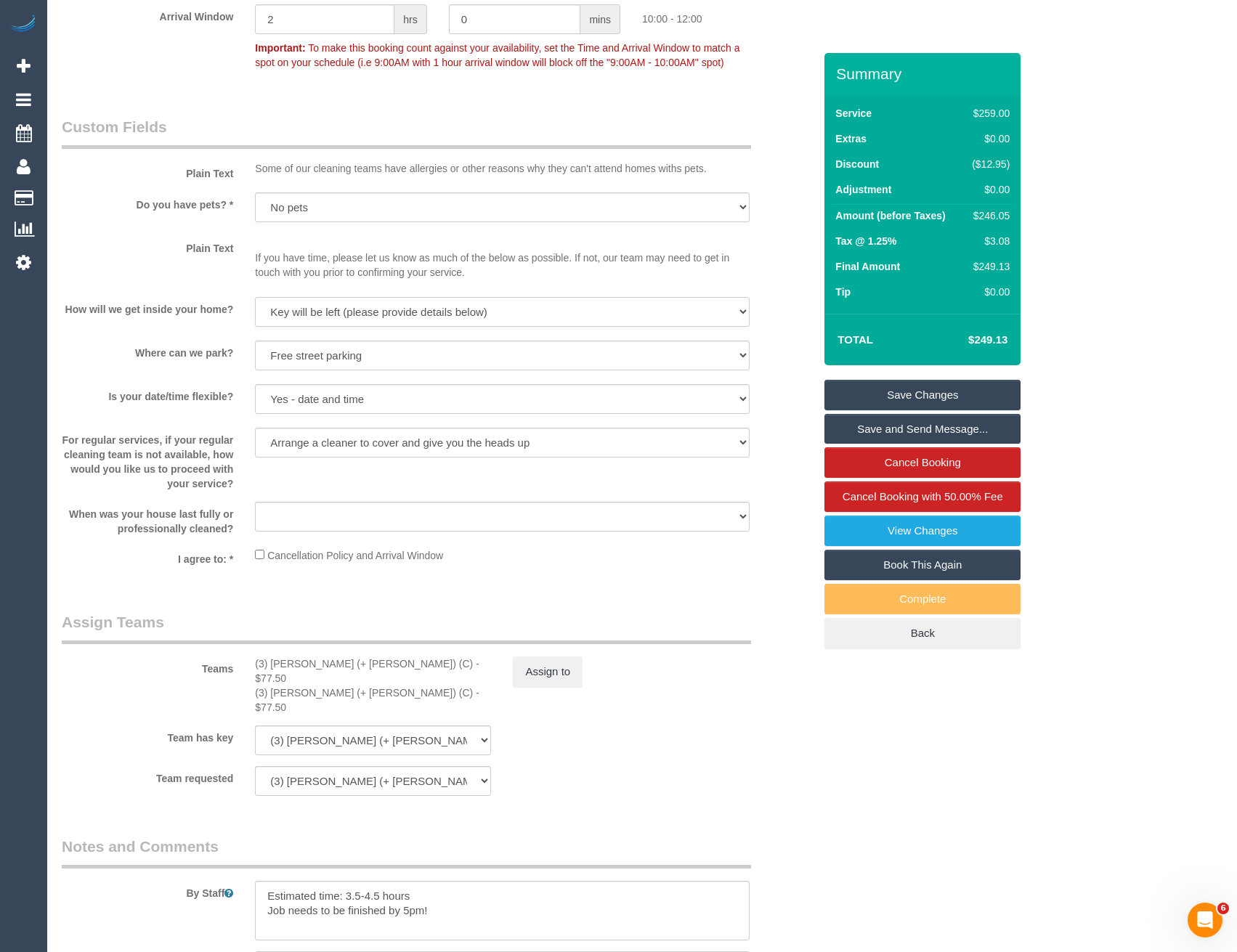
click at [365, 311] on select "I will be home Key will be left (please provide details below) Lock box/Access …" at bounding box center [502, 312] width 494 height 29
select select "number:14"
click at [255, 297] on select "I will be home Key will be left (please provide details below) Lock box/Access …" at bounding box center [502, 312] width 494 height 29
click at [875, 401] on link "Save Changes" at bounding box center [922, 395] width 196 height 30
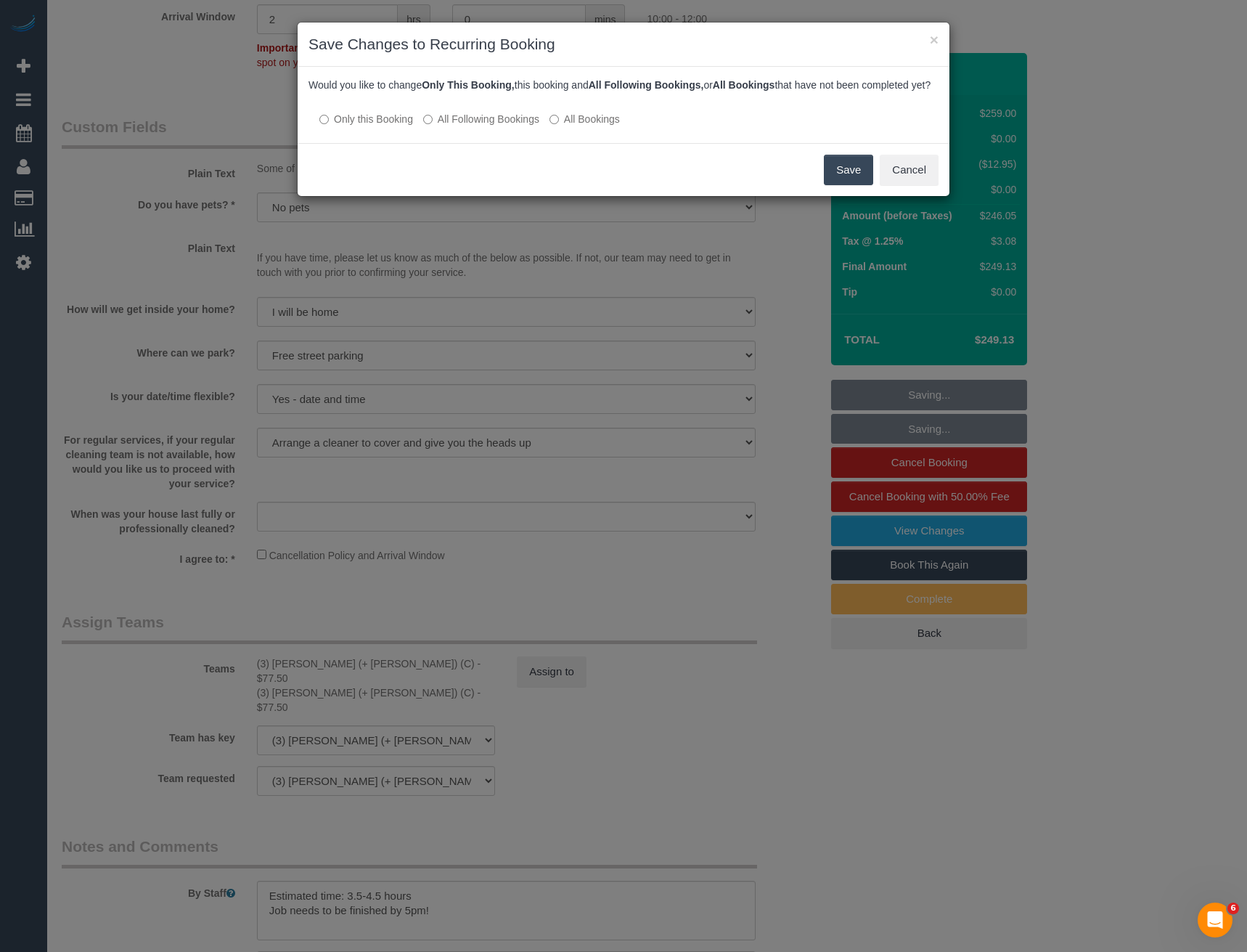
click at [476, 126] on label "All Following Bookings" at bounding box center [481, 118] width 116 height 14
click at [839, 183] on button "Save" at bounding box center [848, 170] width 49 height 30
